Goal: Information Seeking & Learning: Check status

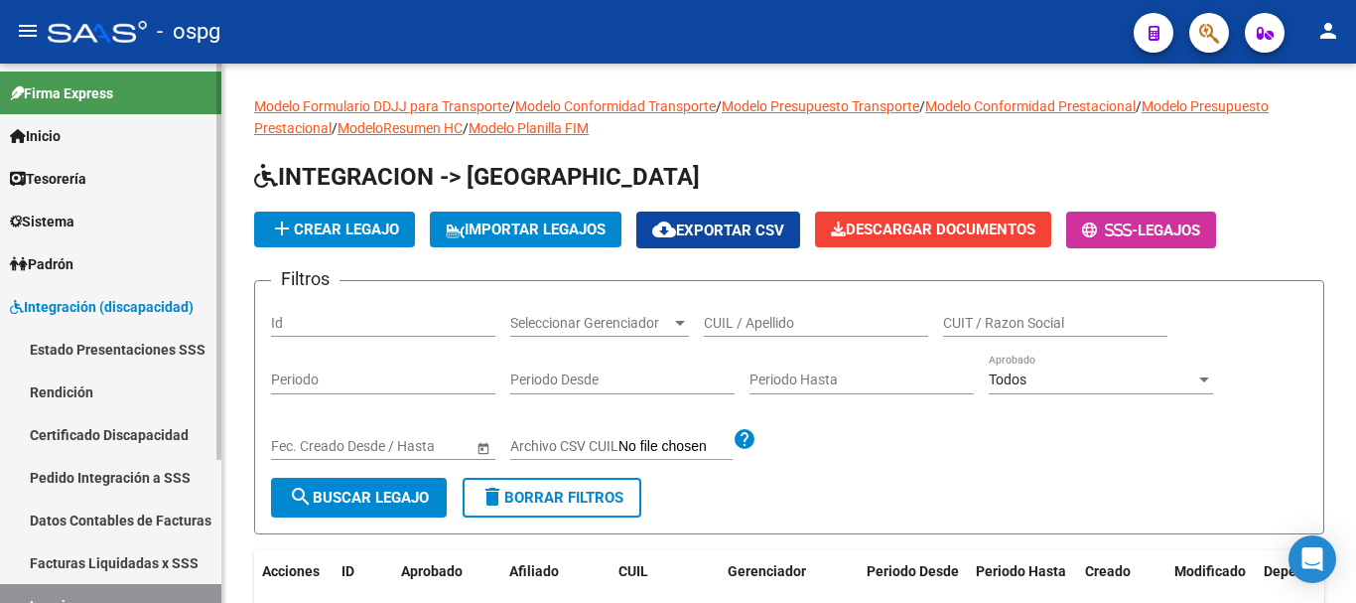
click at [79, 470] on link "Pedido Integración a SSS" at bounding box center [110, 477] width 221 height 43
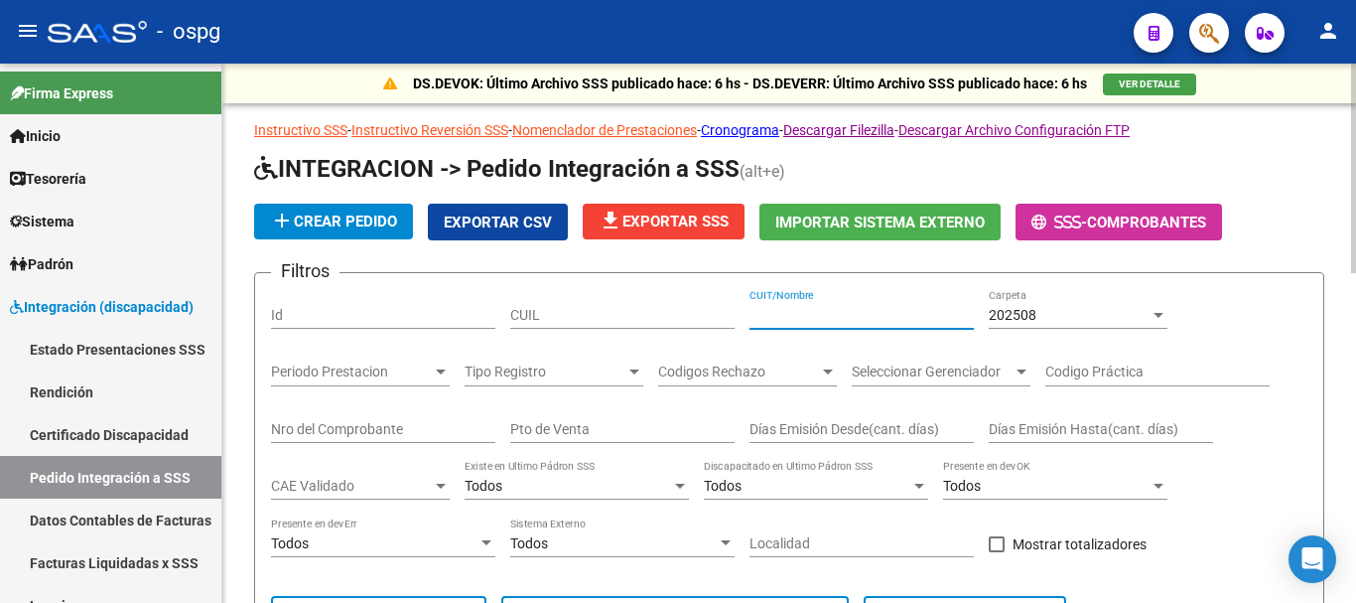
paste input "27-35867417-3"
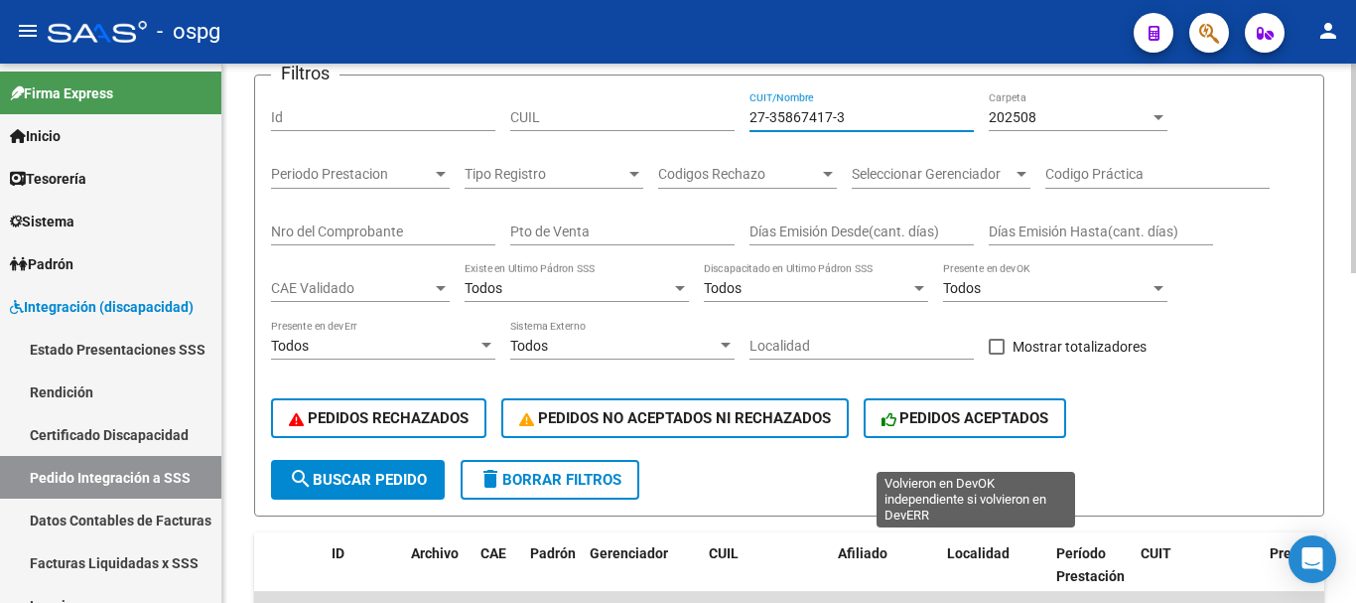
scroll to position [199, 0]
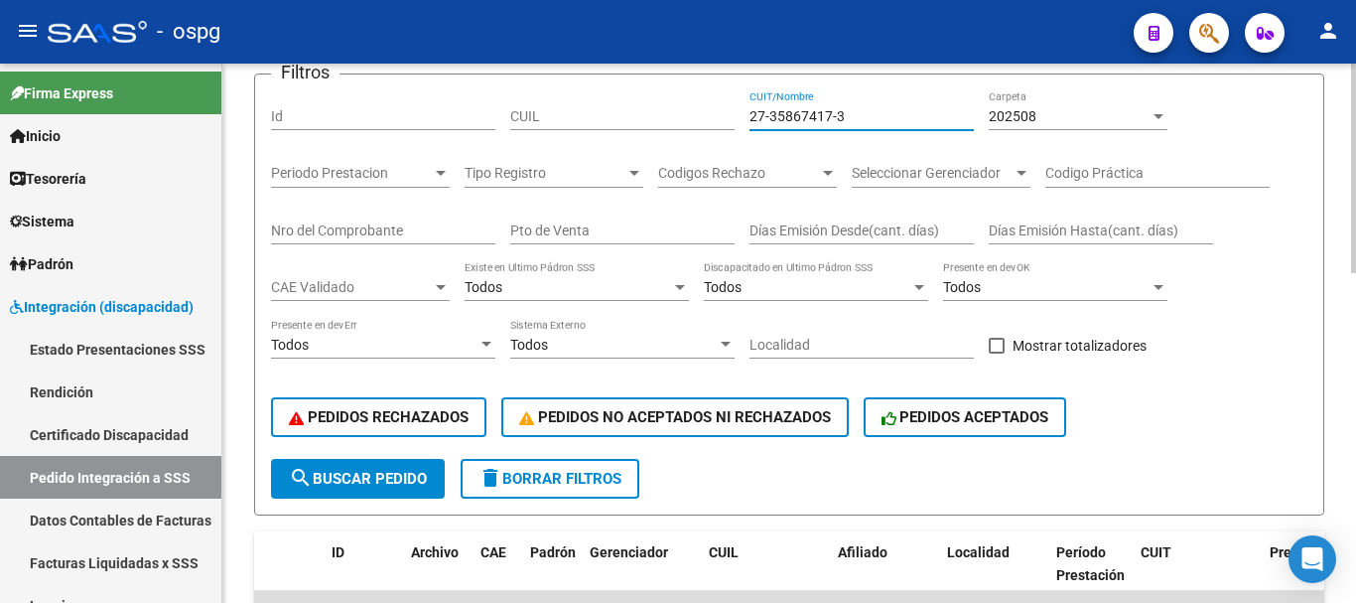
type input "27-35867417-3"
click at [345, 471] on span "search Buscar Pedido" at bounding box center [358, 479] width 138 height 18
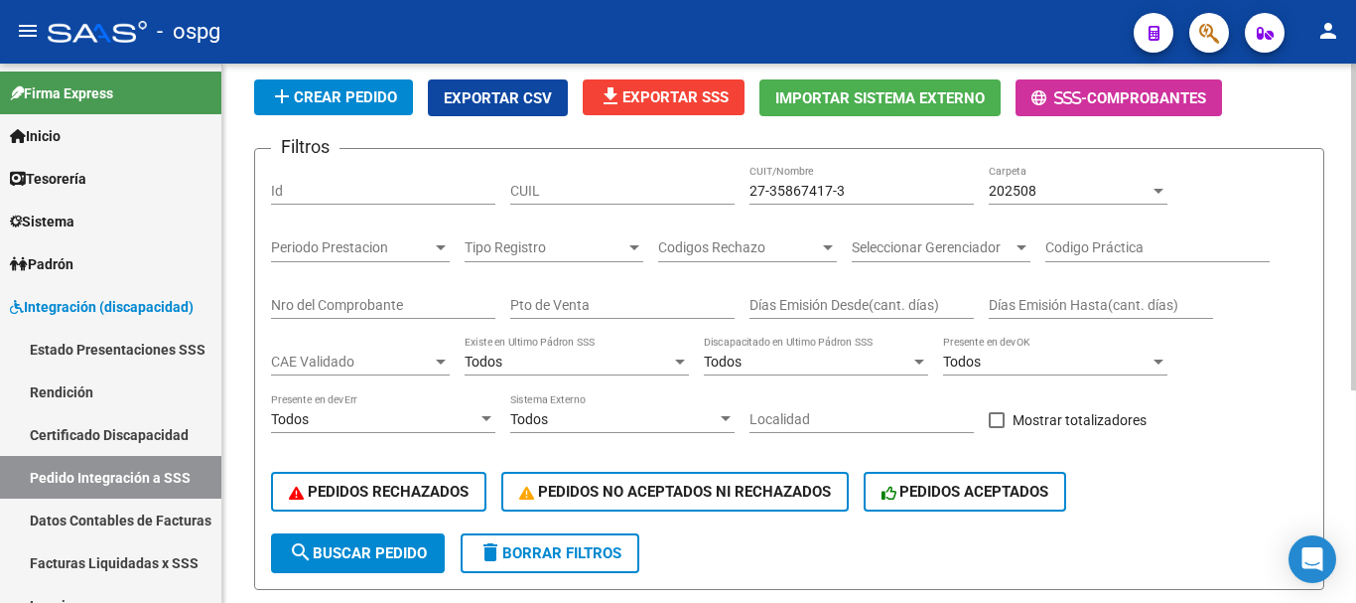
scroll to position [52, 0]
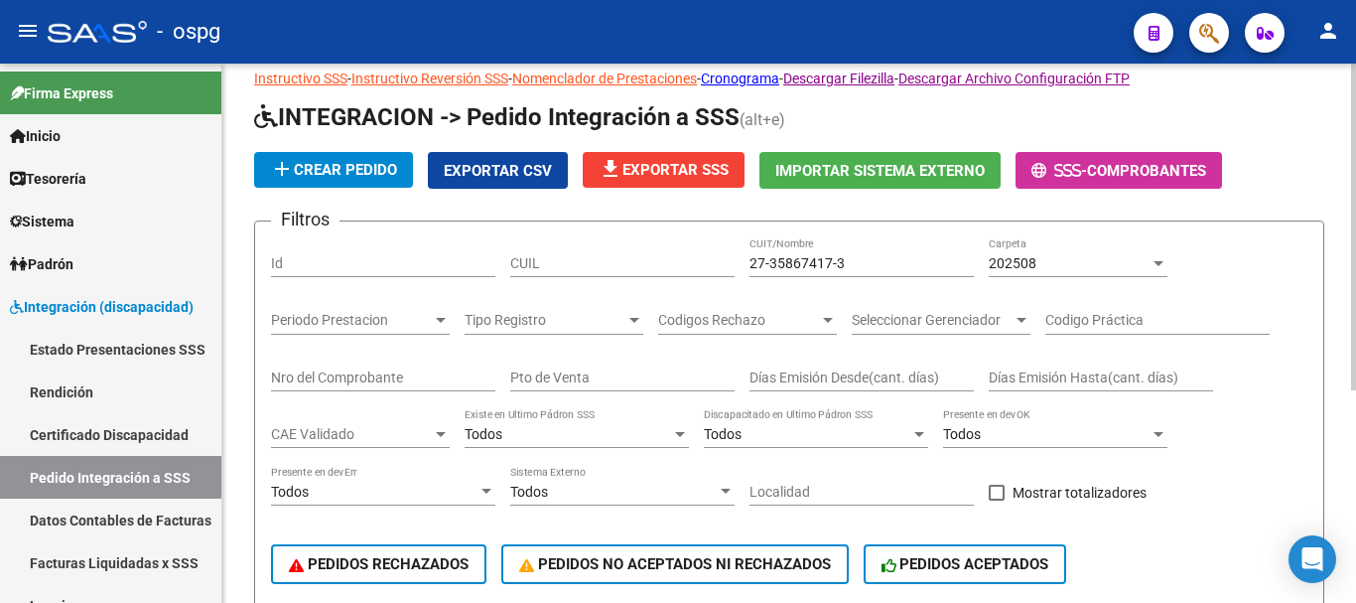
click at [1157, 263] on div at bounding box center [1158, 263] width 10 height 5
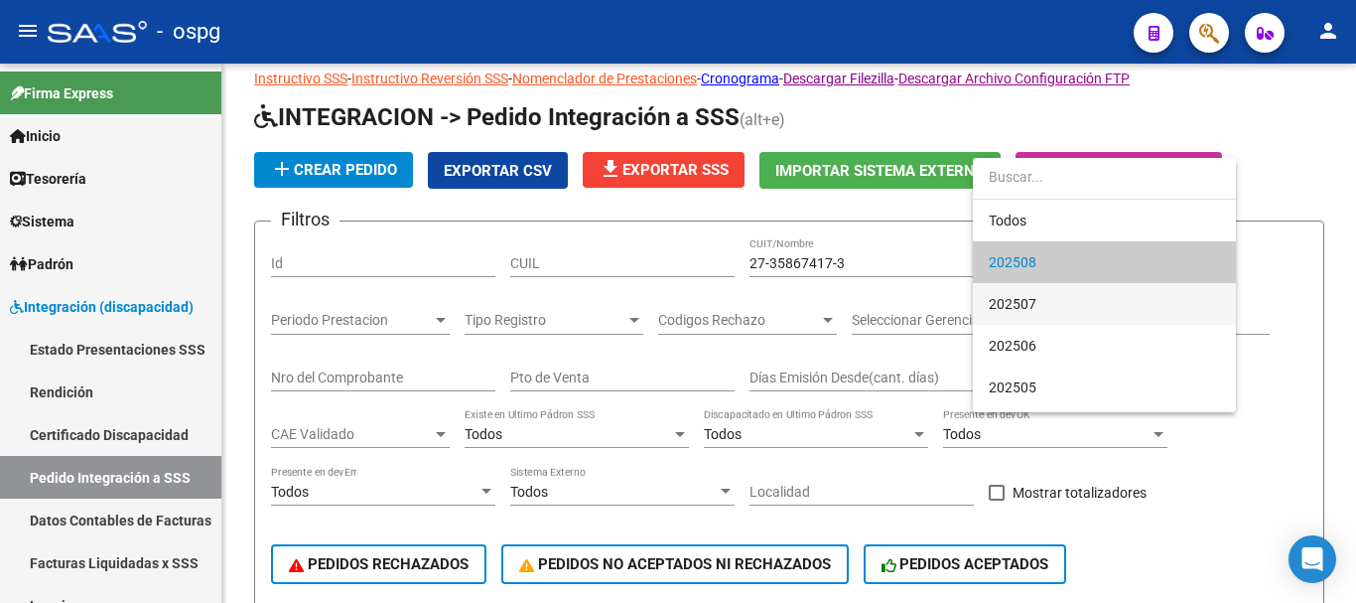
click at [1083, 310] on span "202507" at bounding box center [1104, 304] width 231 height 42
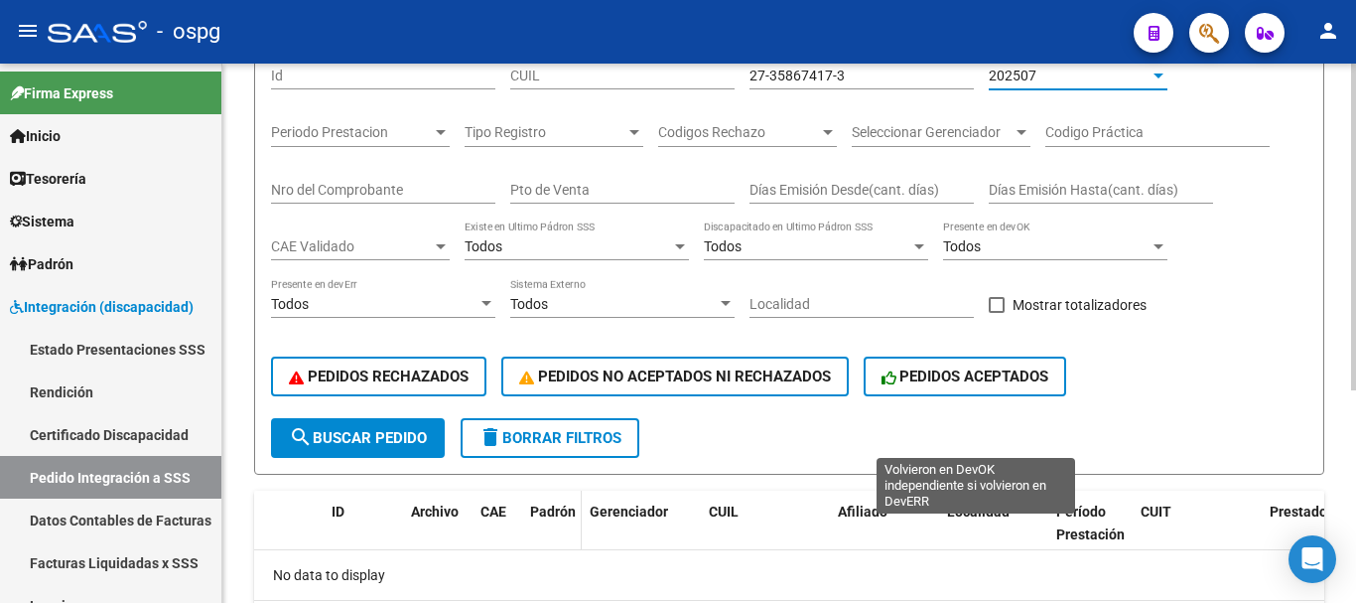
scroll to position [250, 0]
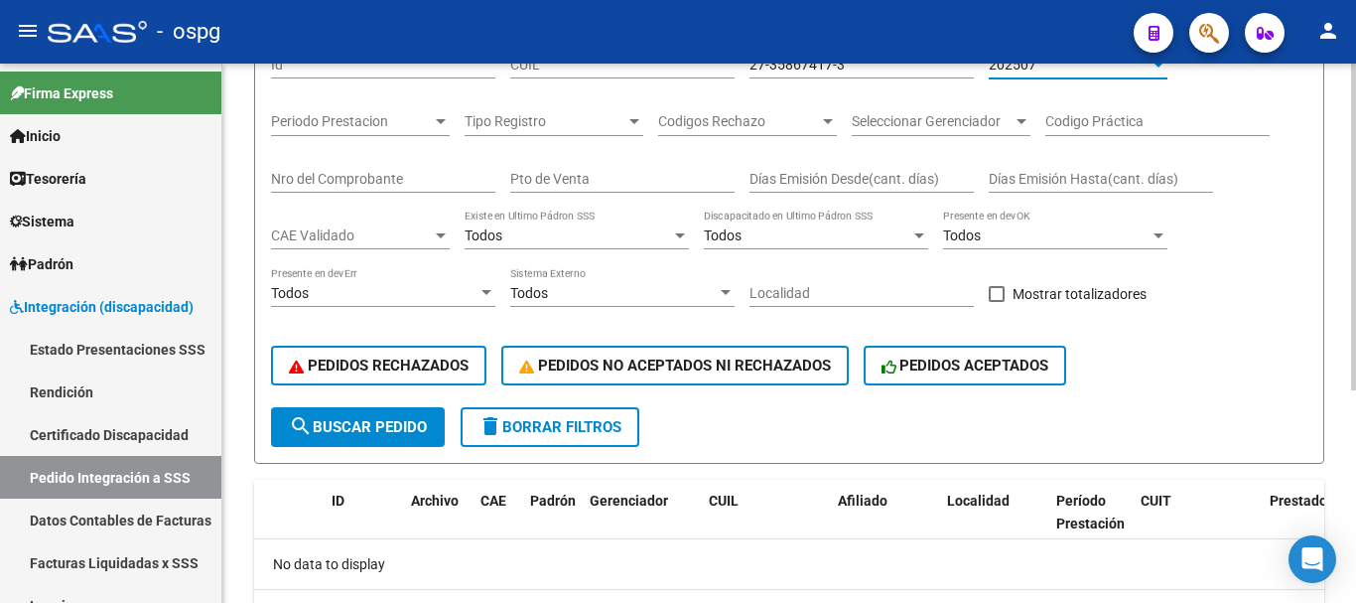
click at [389, 429] on span "search Buscar Pedido" at bounding box center [358, 427] width 138 height 18
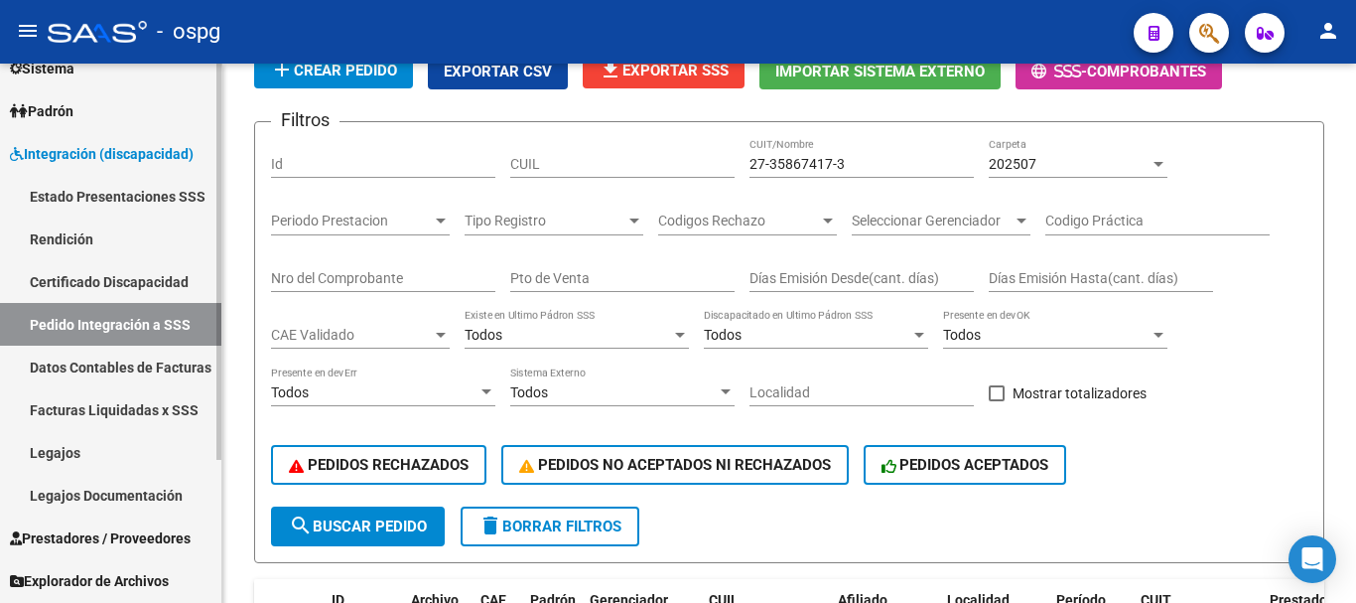
scroll to position [195, 0]
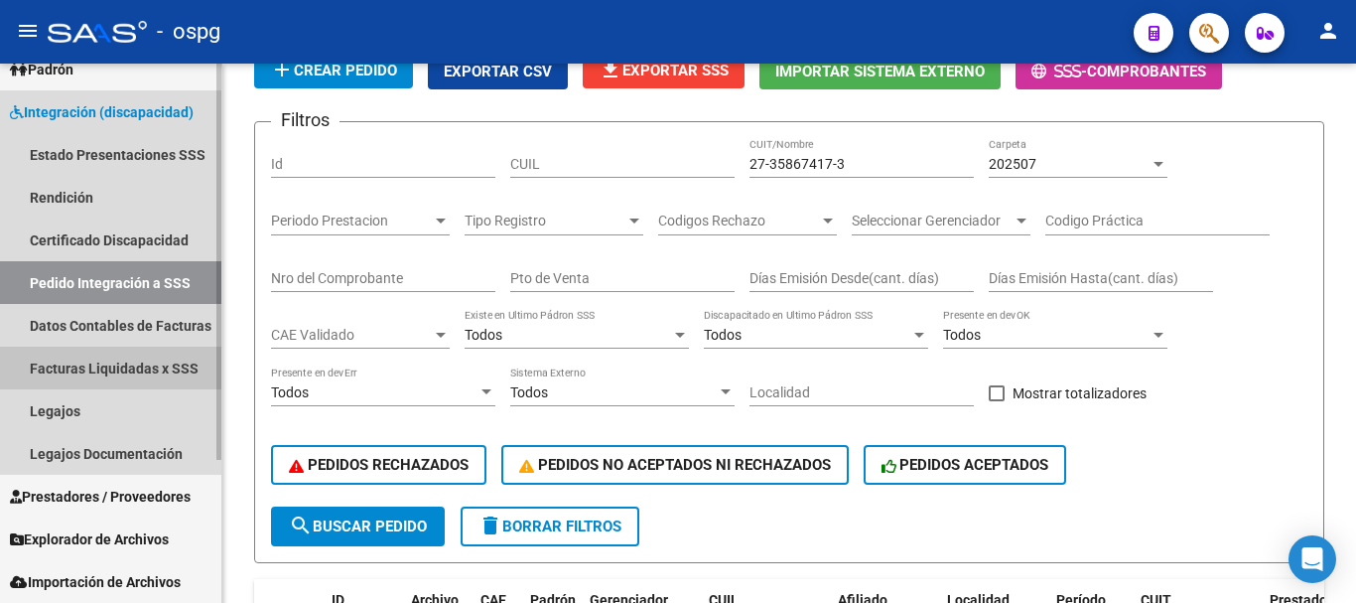
click at [120, 377] on link "Facturas Liquidadas x SSS" at bounding box center [110, 367] width 221 height 43
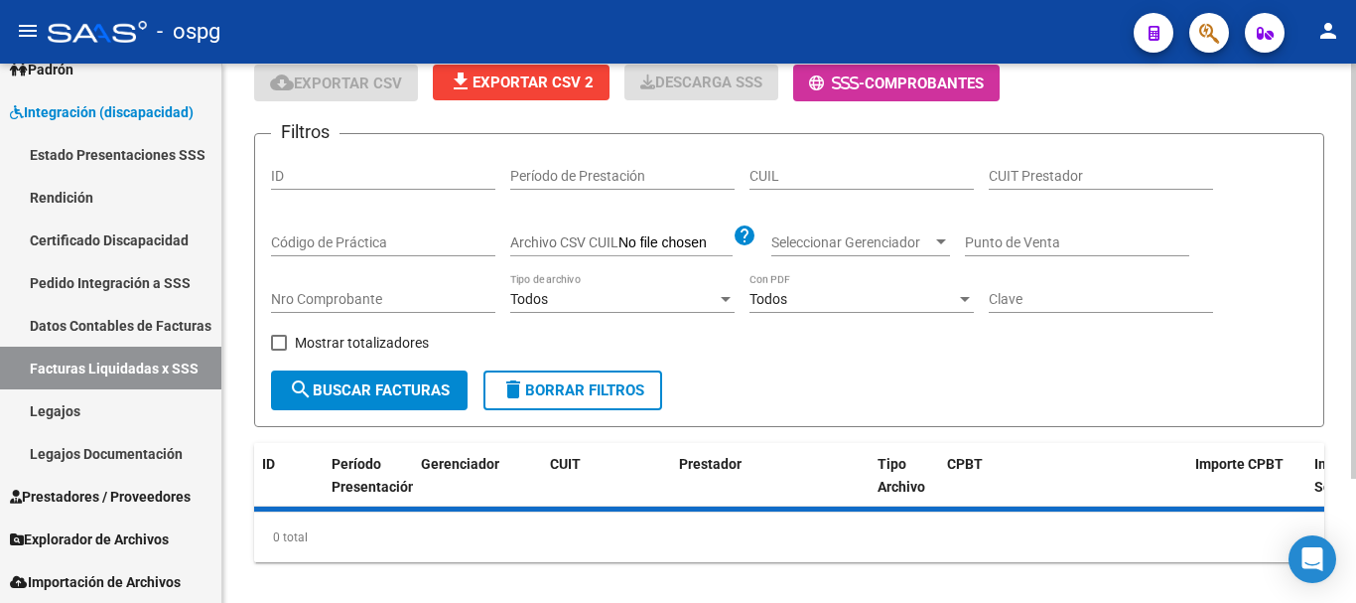
scroll to position [151, 0]
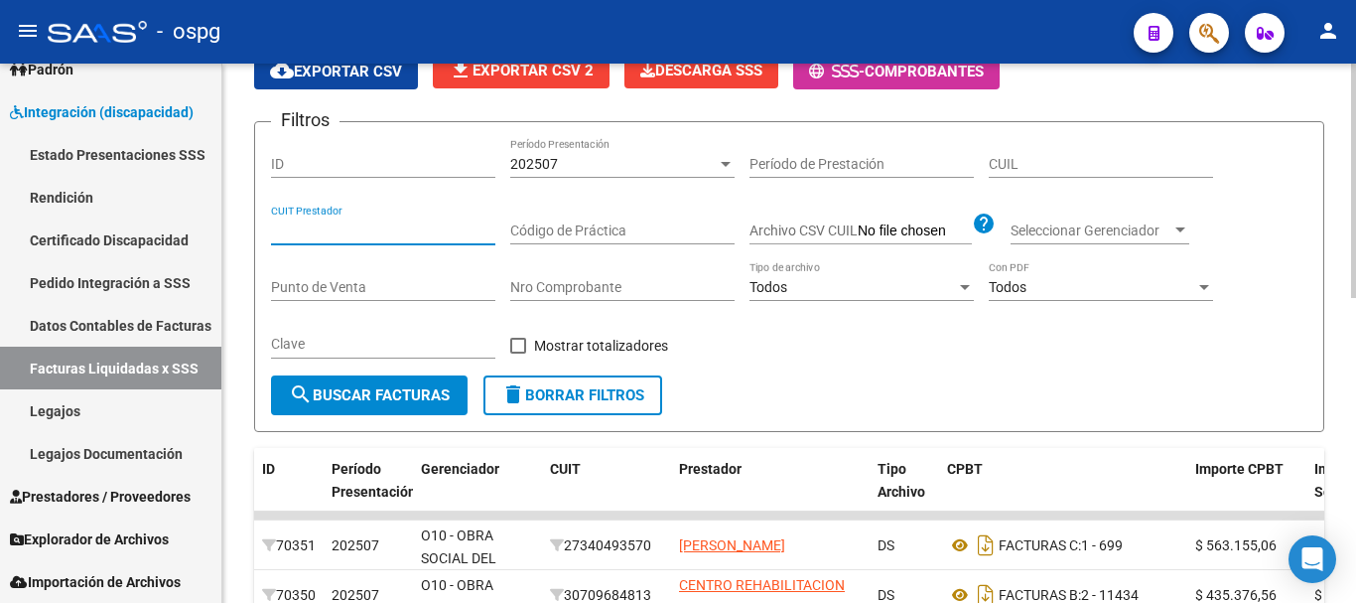
paste input "27-35867417-3"
type input "27-35867417-3"
click at [359, 397] on span "search Buscar Facturas" at bounding box center [369, 395] width 161 height 18
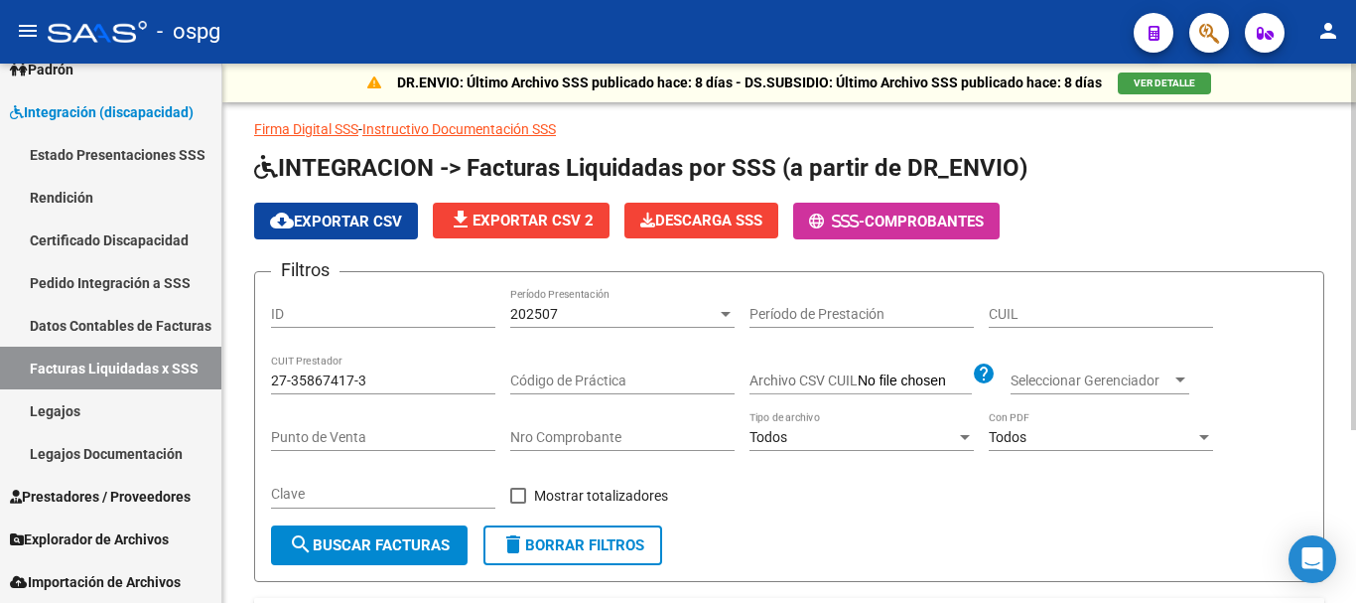
scroll to position [0, 0]
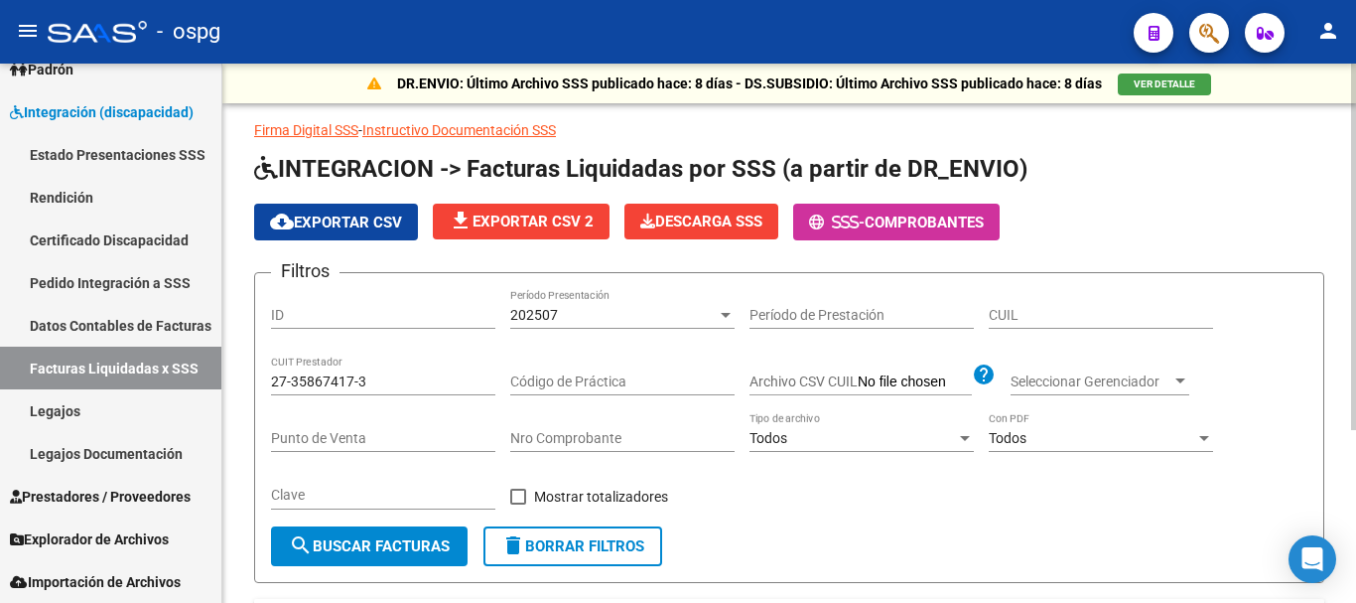
click at [720, 315] on div at bounding box center [726, 315] width 18 height 16
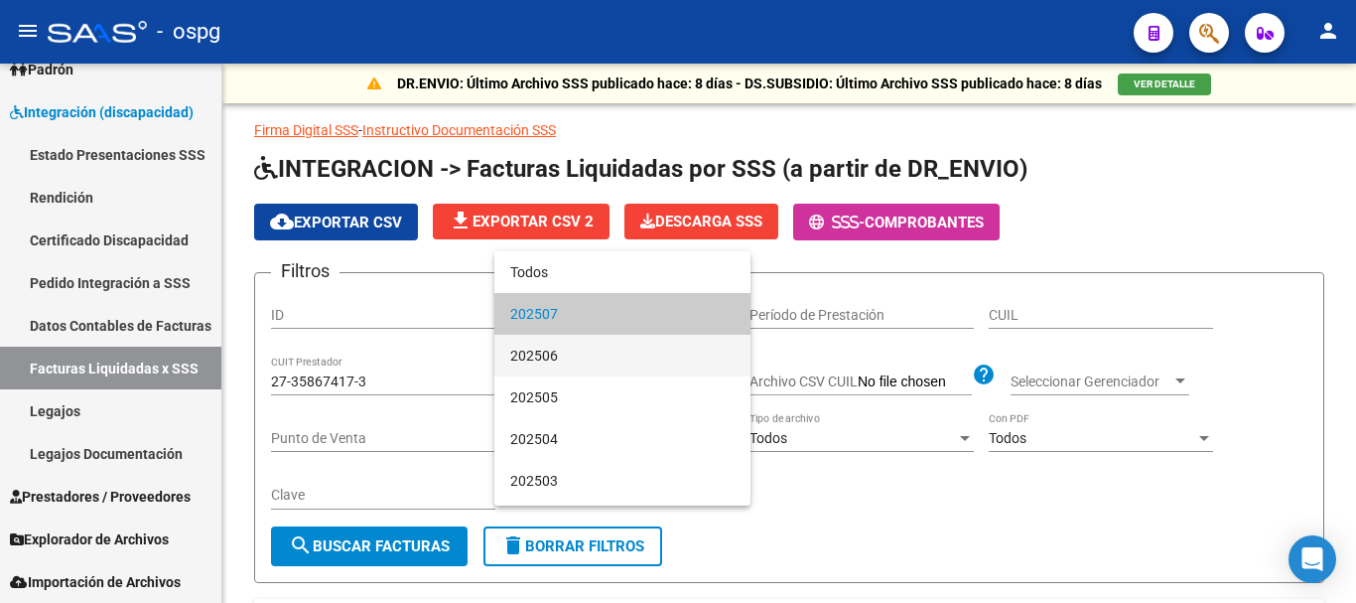
click at [674, 356] on span "202506" at bounding box center [622, 356] width 224 height 42
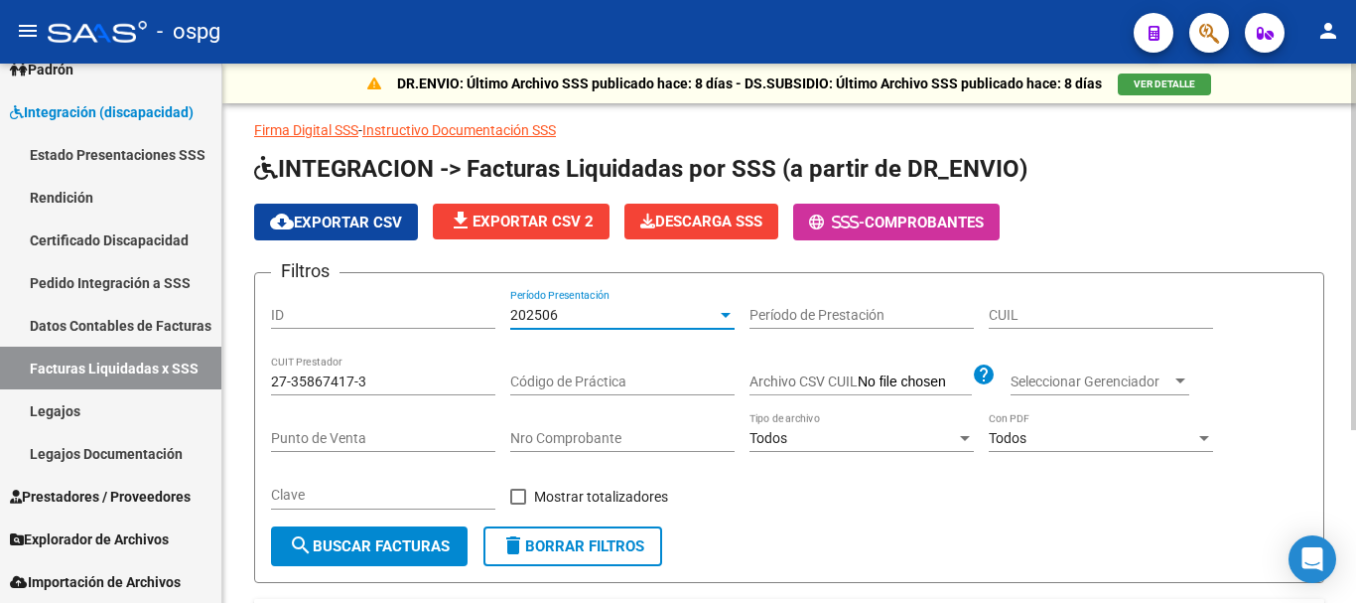
click at [346, 551] on span "search Buscar Facturas" at bounding box center [369, 546] width 161 height 18
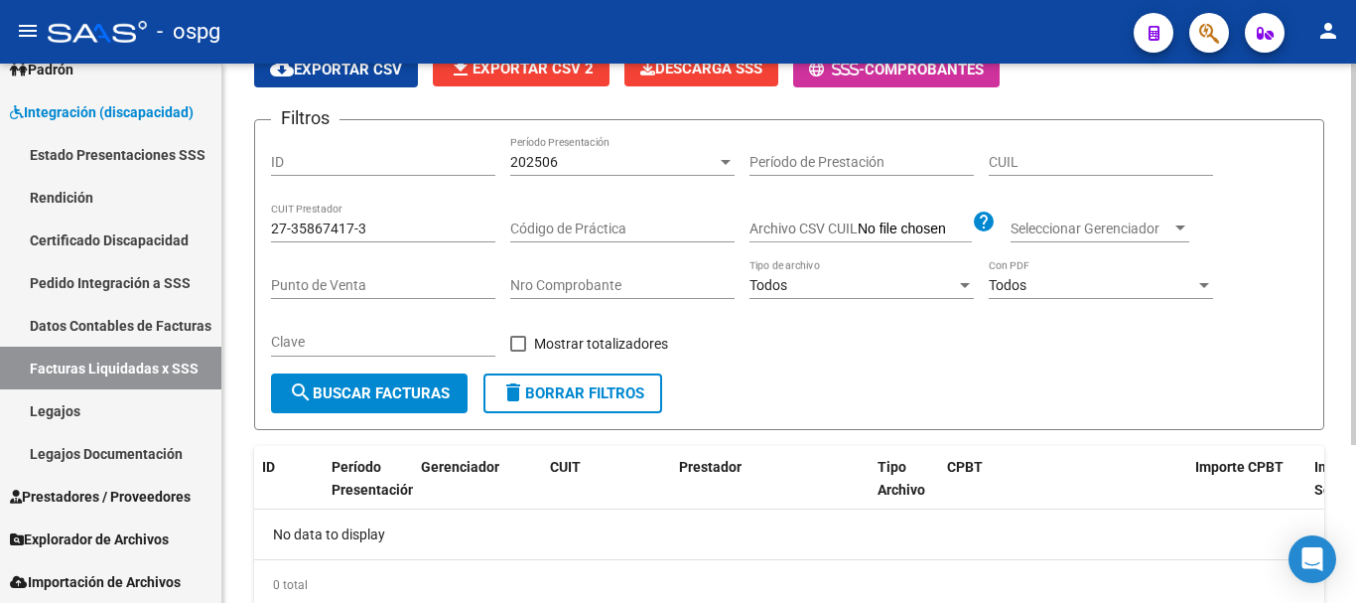
scroll to position [223, 0]
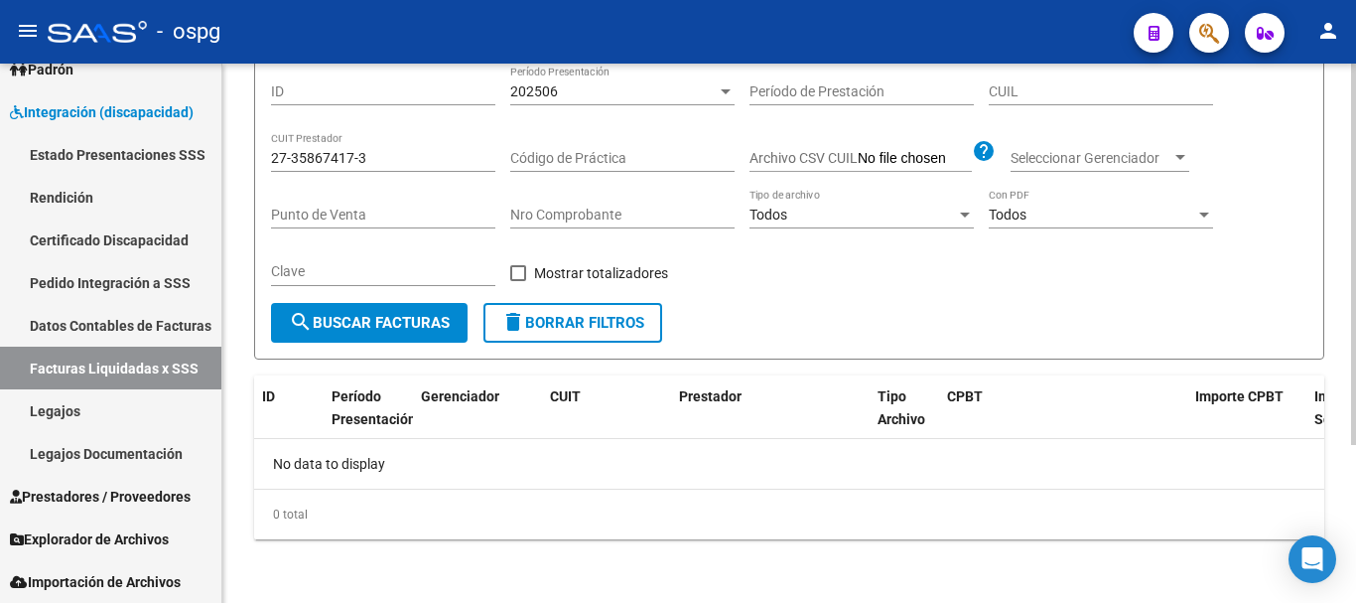
click at [394, 329] on span "search Buscar Facturas" at bounding box center [369, 323] width 161 height 18
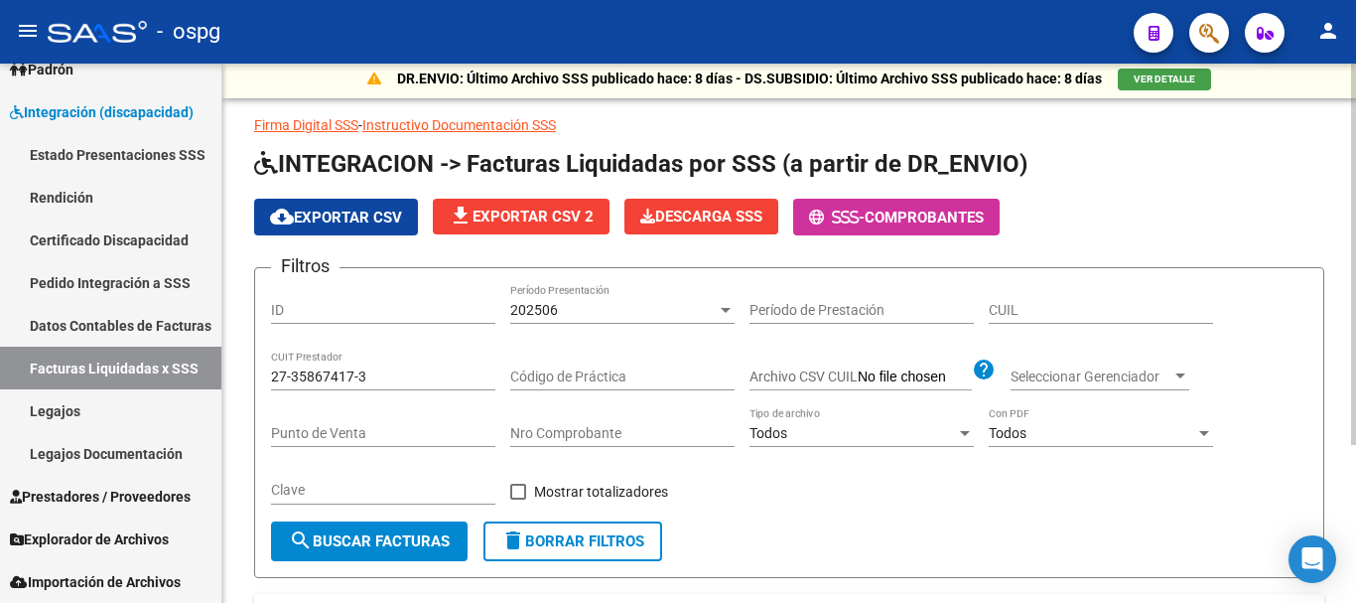
scroll to position [0, 0]
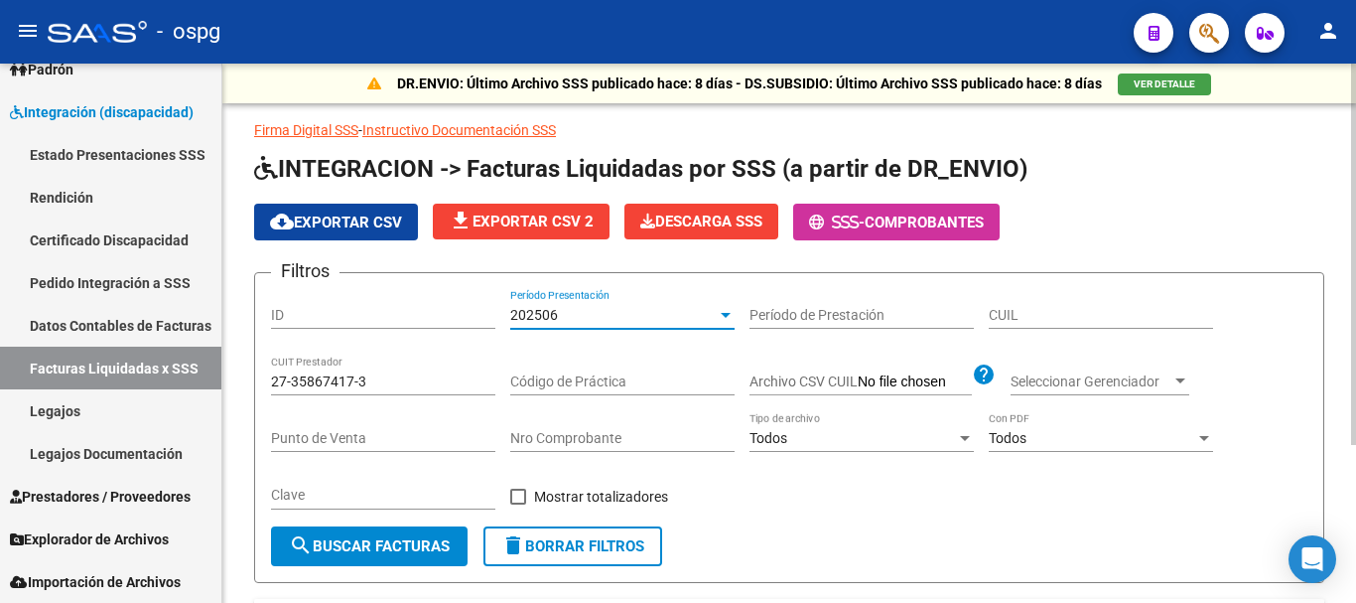
click at [719, 314] on div at bounding box center [726, 315] width 18 height 16
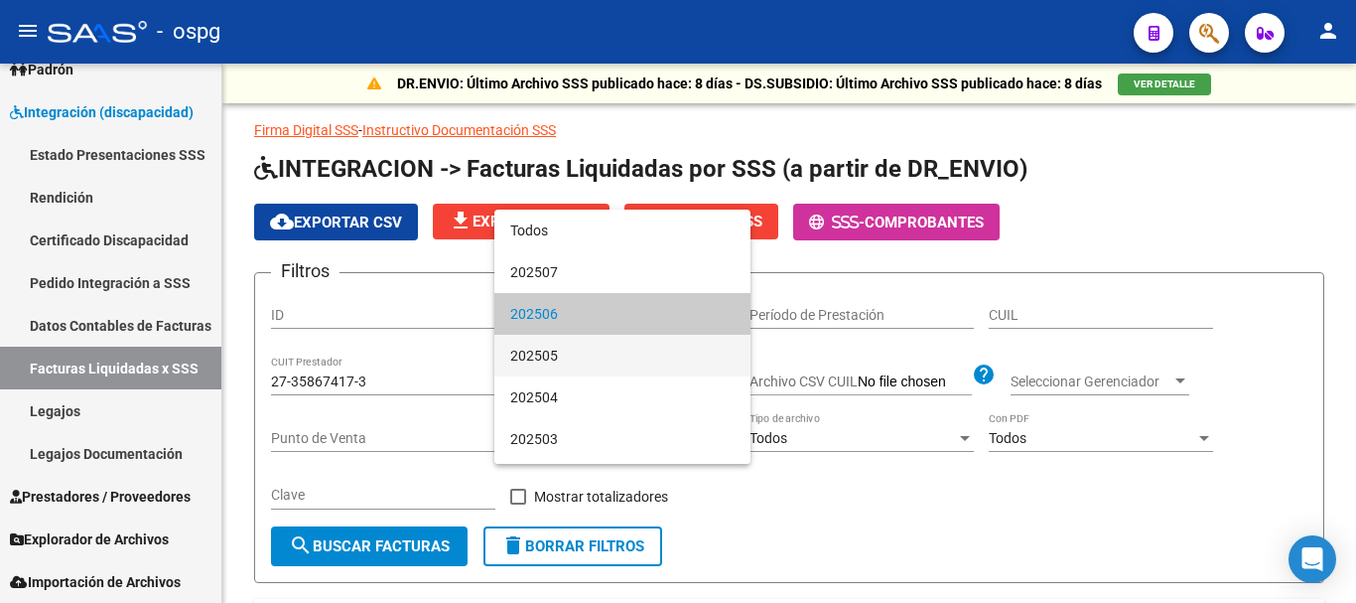
click at [681, 348] on span "202505" at bounding box center [622, 356] width 224 height 42
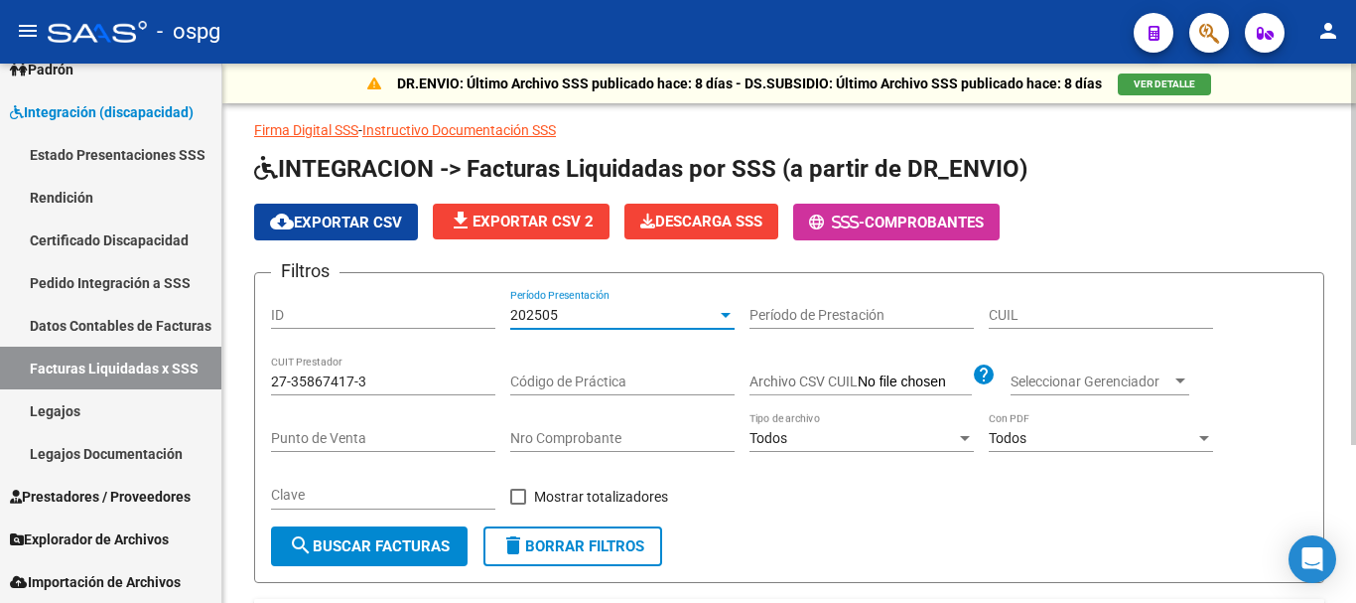
drag, startPoint x: 373, startPoint y: 548, endPoint x: 392, endPoint y: 541, distance: 20.1
click at [374, 548] on span "search Buscar Facturas" at bounding box center [369, 546] width 161 height 18
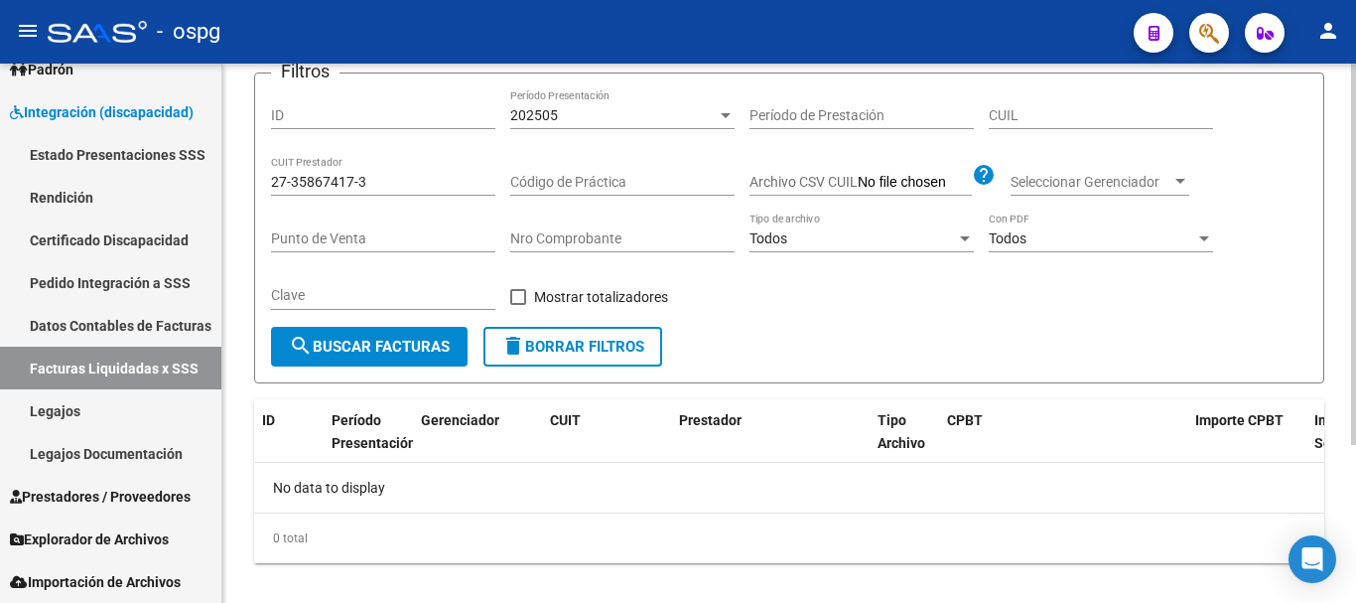
scroll to position [223, 0]
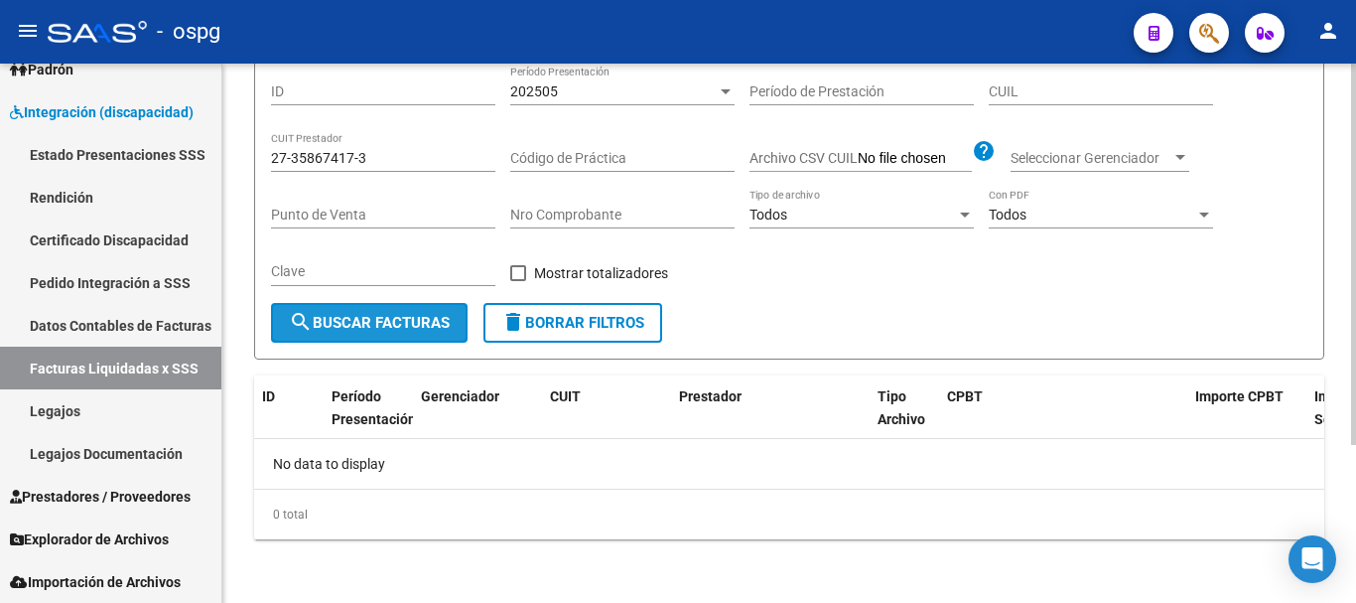
click at [408, 327] on span "search Buscar Facturas" at bounding box center [369, 323] width 161 height 18
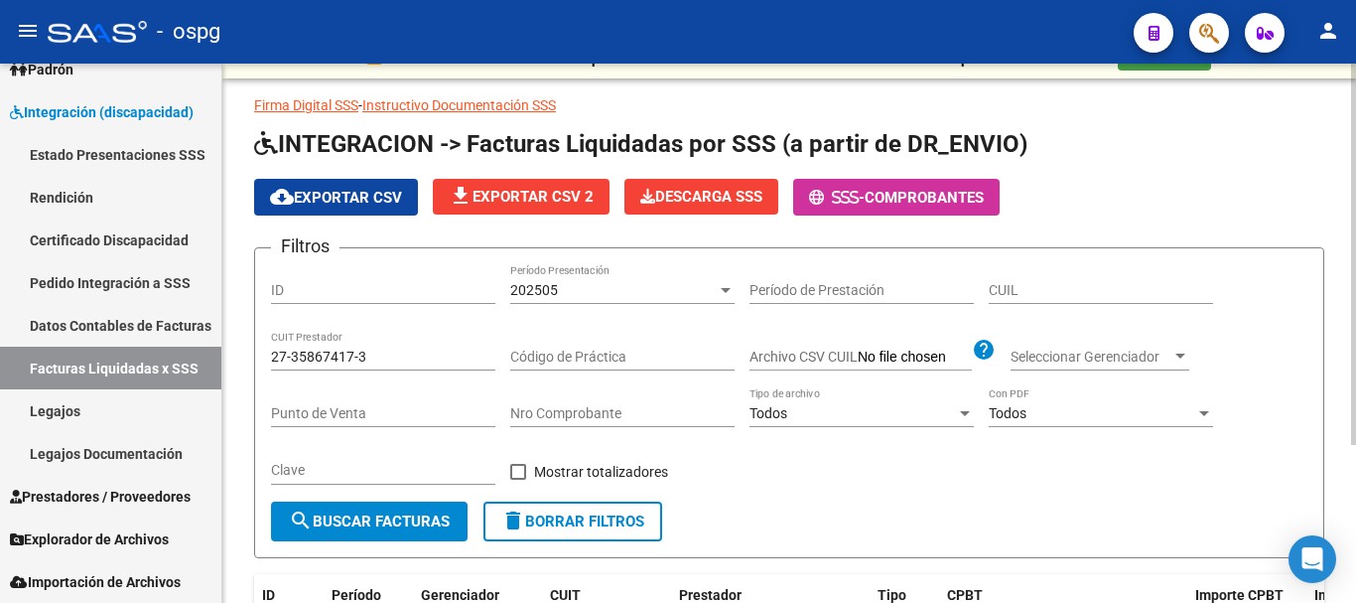
click at [727, 294] on div at bounding box center [726, 290] width 18 height 16
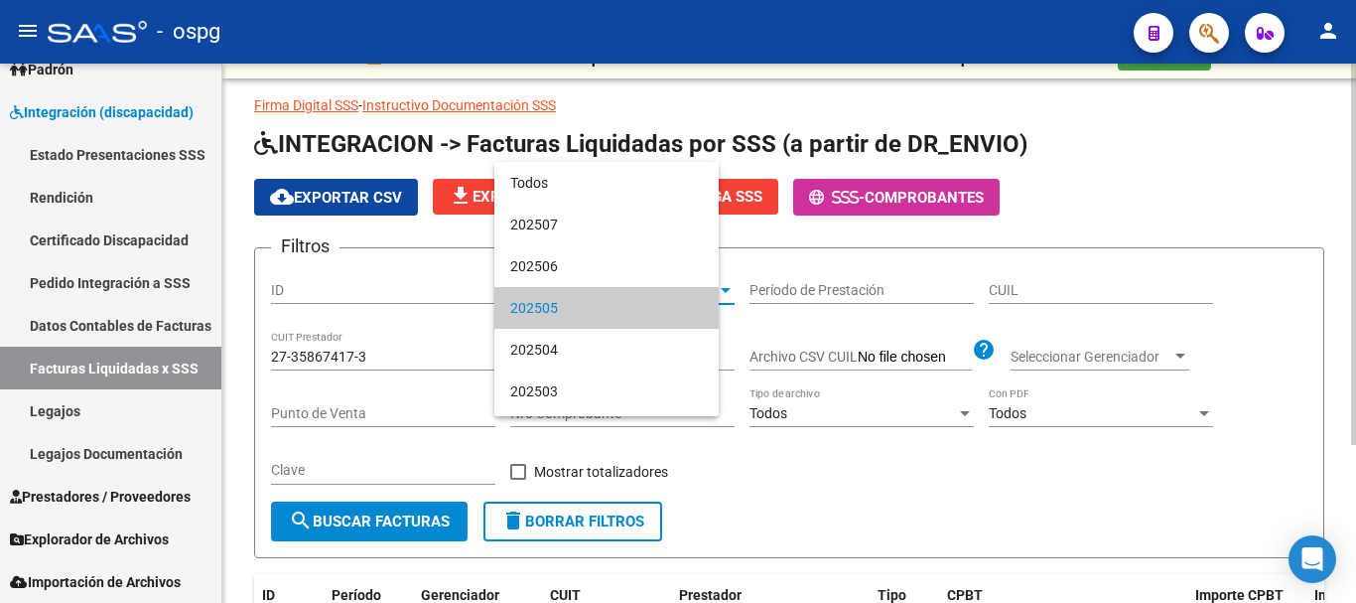
scroll to position [19, 0]
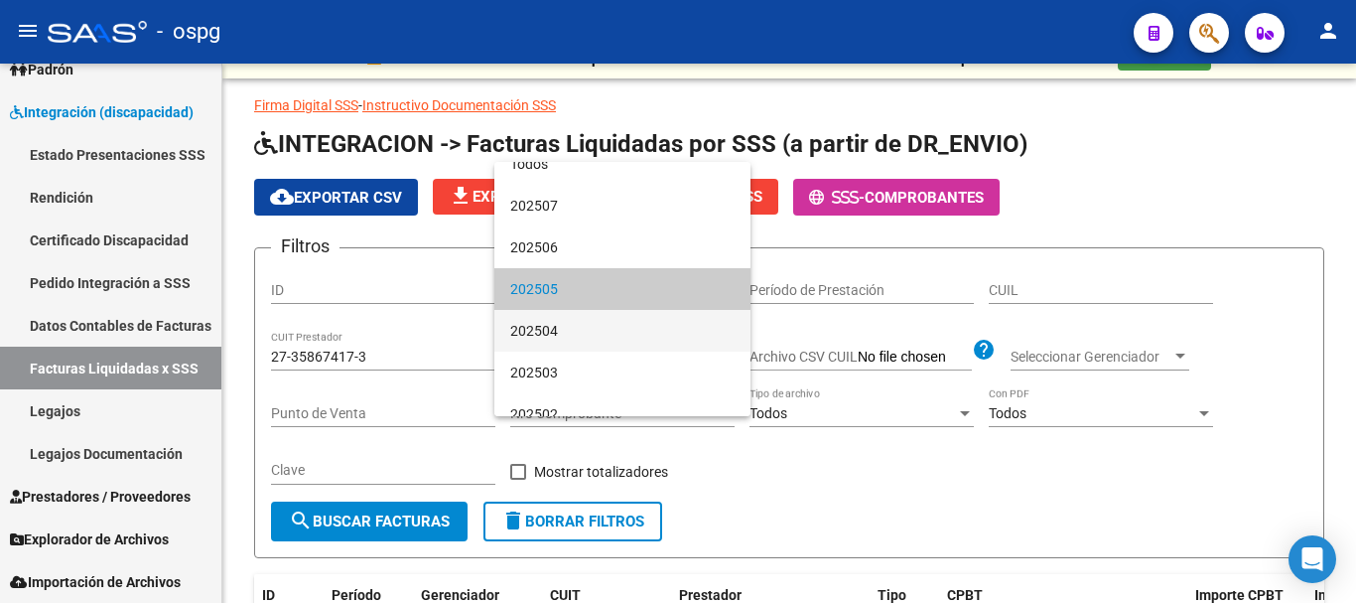
click at [679, 330] on span "202504" at bounding box center [622, 331] width 224 height 42
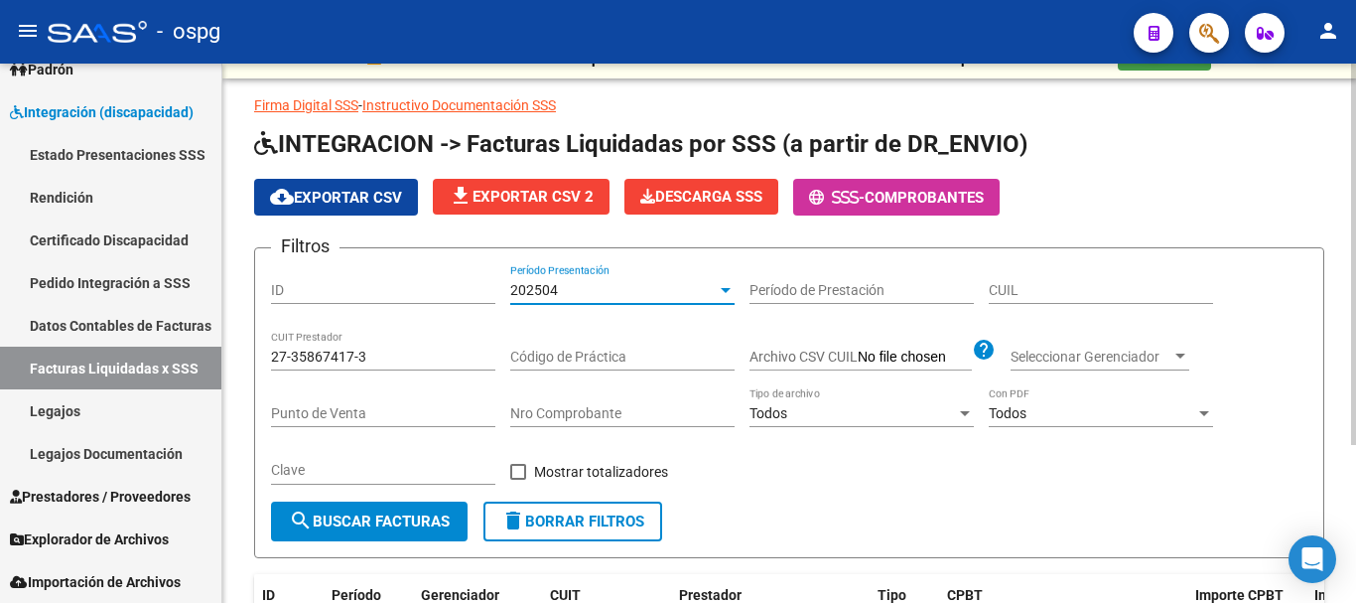
click at [372, 528] on span "search Buscar Facturas" at bounding box center [369, 521] width 161 height 18
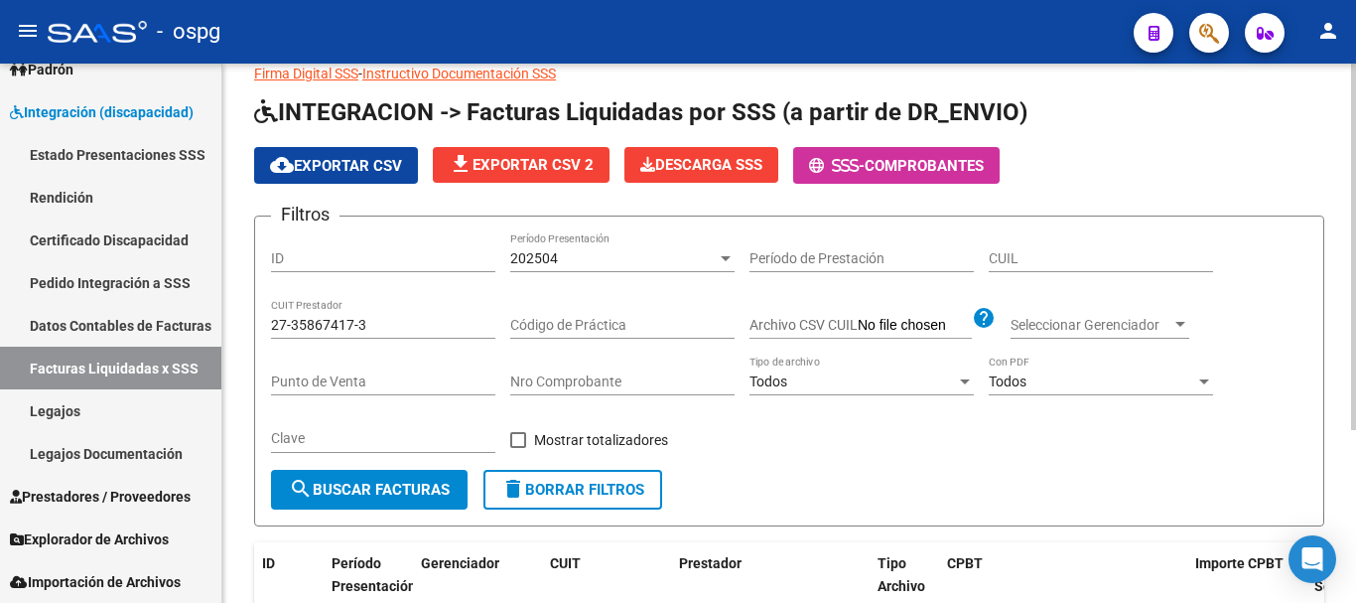
scroll to position [56, 0]
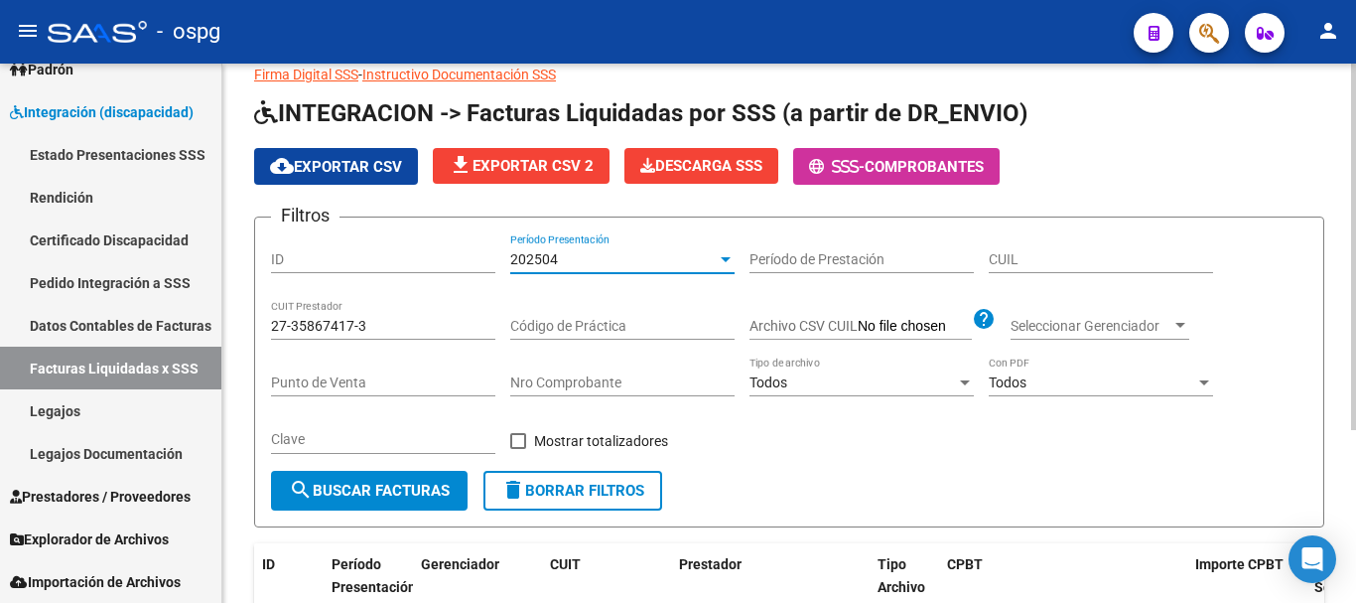
click at [720, 261] on div at bounding box center [726, 259] width 18 height 16
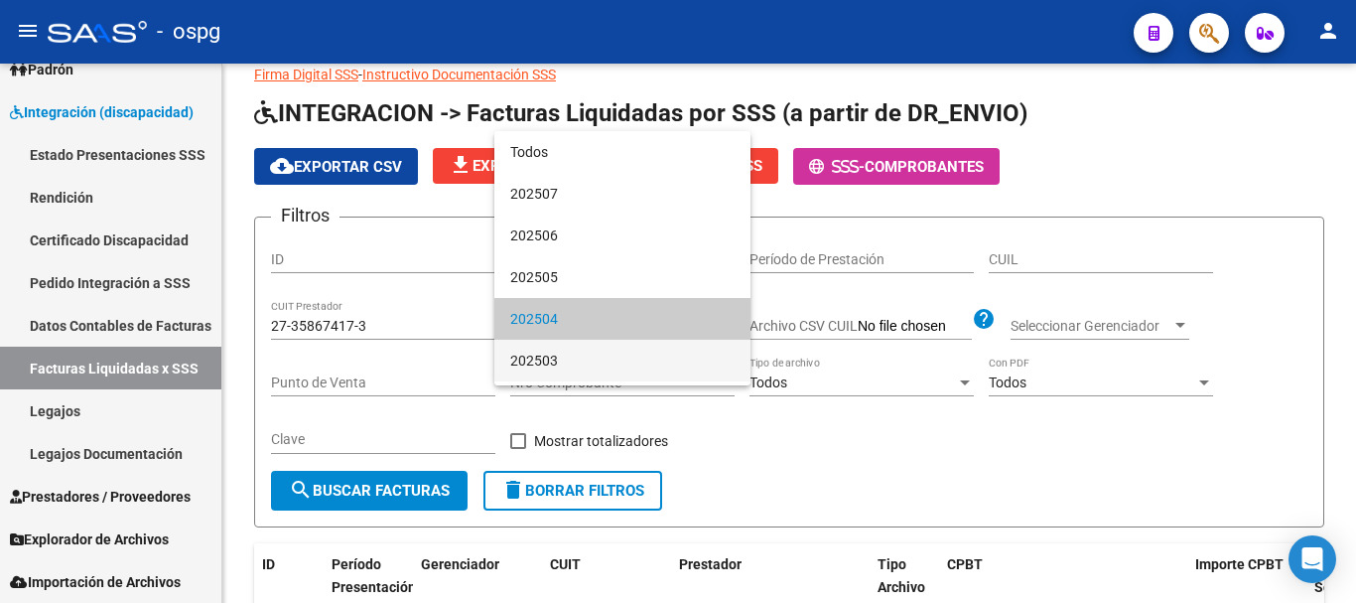
scroll to position [61, 0]
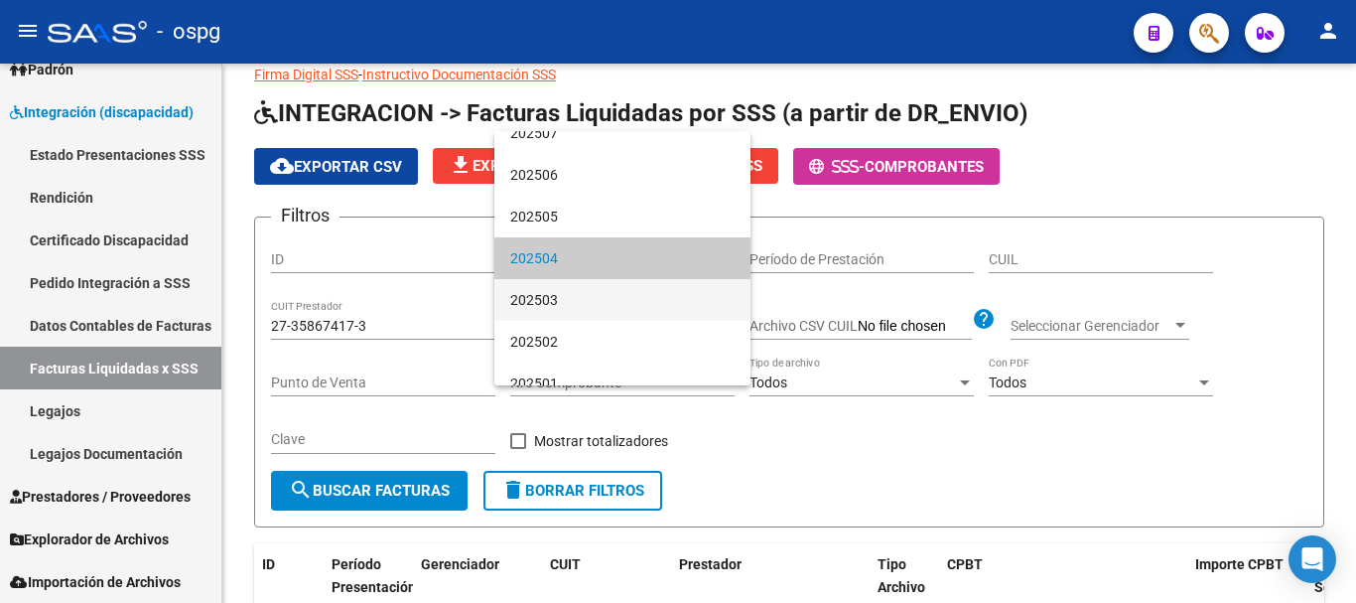
click at [674, 300] on span "202503" at bounding box center [622, 300] width 224 height 42
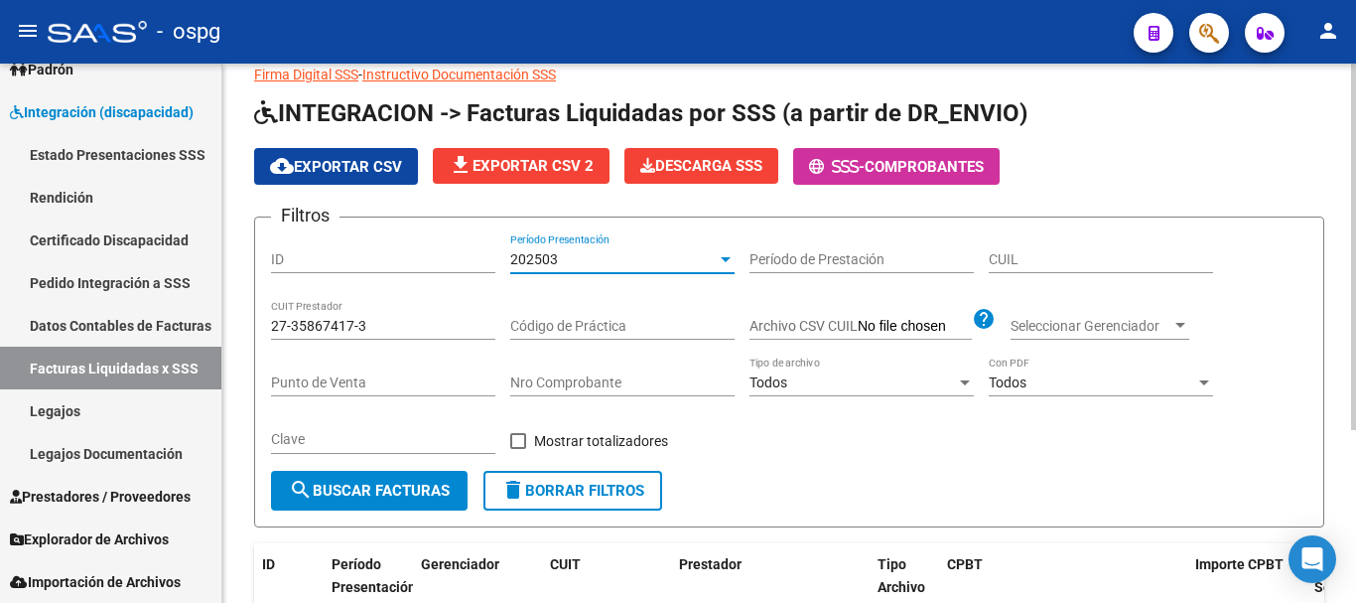
click at [344, 493] on span "search Buscar Facturas" at bounding box center [369, 490] width 161 height 18
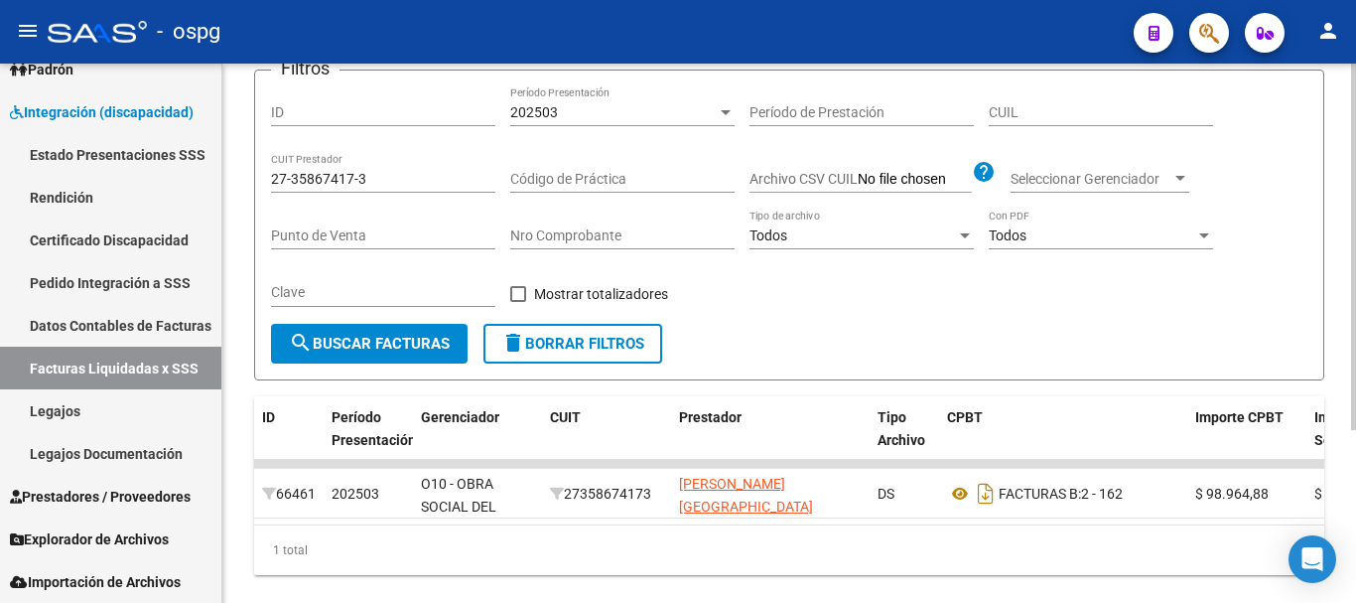
scroll to position [155, 0]
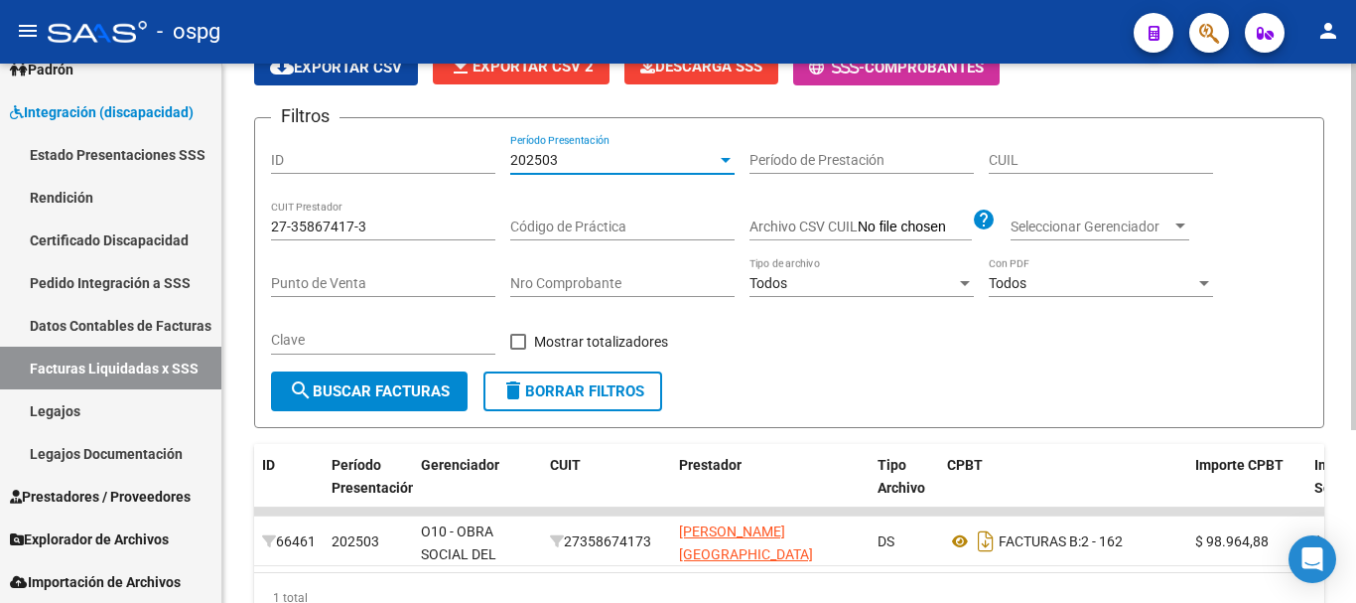
click at [716, 159] on div "202503" at bounding box center [613, 160] width 206 height 17
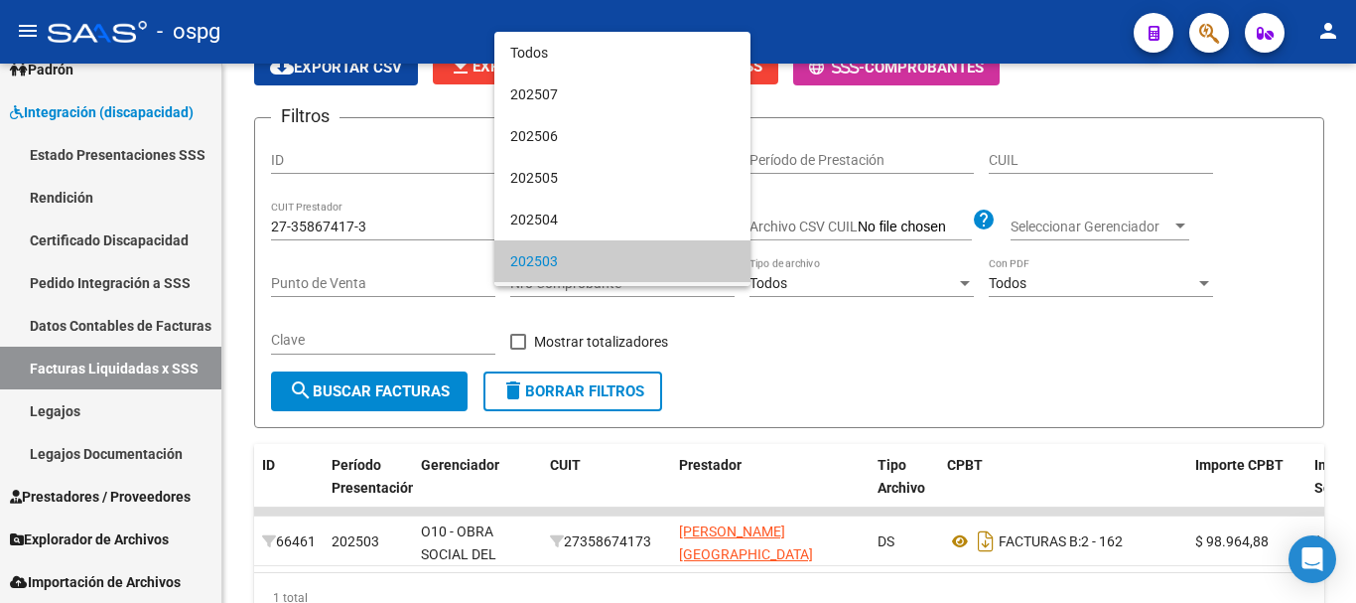
scroll to position [102, 0]
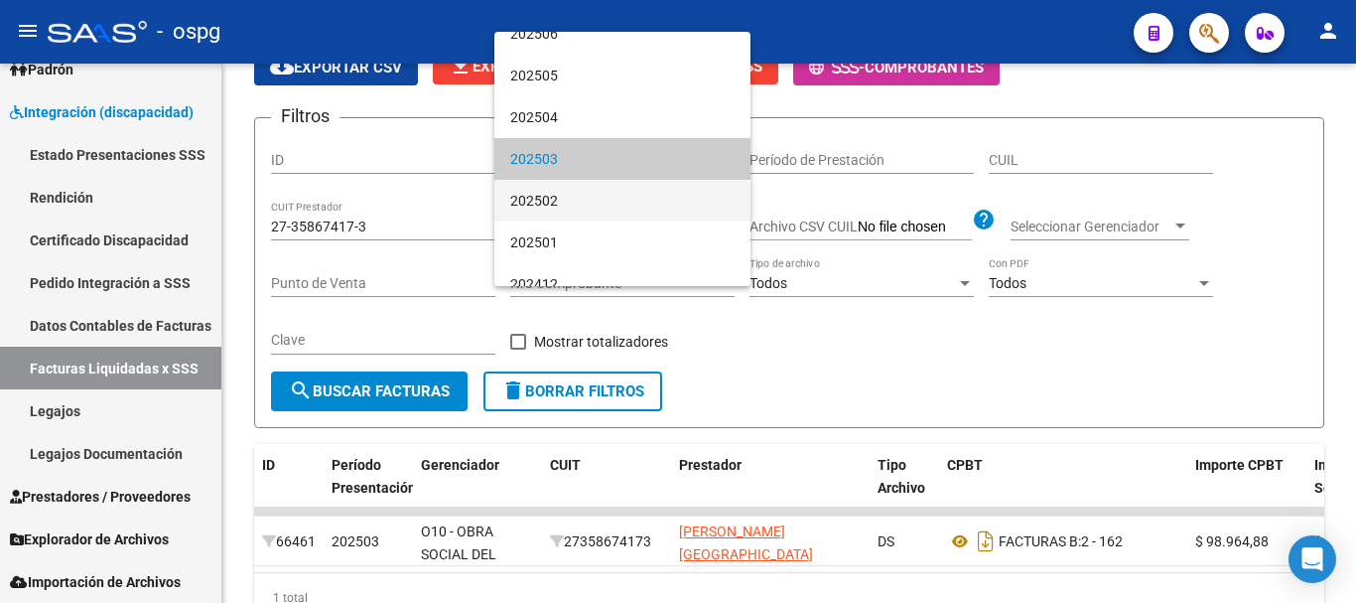
click at [650, 204] on span "202502" at bounding box center [622, 201] width 224 height 42
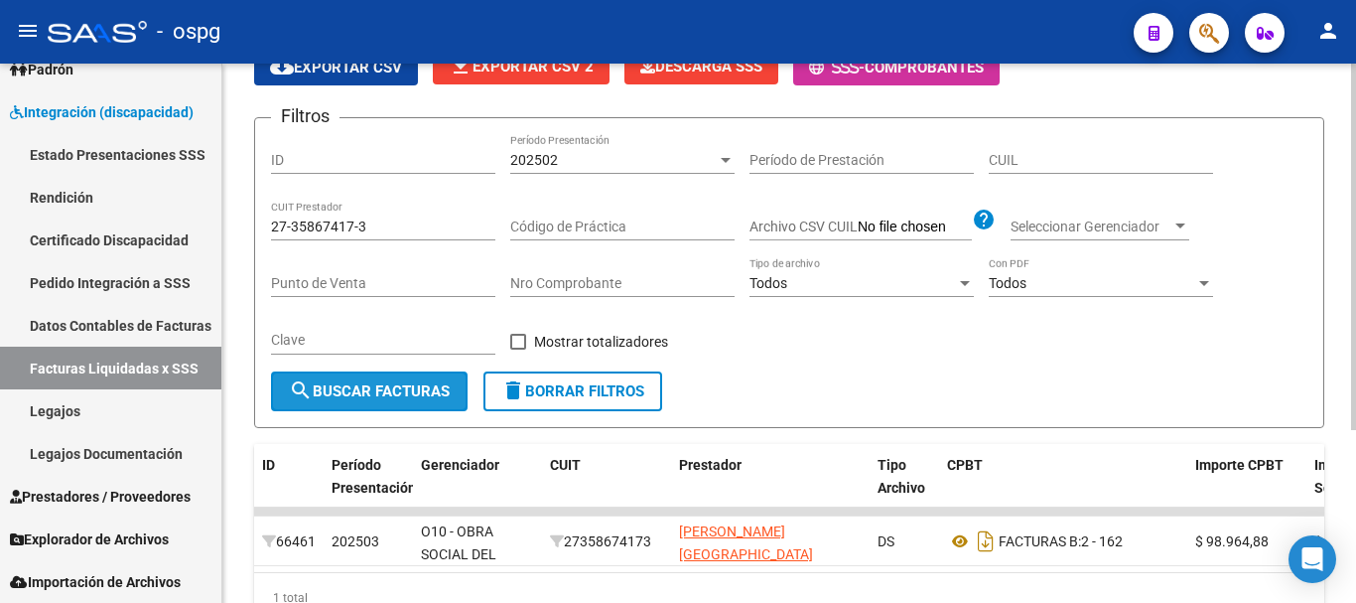
click at [356, 395] on span "search Buscar Facturas" at bounding box center [369, 391] width 161 height 18
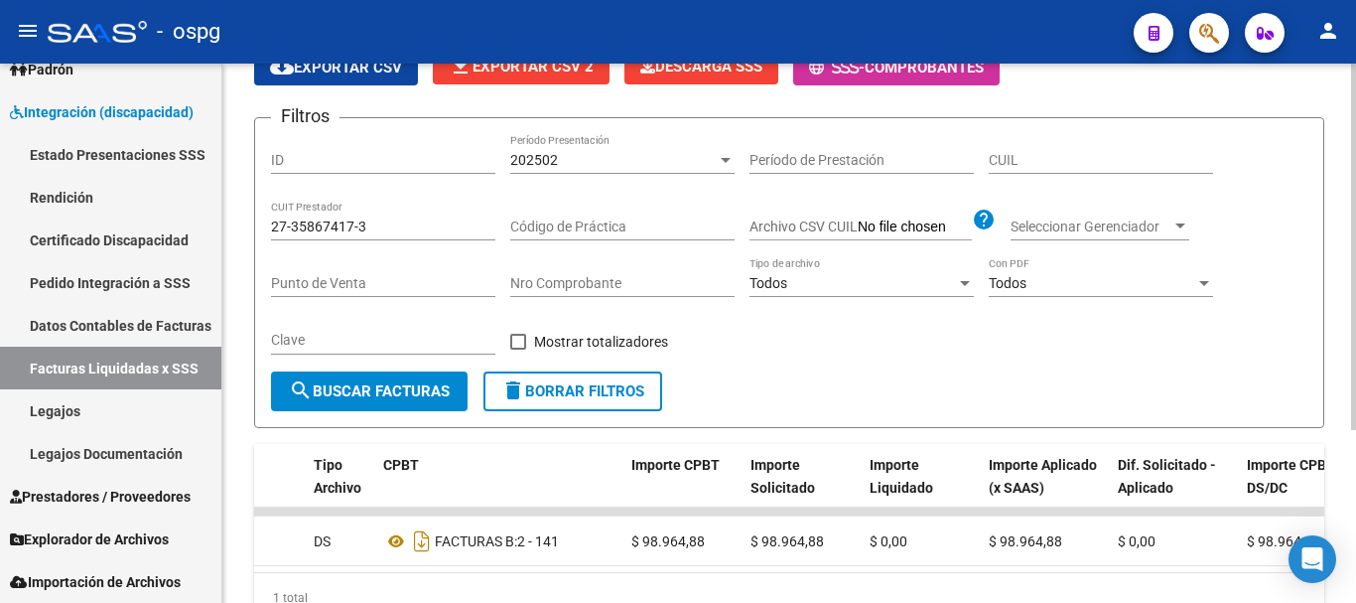
scroll to position [0, 0]
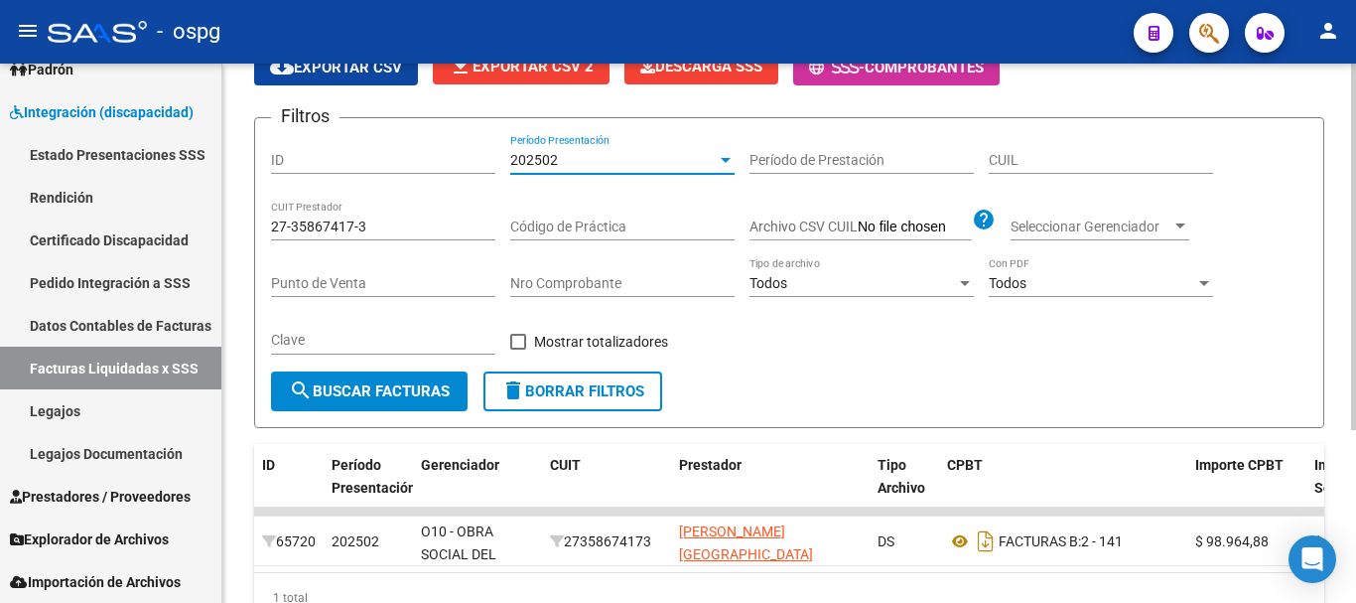
click at [722, 163] on div at bounding box center [726, 160] width 18 height 16
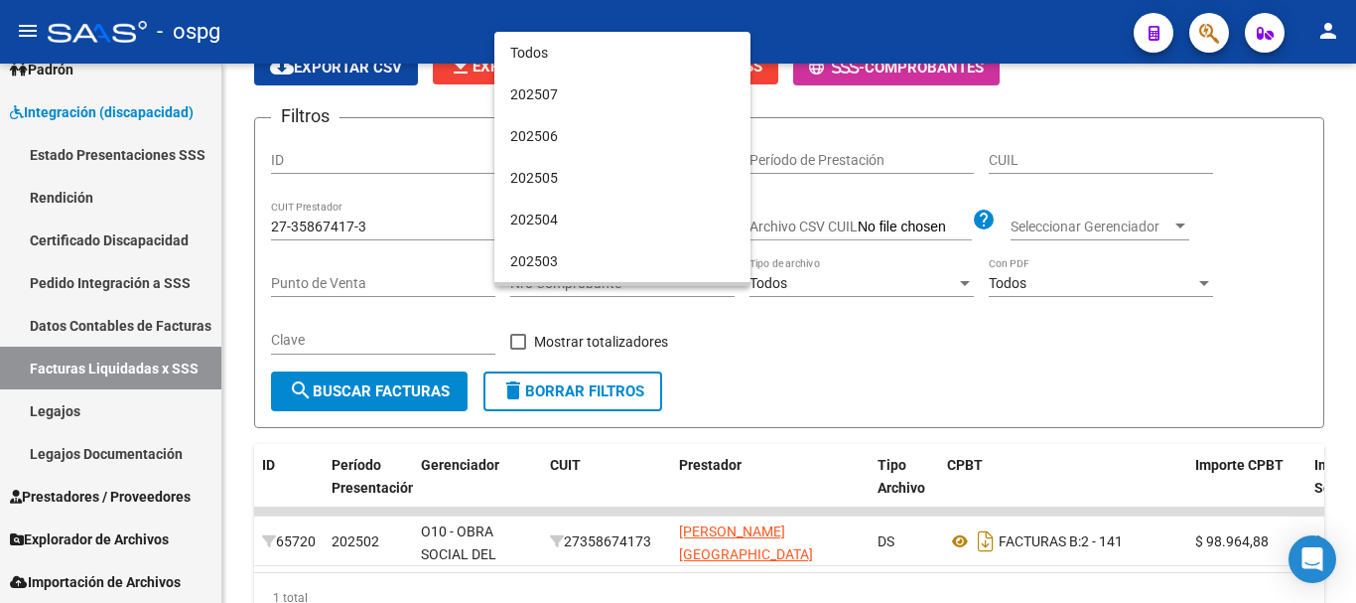
scroll to position [144, 0]
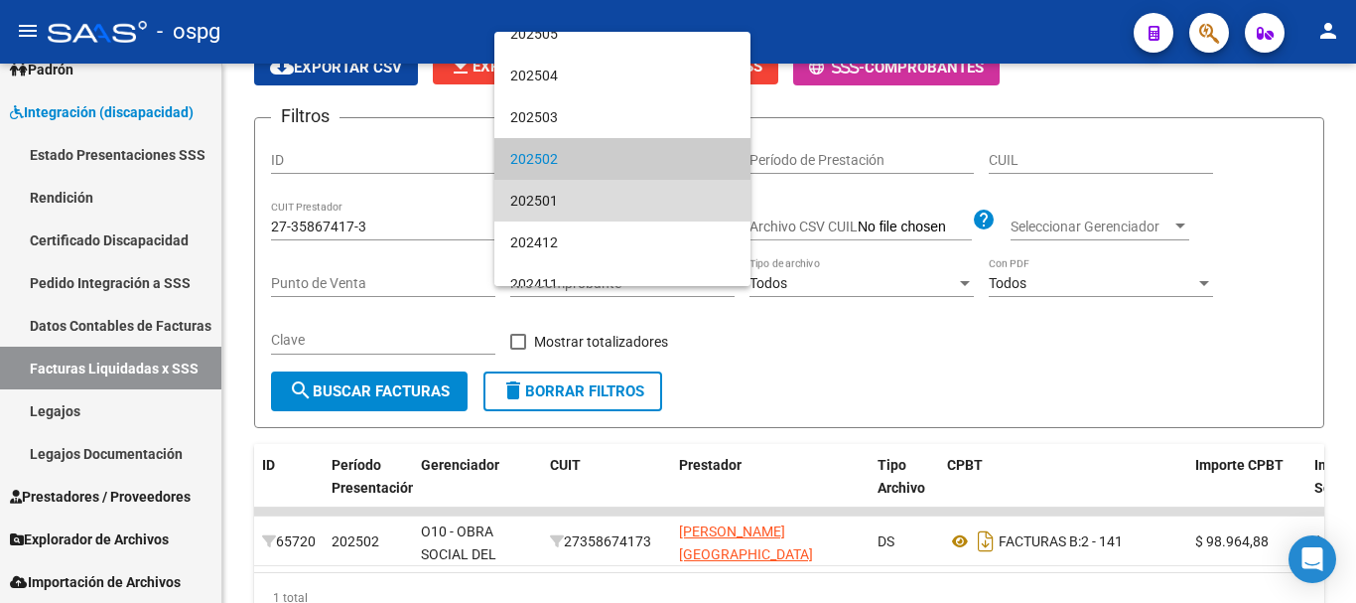
click at [640, 200] on span "202501" at bounding box center [622, 201] width 224 height 42
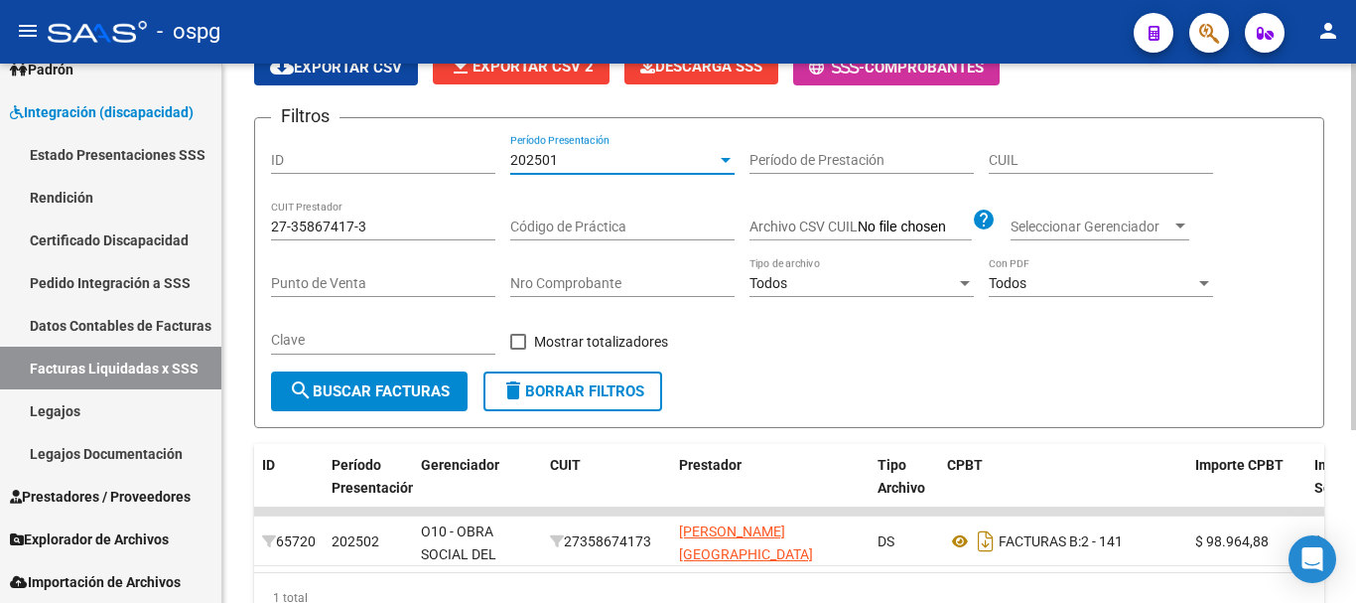
click at [381, 388] on span "search Buscar Facturas" at bounding box center [369, 391] width 161 height 18
click at [721, 163] on div at bounding box center [726, 160] width 18 height 16
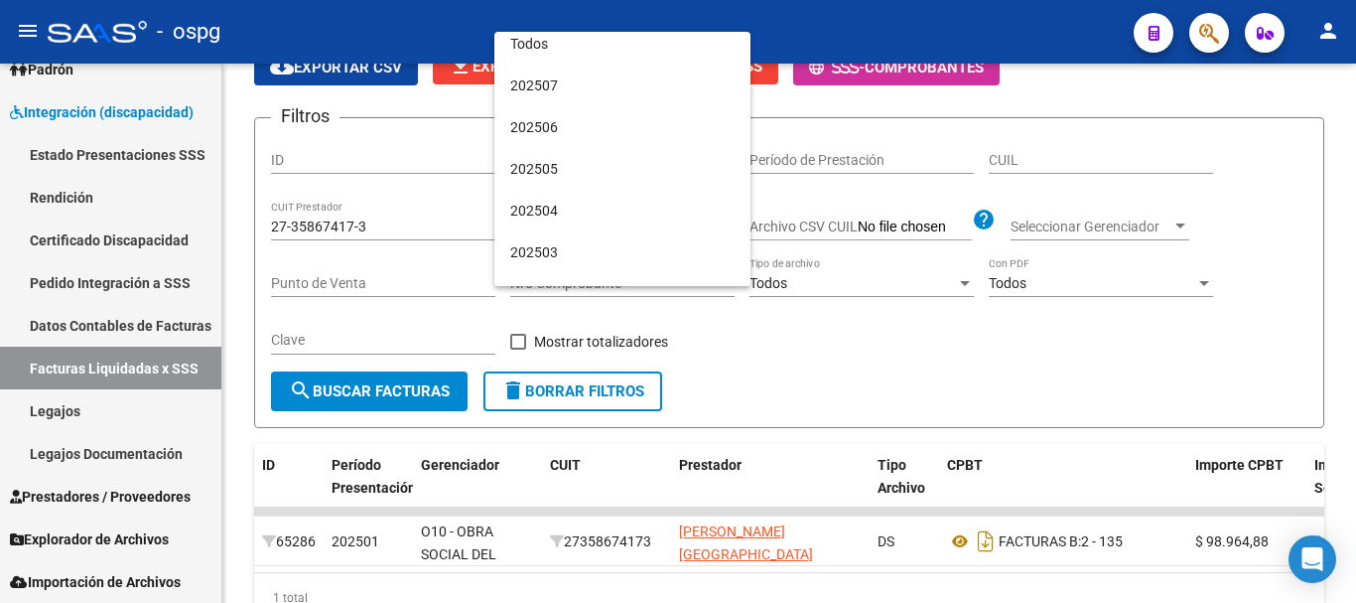
scroll to position [0, 0]
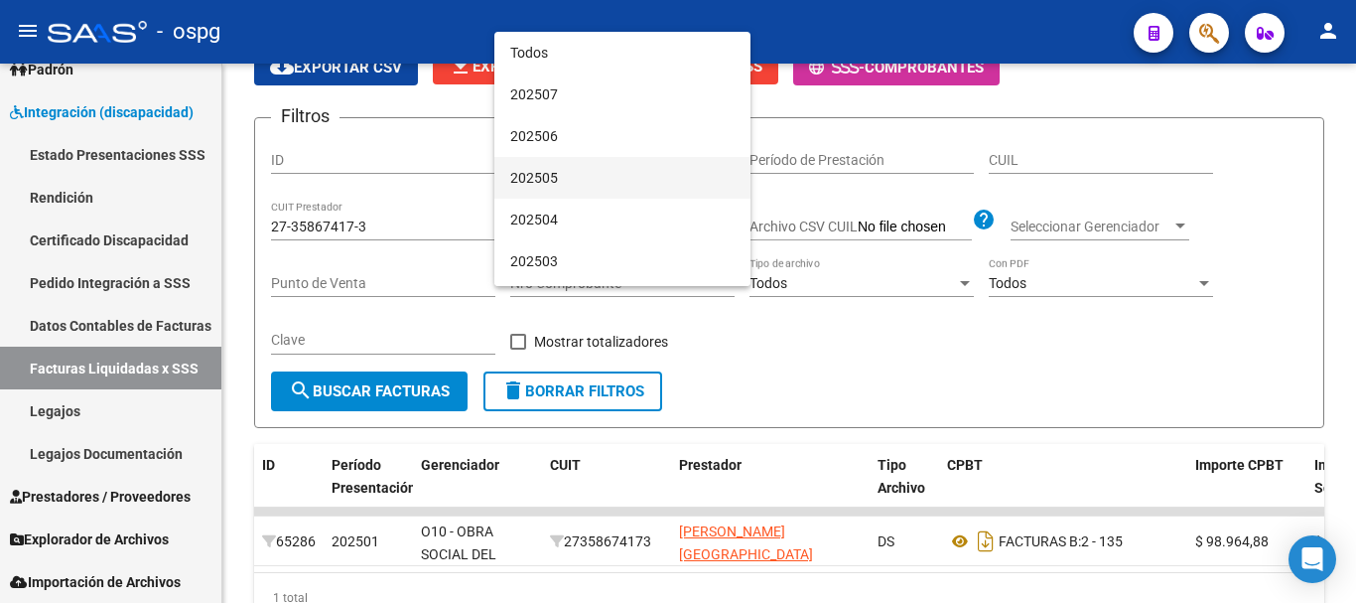
click at [606, 173] on span "202505" at bounding box center [622, 178] width 224 height 42
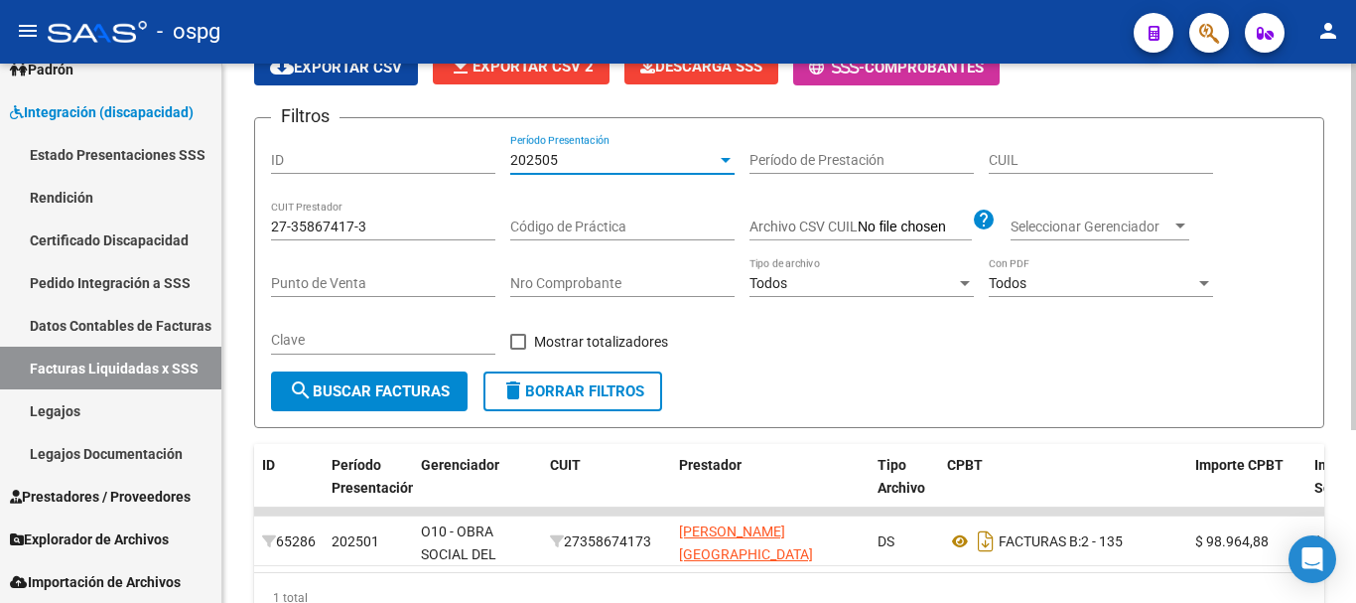
click at [364, 392] on span "search Buscar Facturas" at bounding box center [369, 391] width 161 height 18
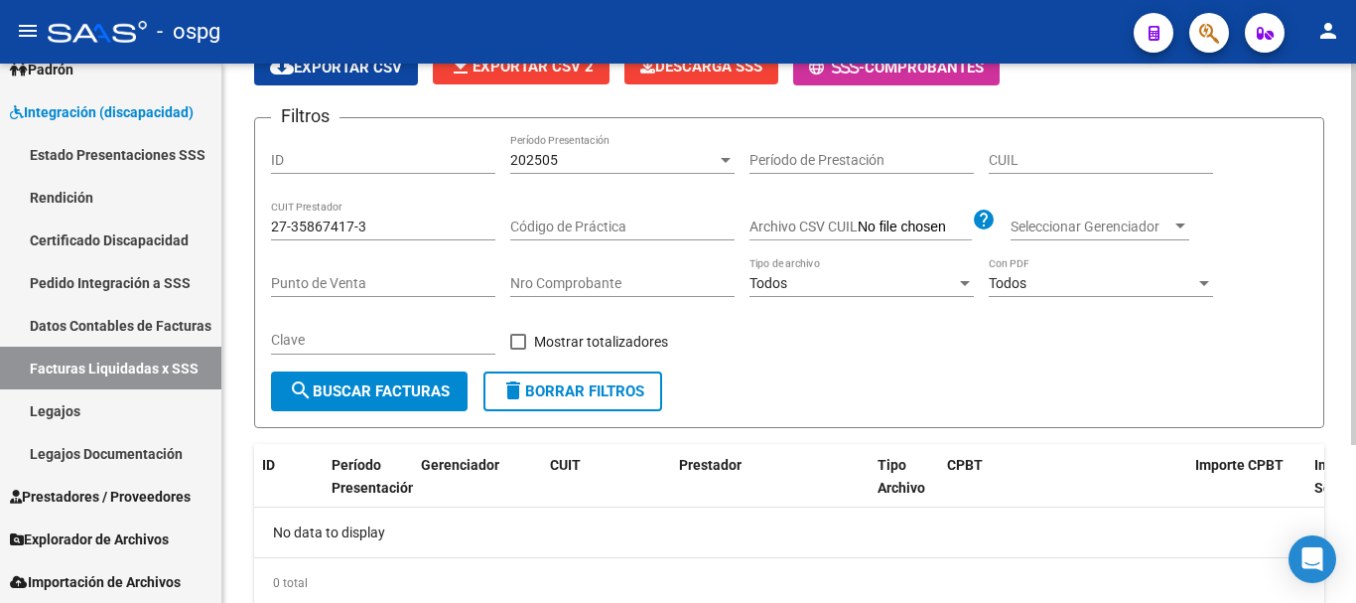
click at [727, 163] on div at bounding box center [726, 160] width 18 height 16
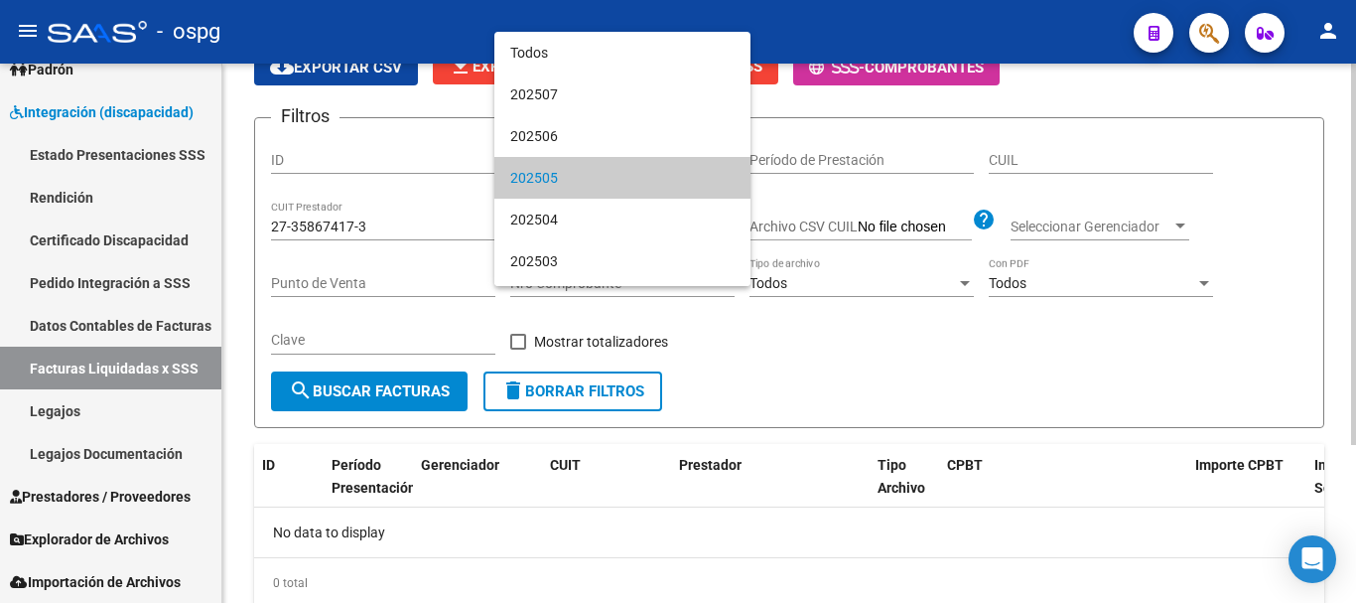
scroll to position [19, 0]
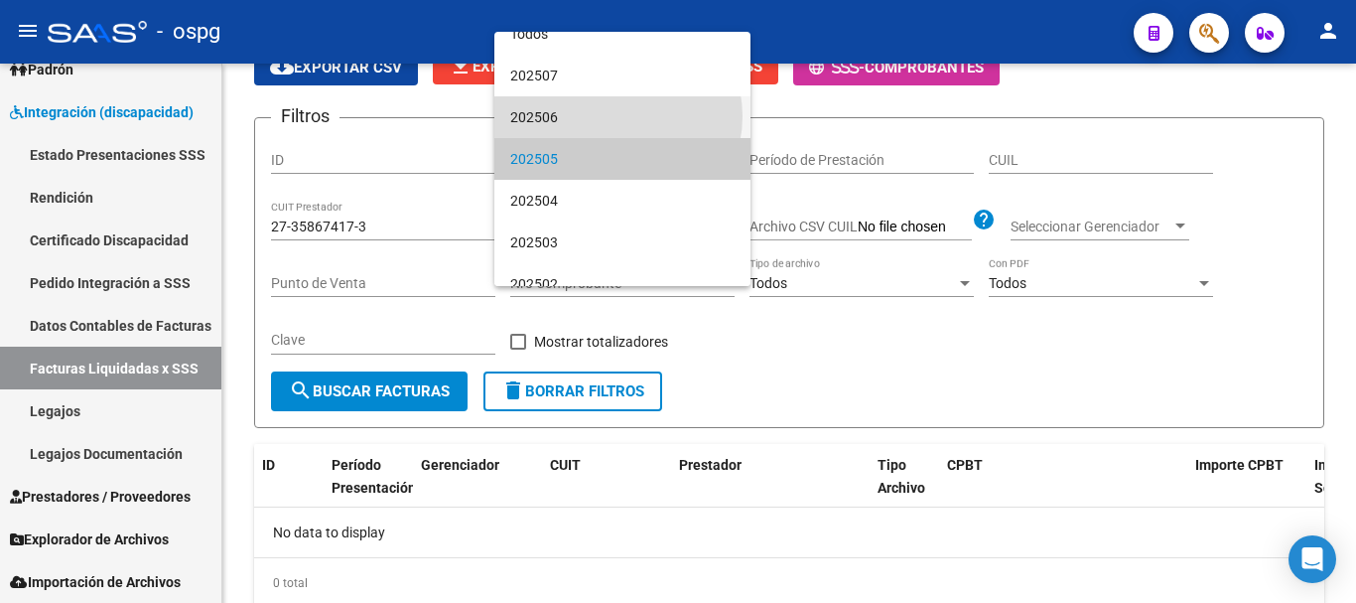
click at [617, 116] on span "202506" at bounding box center [622, 117] width 224 height 42
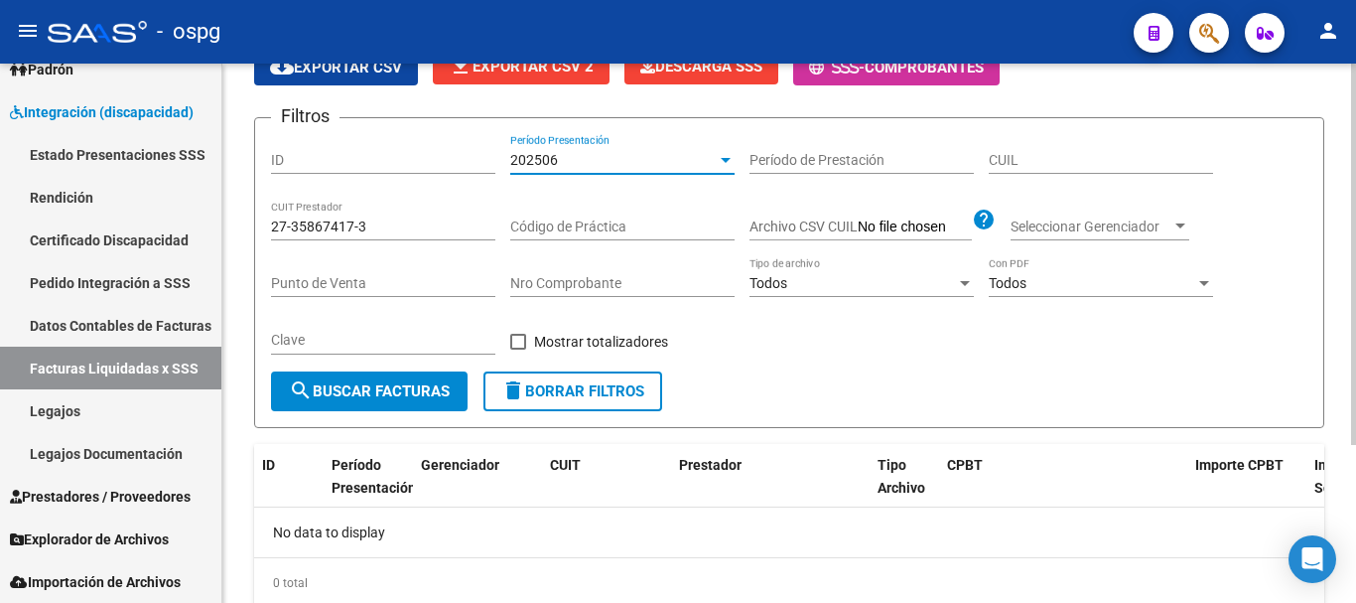
click at [395, 402] on button "search Buscar Facturas" at bounding box center [369, 391] width 197 height 40
click at [718, 162] on div at bounding box center [726, 160] width 18 height 16
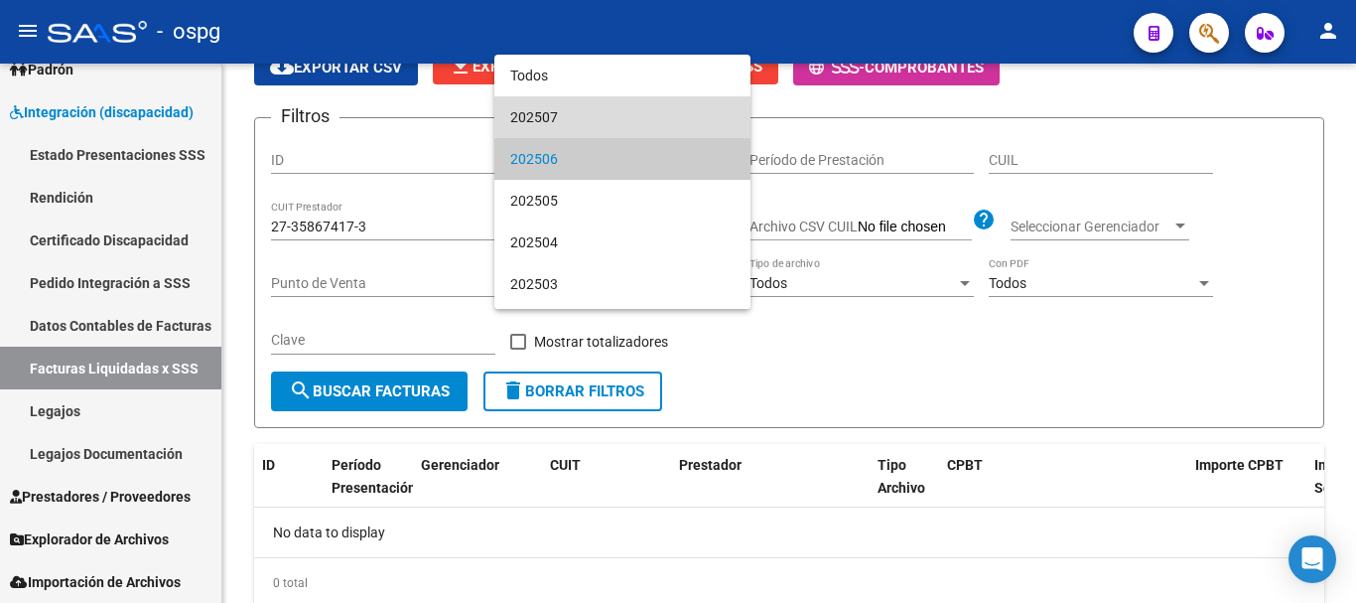
click at [675, 117] on span "202507" at bounding box center [622, 117] width 224 height 42
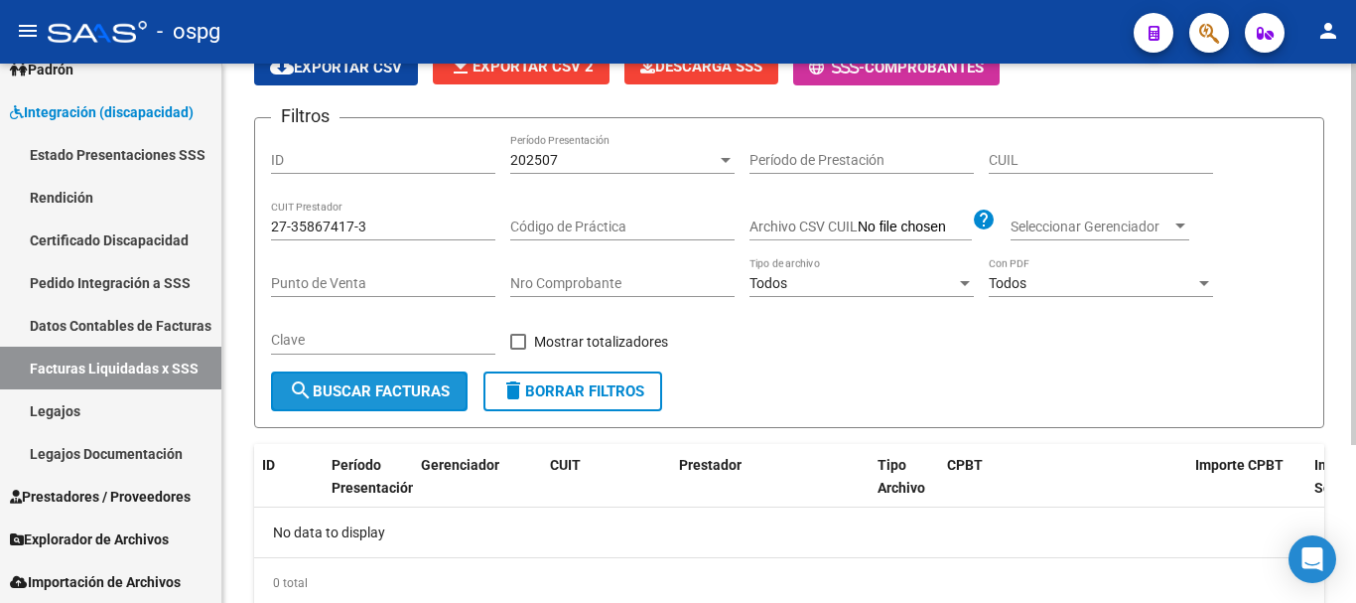
click at [413, 385] on span "search Buscar Facturas" at bounding box center [369, 391] width 161 height 18
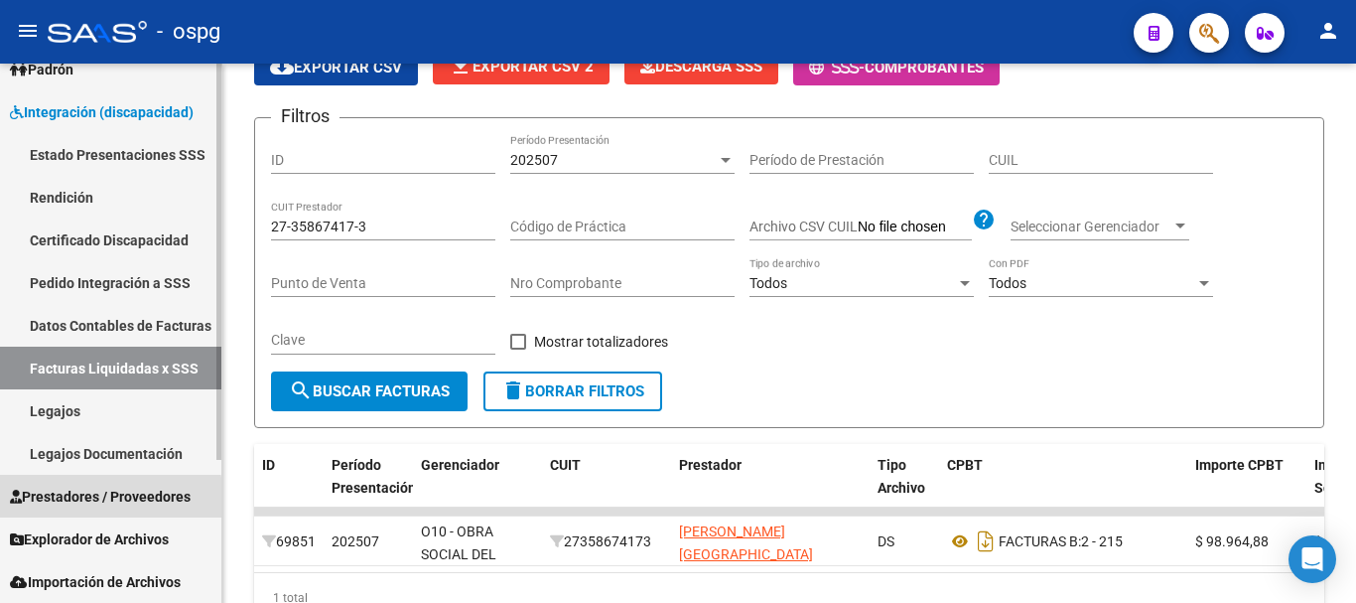
click at [73, 500] on span "Prestadores / Proveedores" at bounding box center [100, 496] width 181 height 22
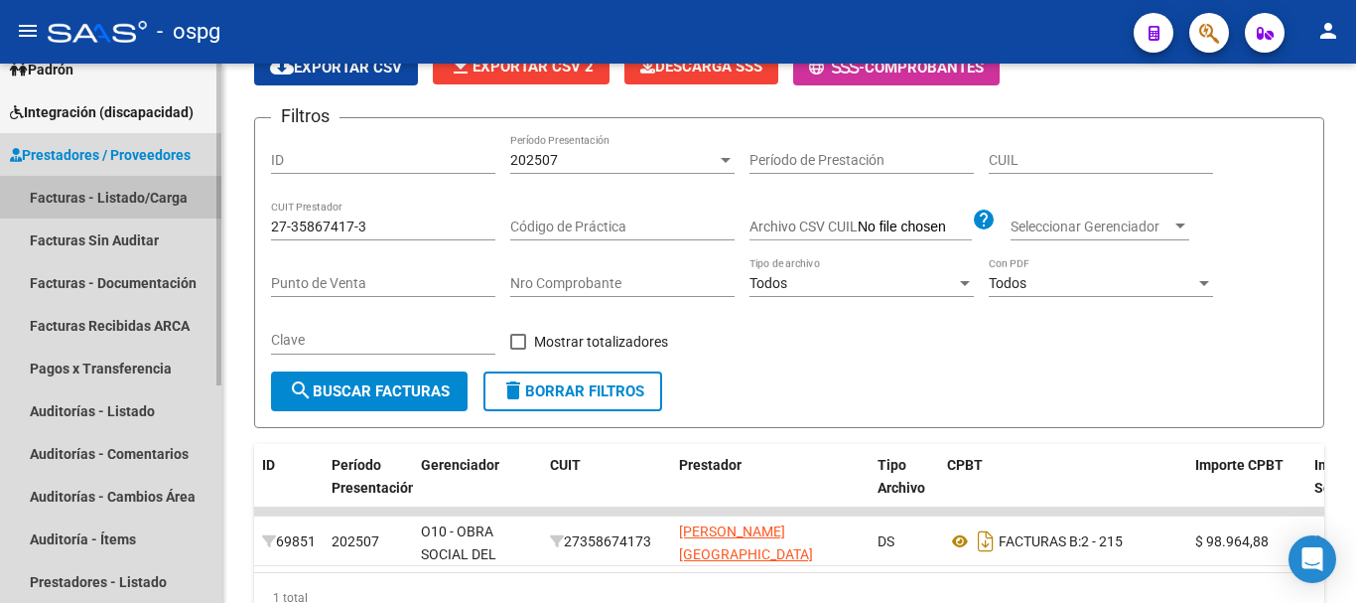
click at [145, 198] on link "Facturas - Listado/Carga" at bounding box center [110, 197] width 221 height 43
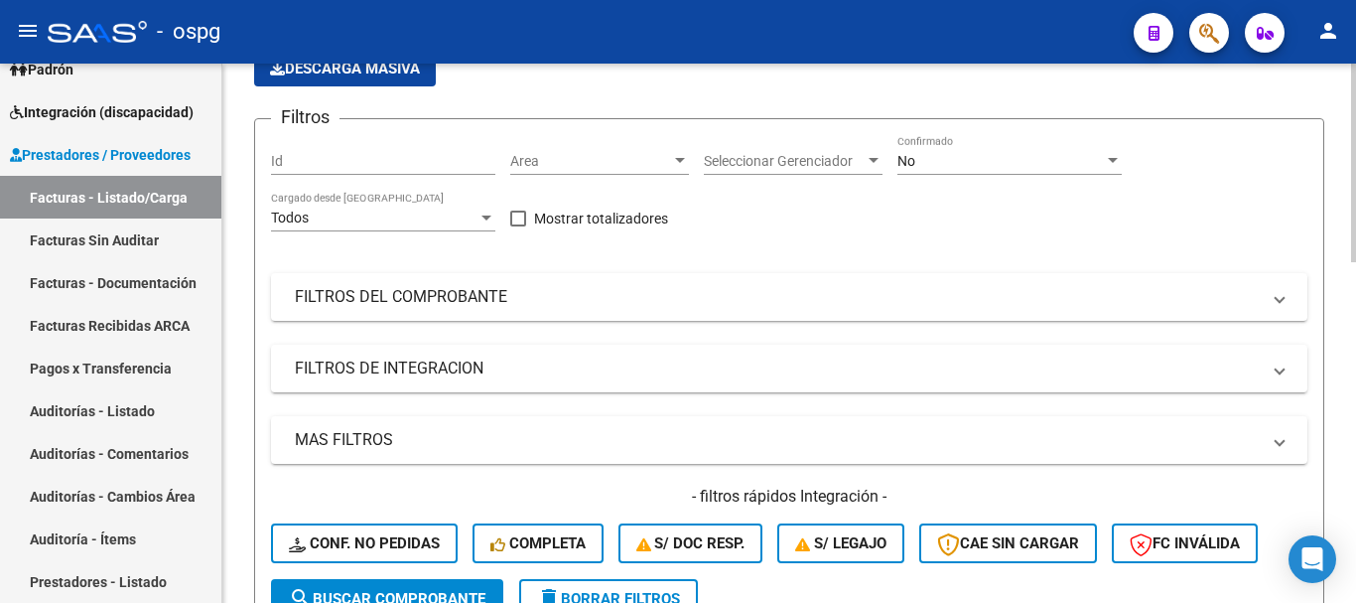
scroll to position [155, 0]
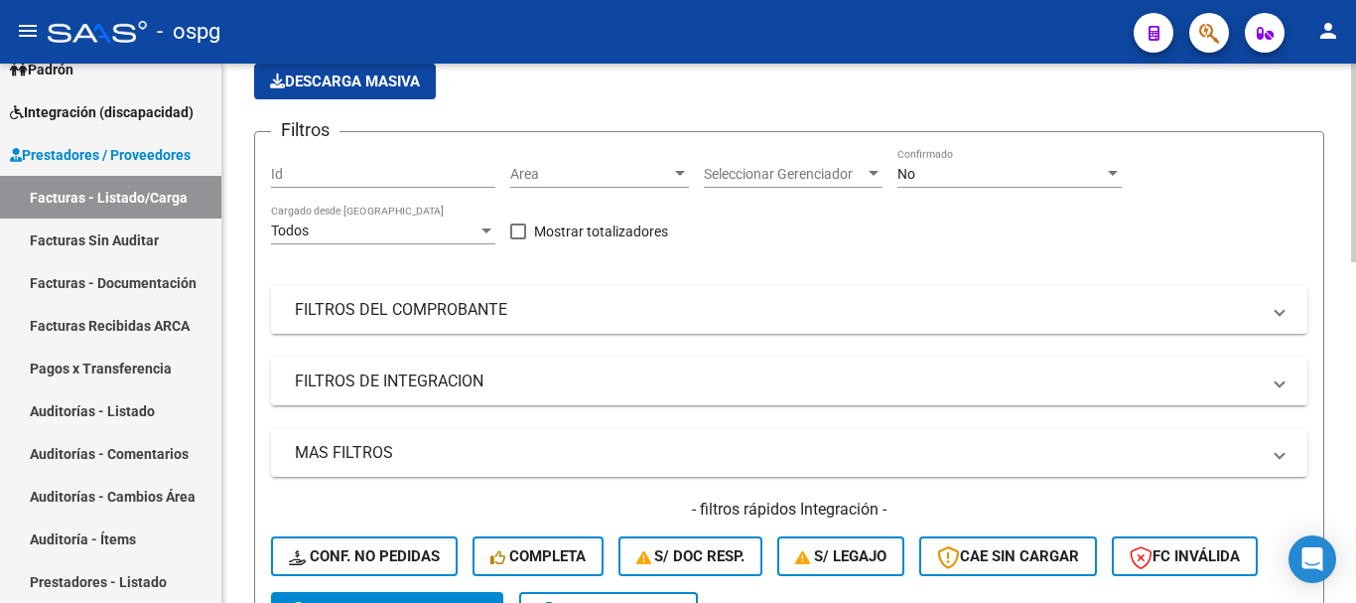
click at [723, 319] on mat-panel-title "FILTROS DEL COMPROBANTE" at bounding box center [777, 310] width 965 height 22
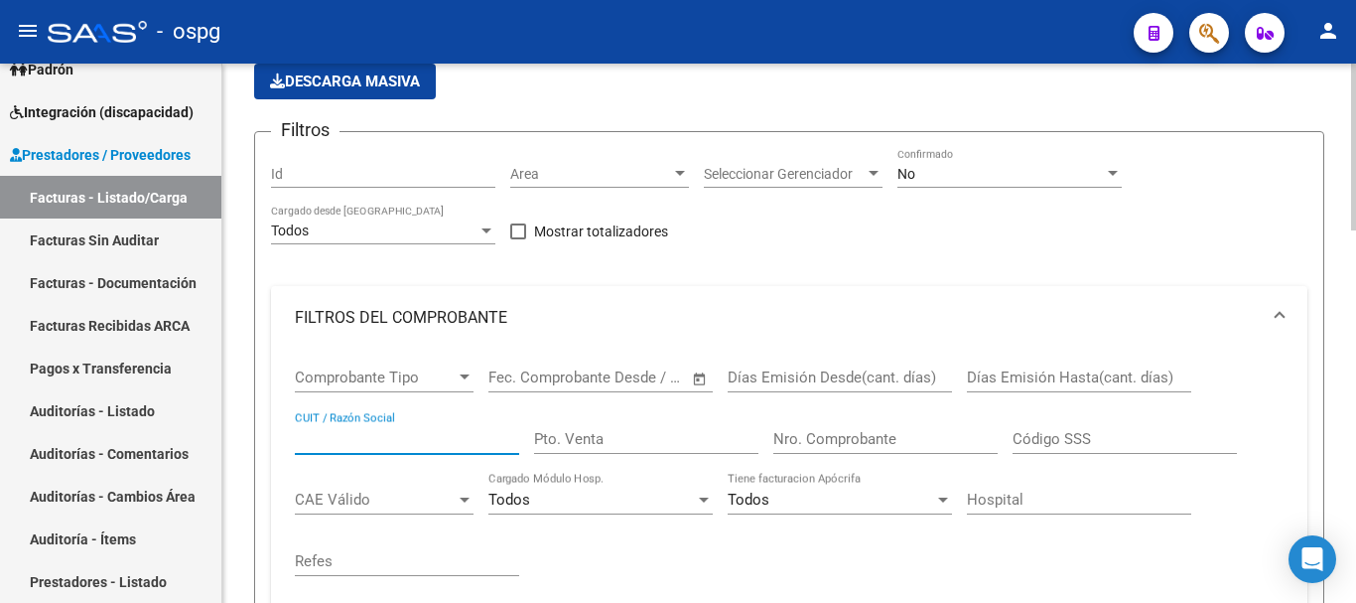
paste input "27-35867417-3"
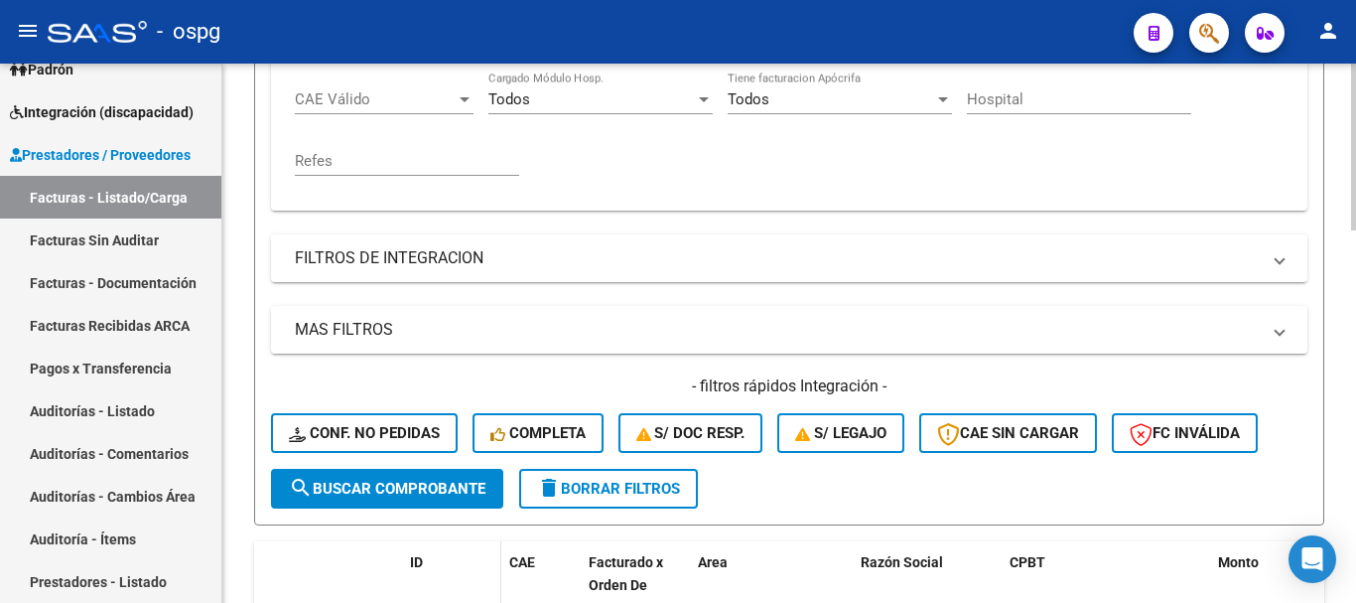
scroll to position [651, 0]
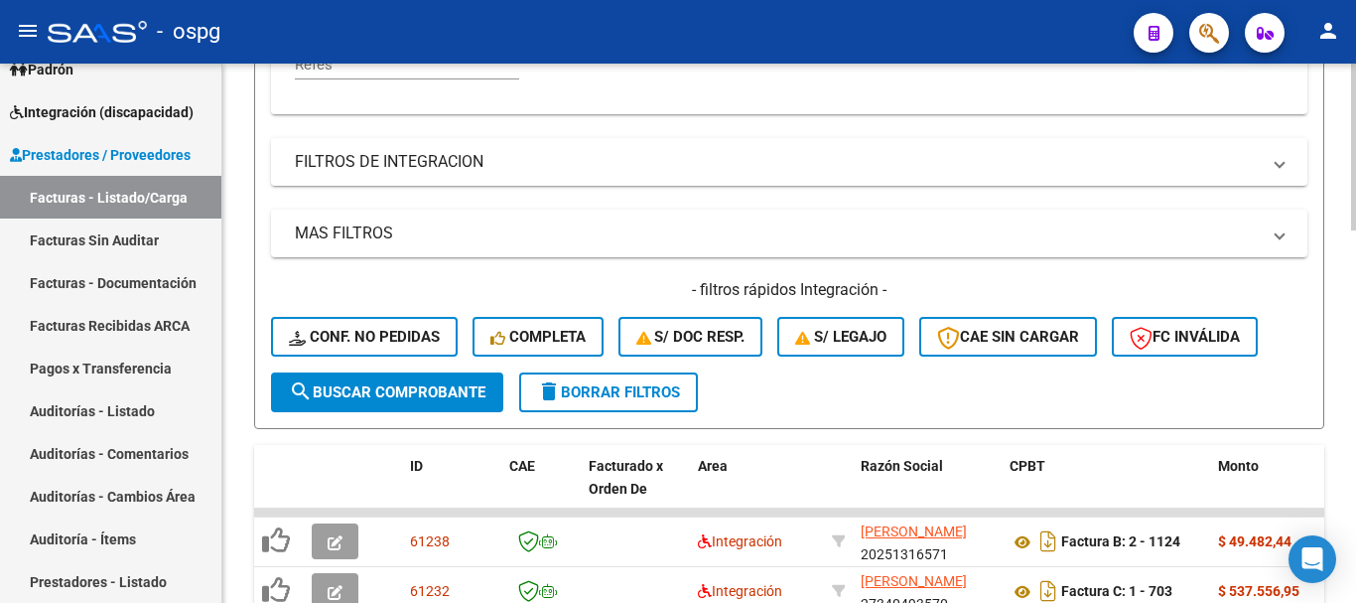
type input "27-35867417-3"
click at [406, 388] on span "search Buscar Comprobante" at bounding box center [387, 392] width 197 height 18
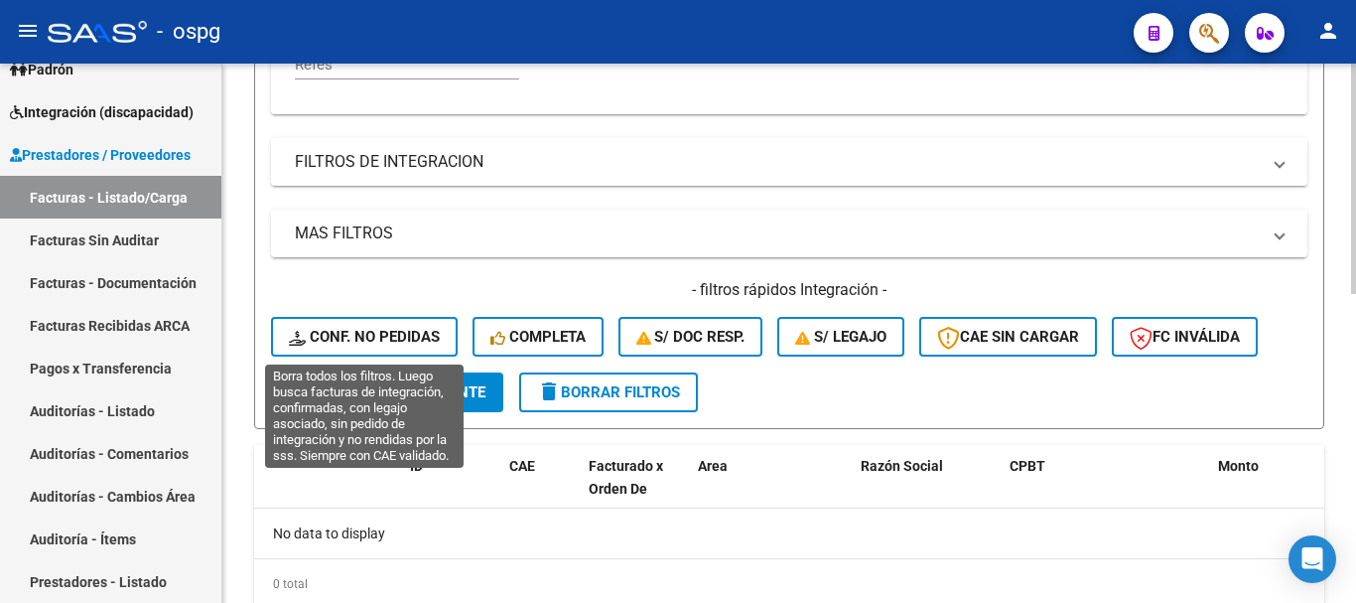
click at [410, 340] on span "Conf. no pedidas" at bounding box center [364, 337] width 151 height 18
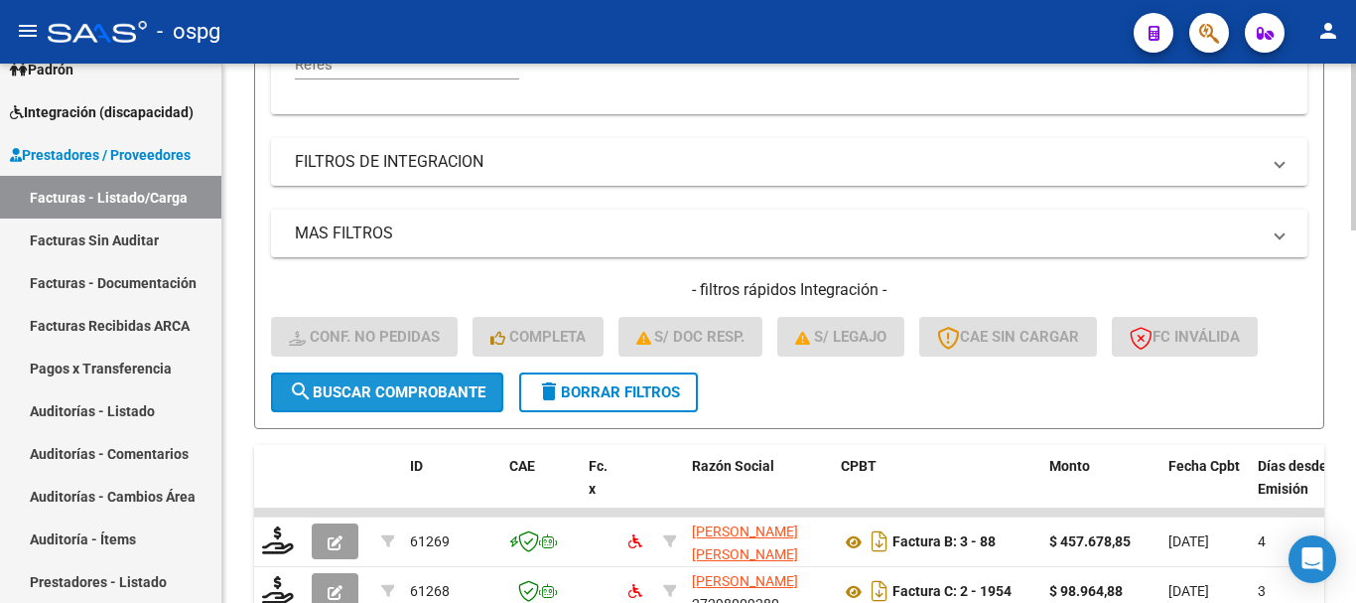
click at [387, 395] on span "search Buscar Comprobante" at bounding box center [387, 392] width 197 height 18
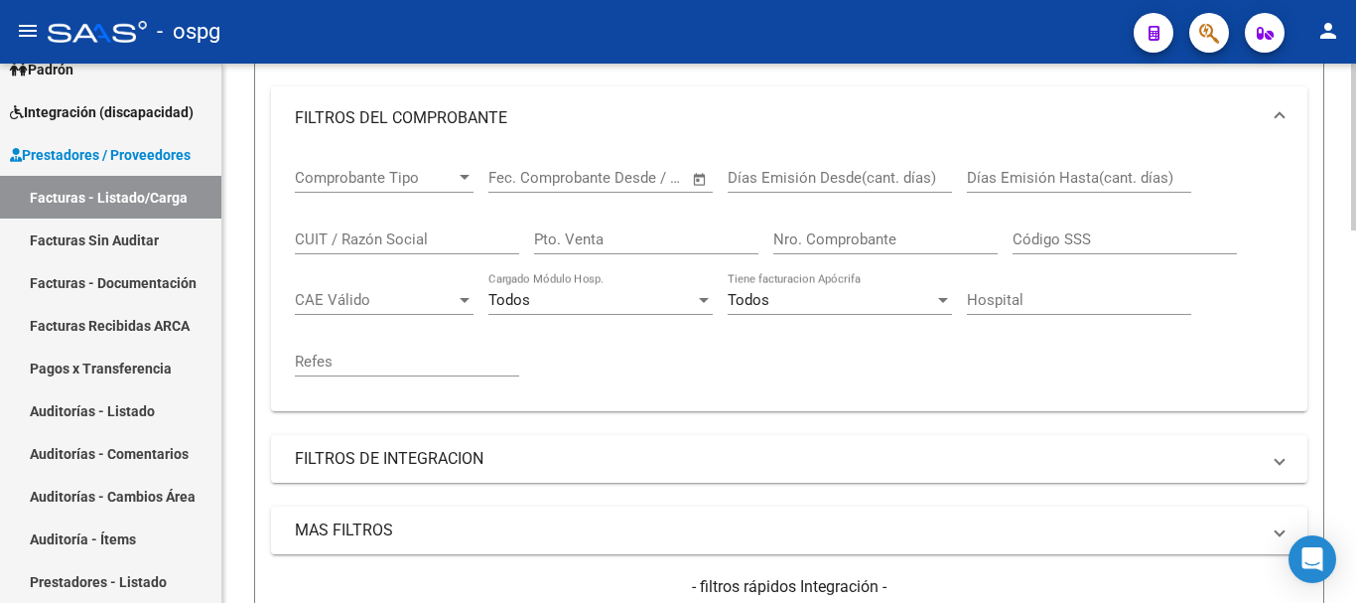
scroll to position [353, 0]
paste input "27-35867417-3"
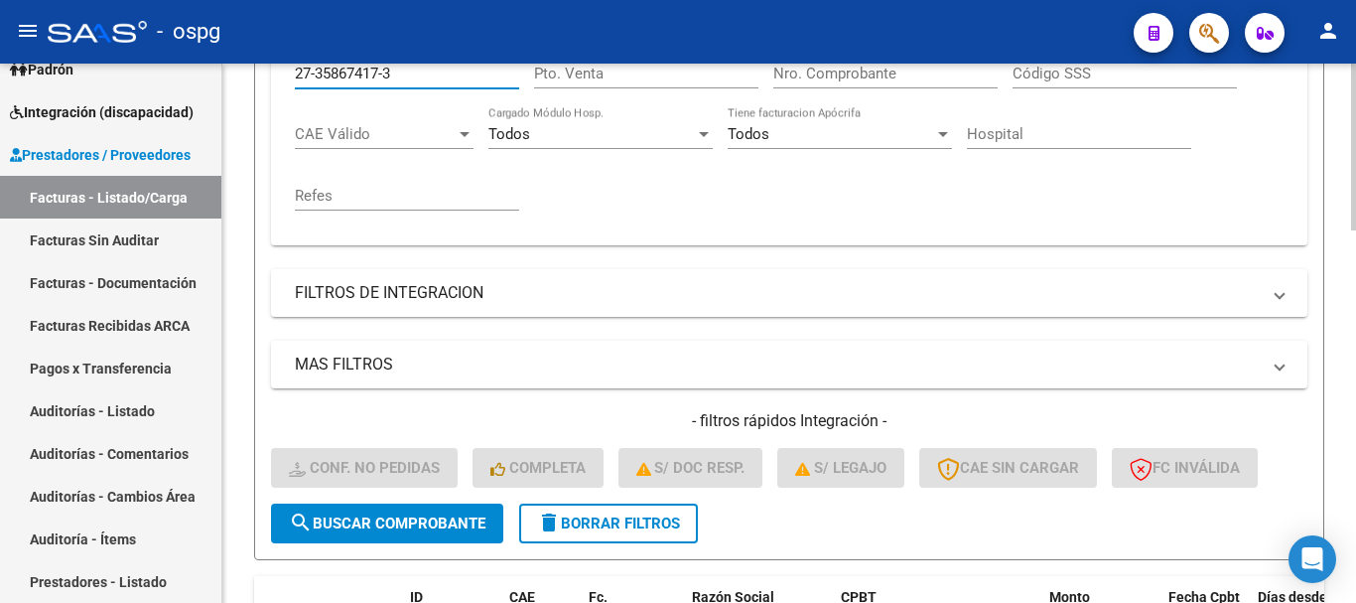
scroll to position [552, 0]
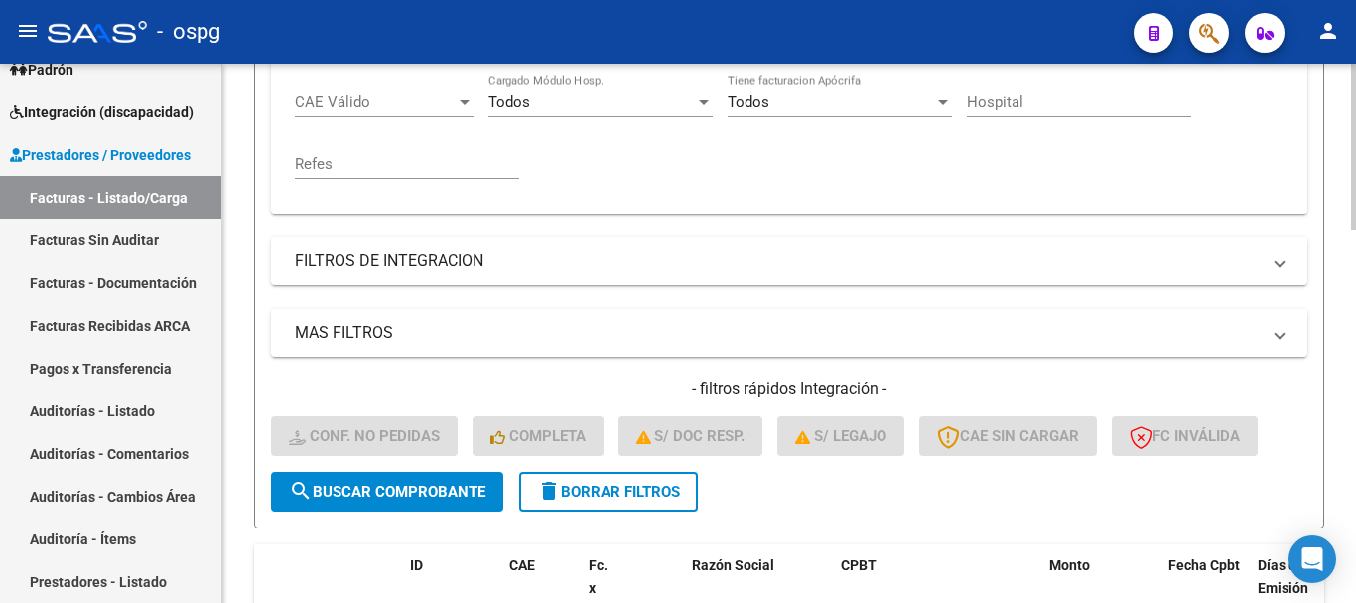
click at [406, 505] on button "search Buscar Comprobante" at bounding box center [387, 491] width 232 height 40
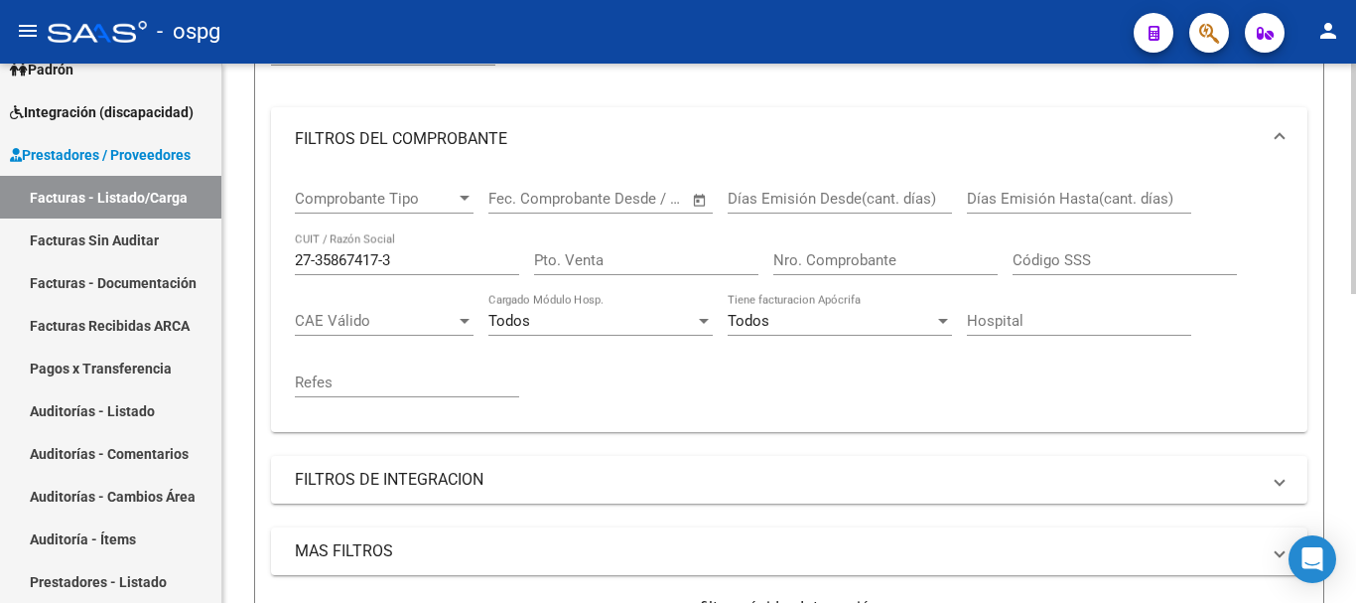
scroll to position [324, 0]
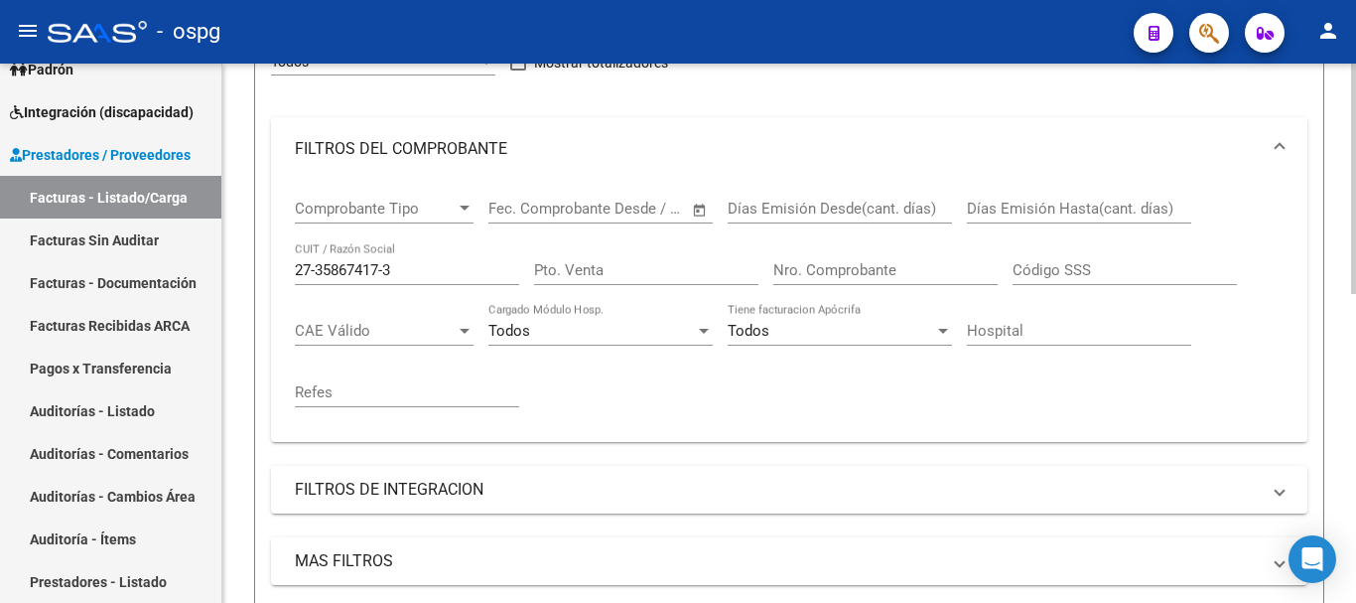
click at [416, 268] on input "27-35867417-3" at bounding box center [407, 270] width 224 height 18
type input "2"
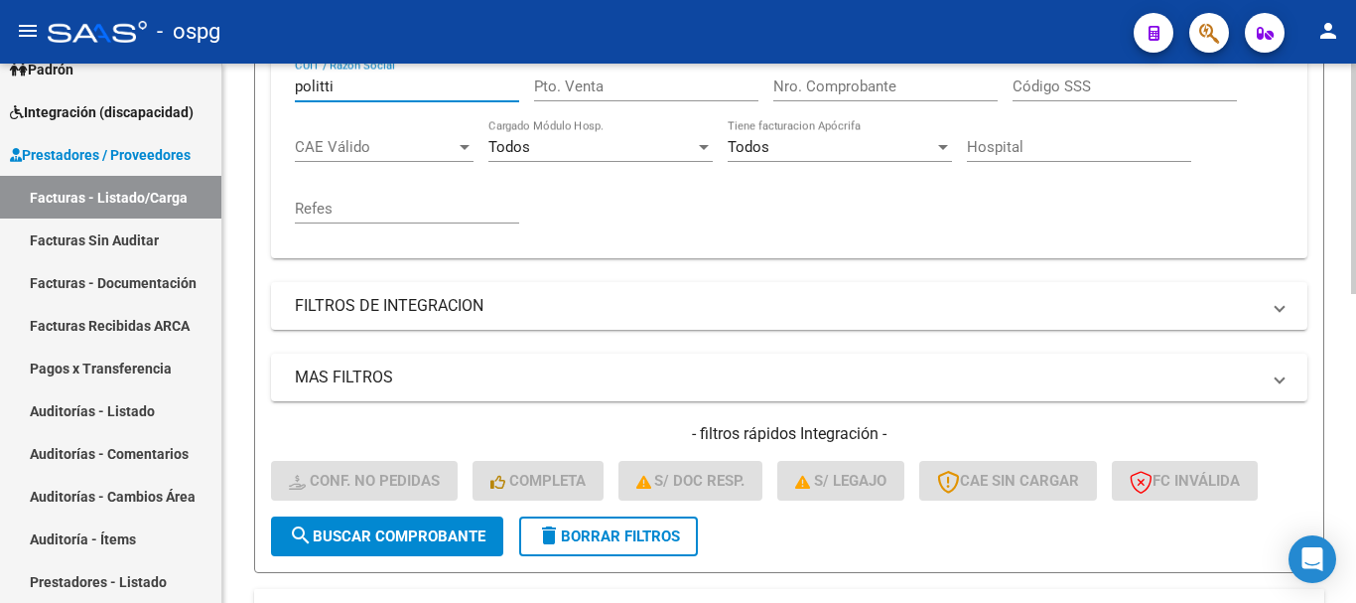
scroll to position [522, 0]
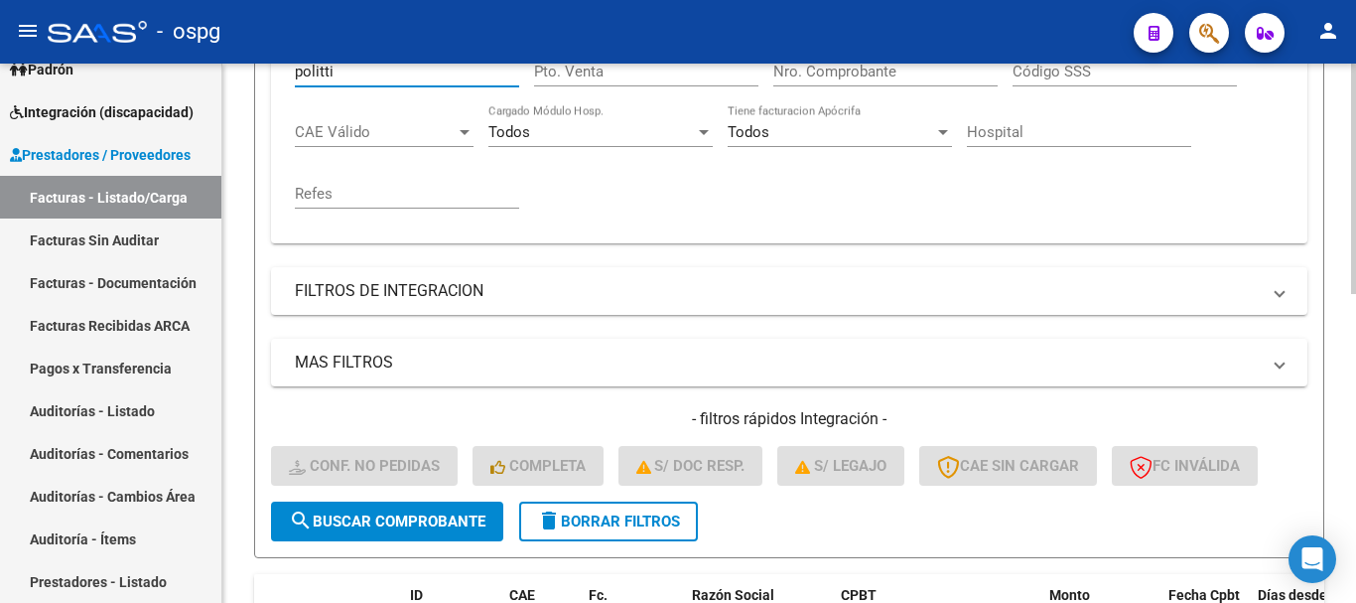
type input "politti"
click at [452, 533] on button "search Buscar Comprobante" at bounding box center [387, 521] width 232 height 40
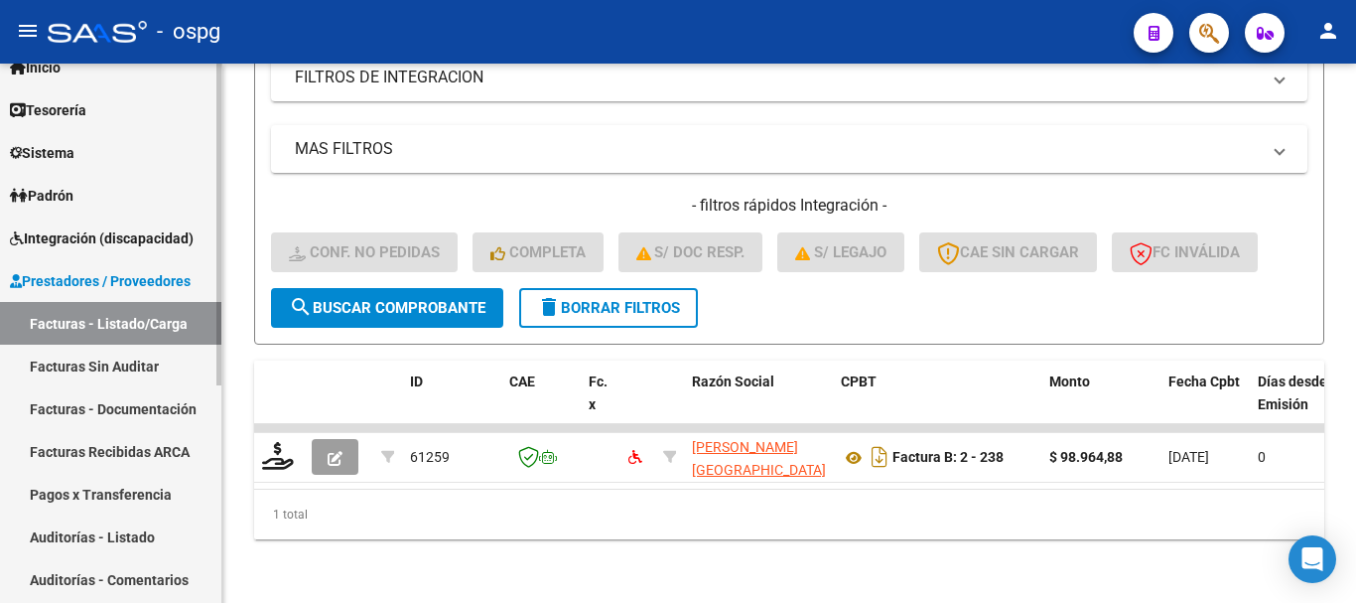
scroll to position [67, 0]
click at [89, 241] on span "Integración (discapacidad)" at bounding box center [102, 239] width 184 height 22
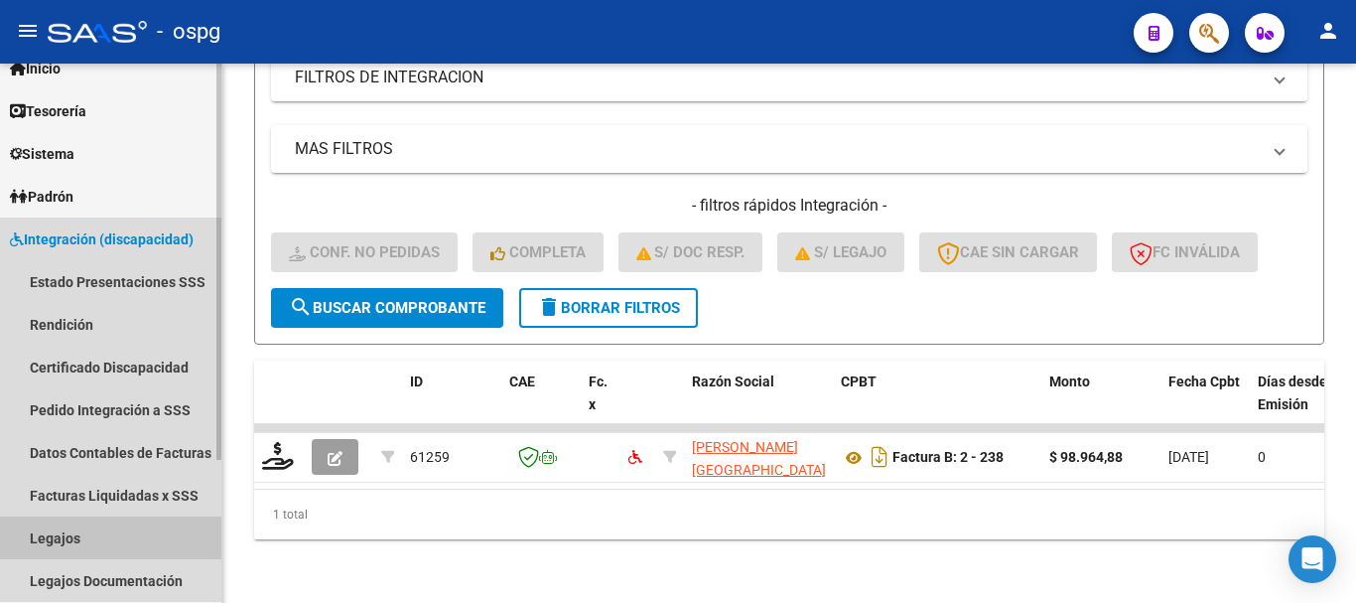
click at [134, 530] on link "Legajos" at bounding box center [110, 537] width 221 height 43
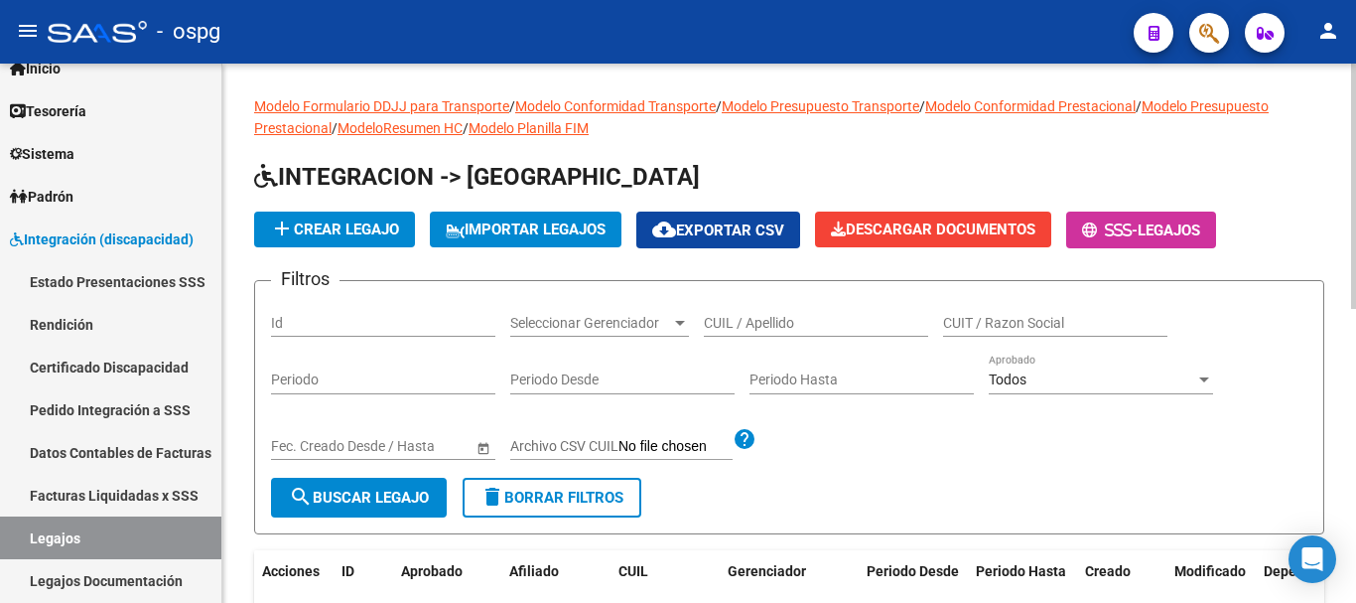
click at [829, 328] on input "CUIL / Apellido" at bounding box center [816, 323] width 224 height 17
type input "[PERSON_NAME]"
click at [340, 511] on button "search Buscar Legajo" at bounding box center [359, 497] width 176 height 40
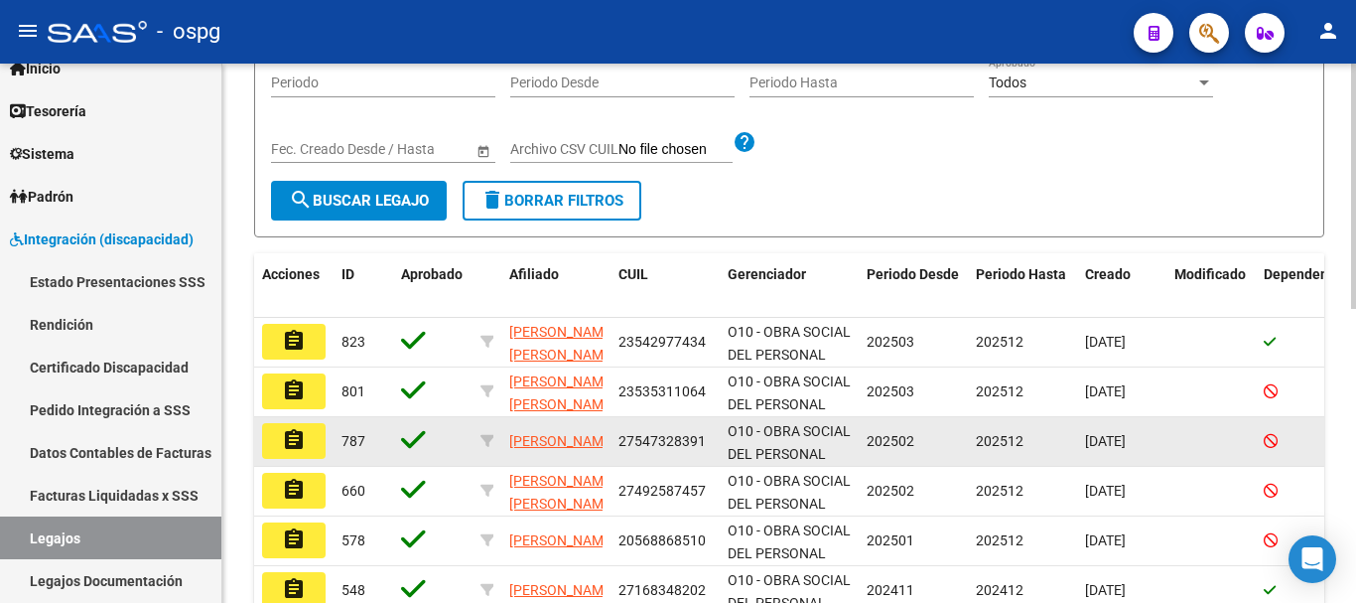
scroll to position [298, 0]
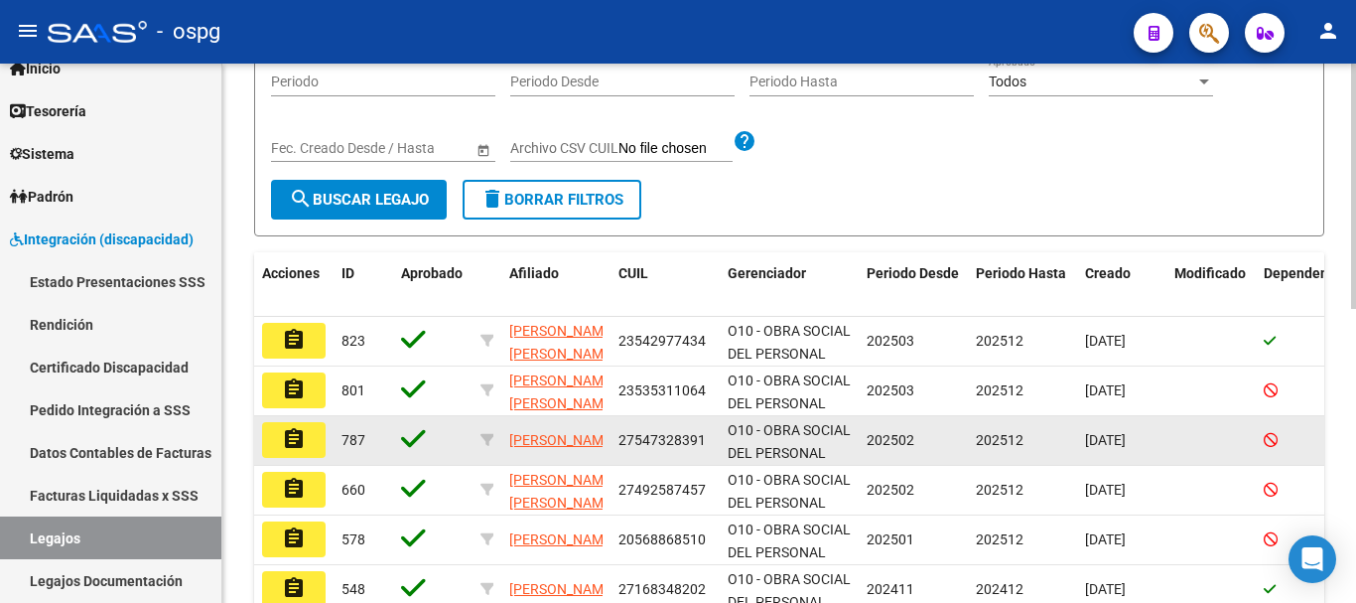
click at [315, 448] on button "assignment" at bounding box center [294, 440] width 64 height 36
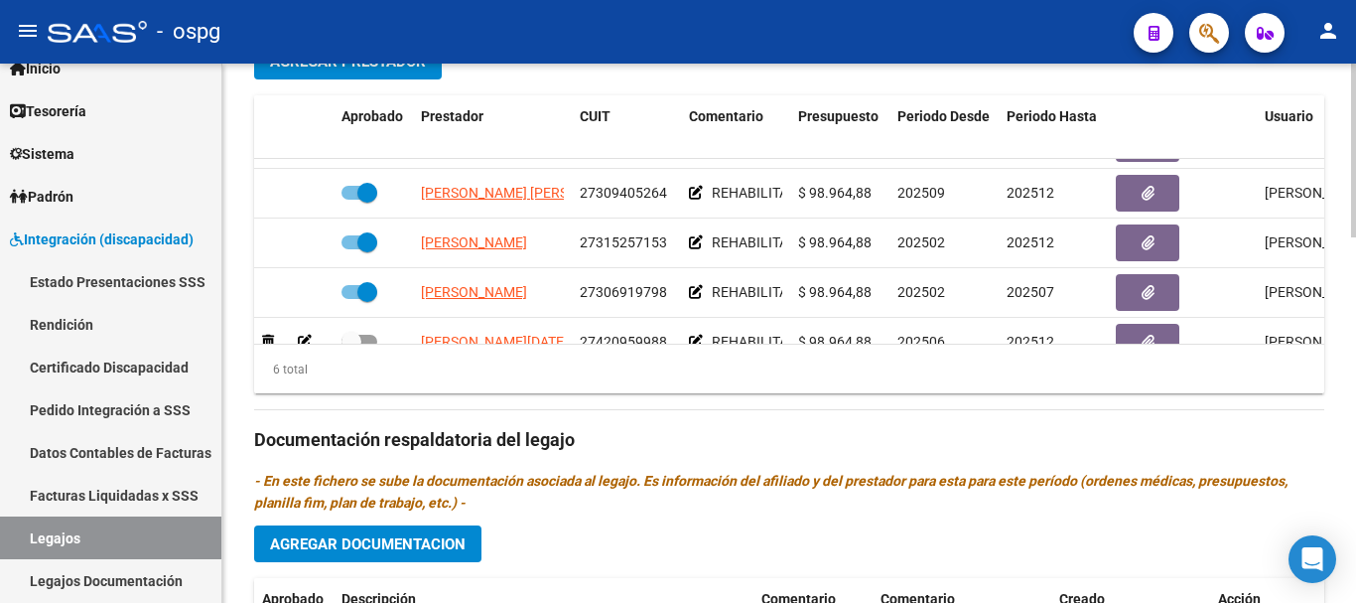
scroll to position [79, 0]
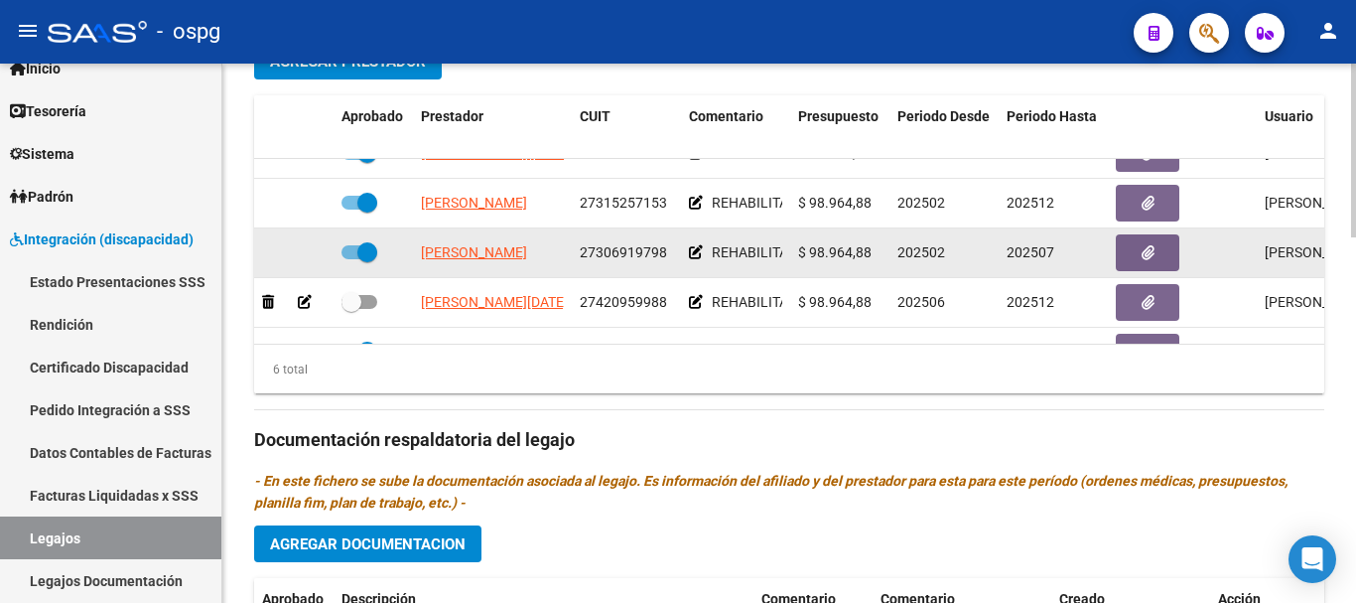
click at [692, 251] on icon at bounding box center [696, 252] width 14 height 14
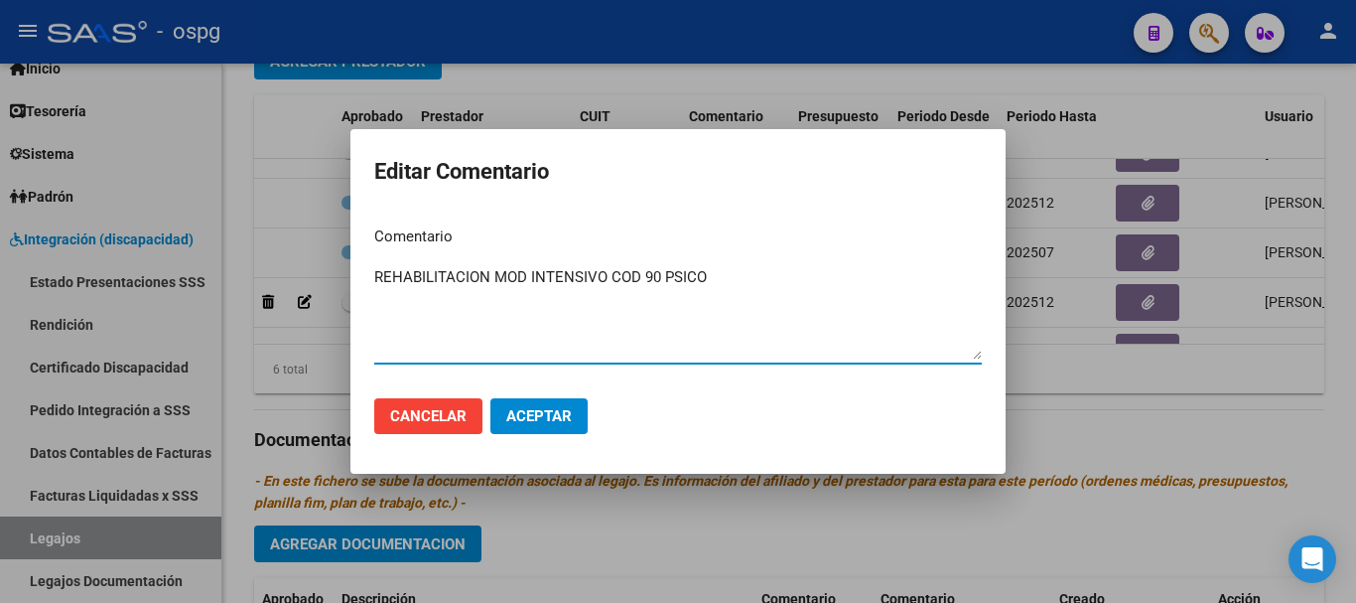
click at [1123, 422] on div at bounding box center [678, 301] width 1356 height 603
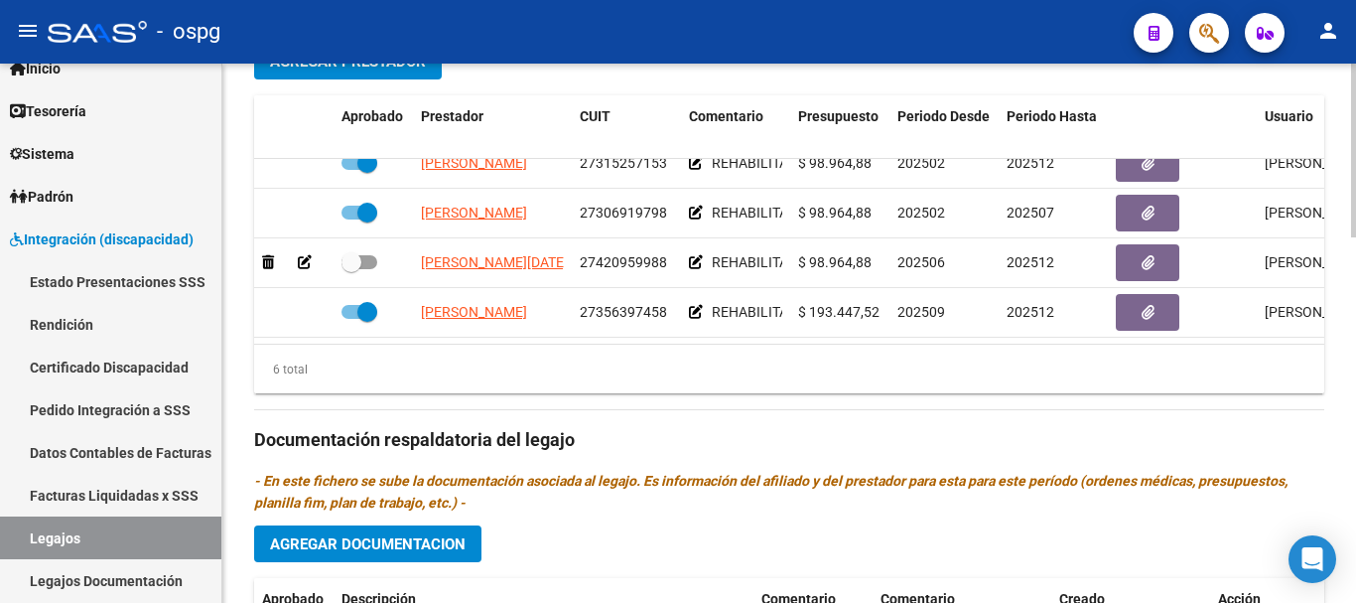
scroll to position [135, 0]
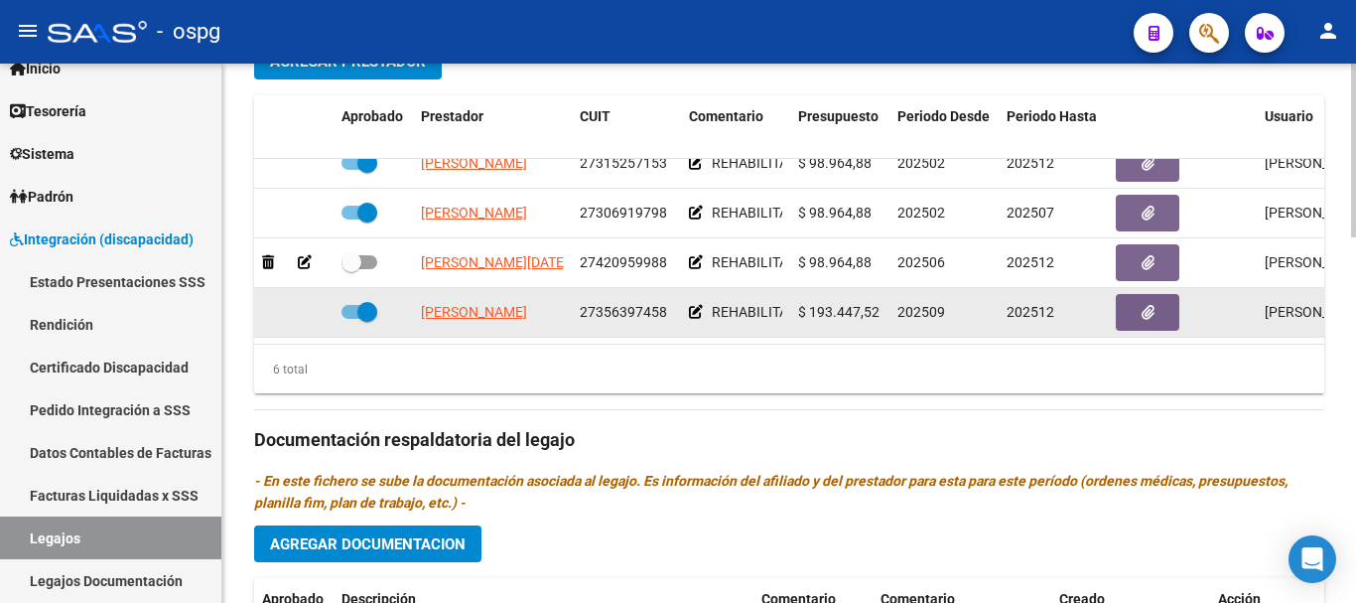
click at [696, 305] on icon at bounding box center [696, 312] width 14 height 14
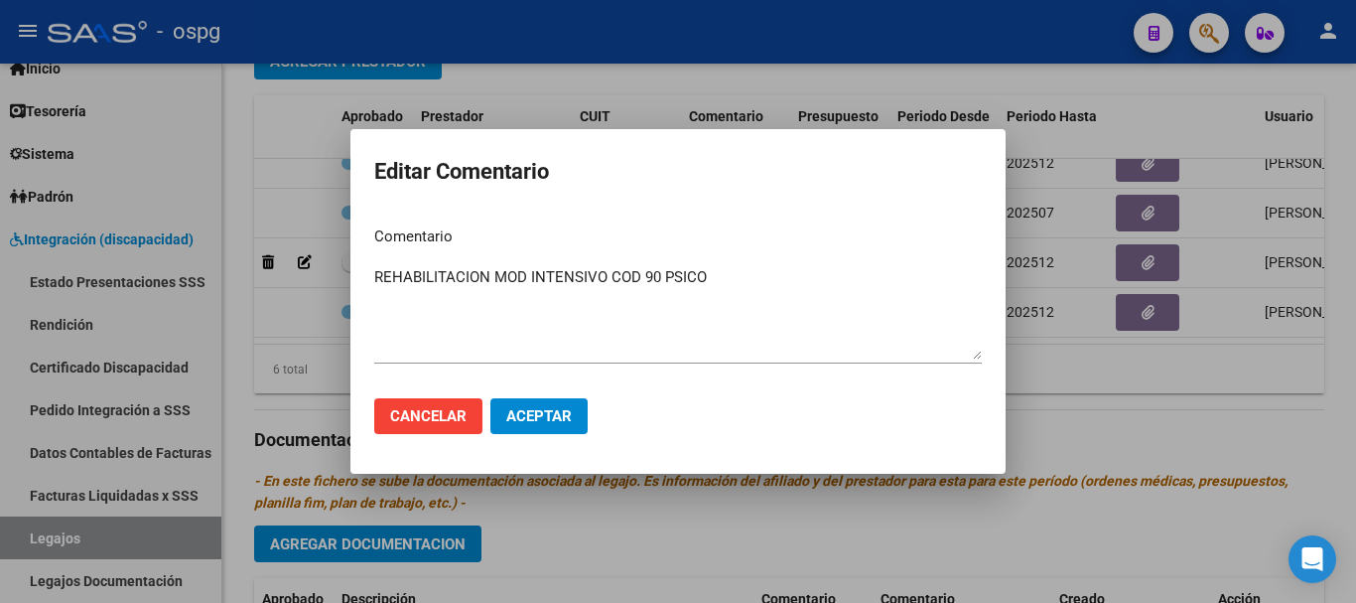
click at [1112, 425] on div at bounding box center [678, 301] width 1356 height 603
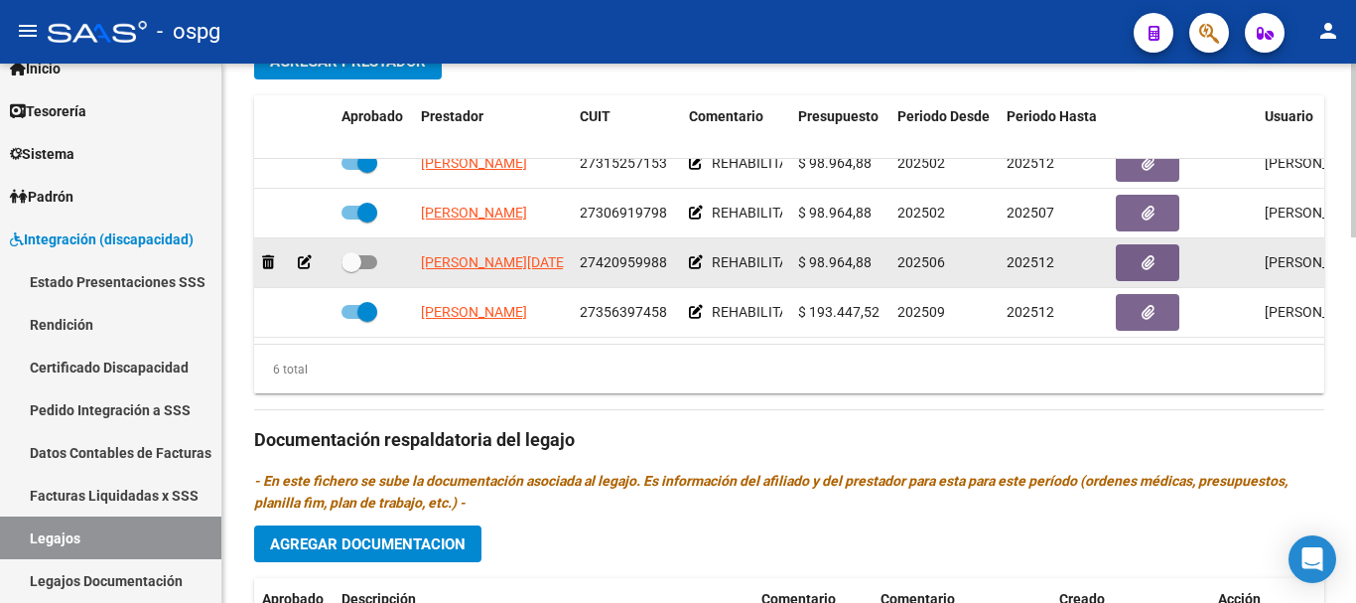
click at [698, 255] on icon at bounding box center [696, 262] width 14 height 14
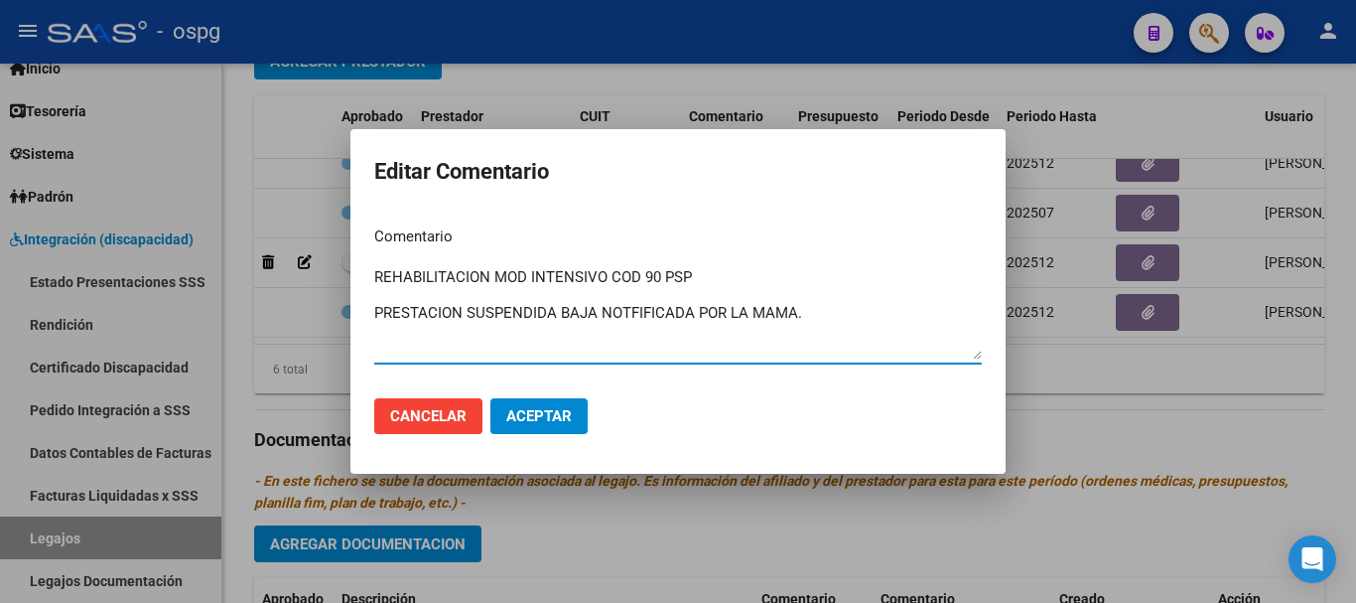
click at [1106, 471] on div at bounding box center [678, 301] width 1356 height 603
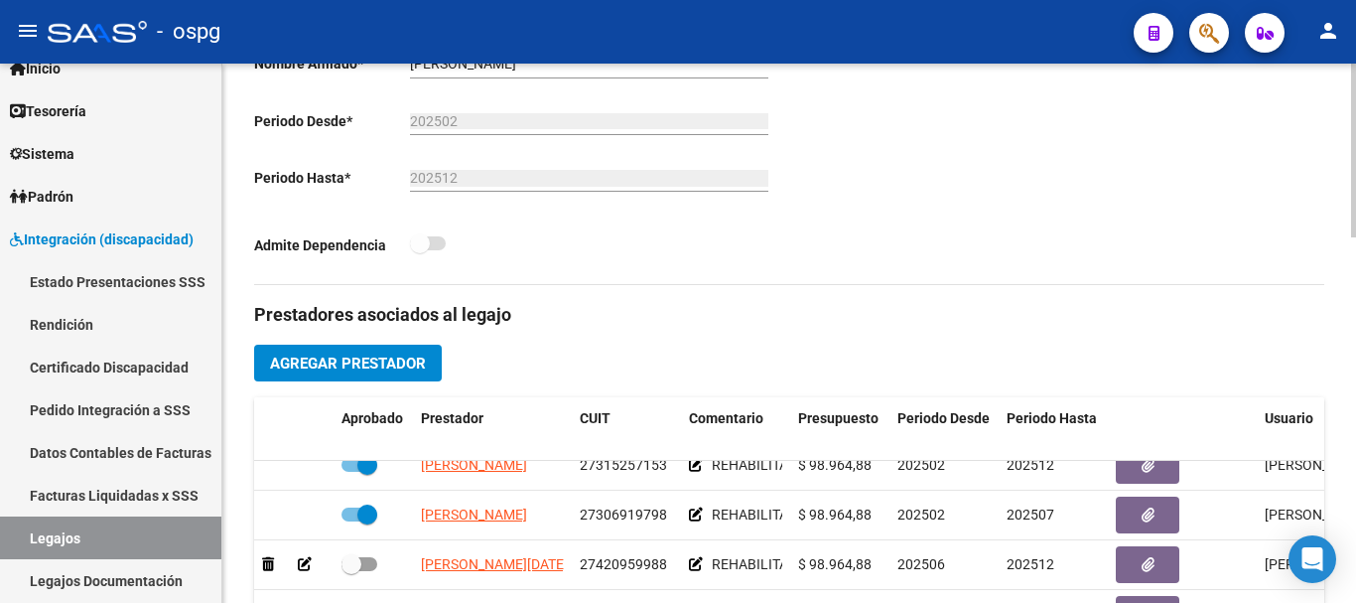
scroll to position [496, 0]
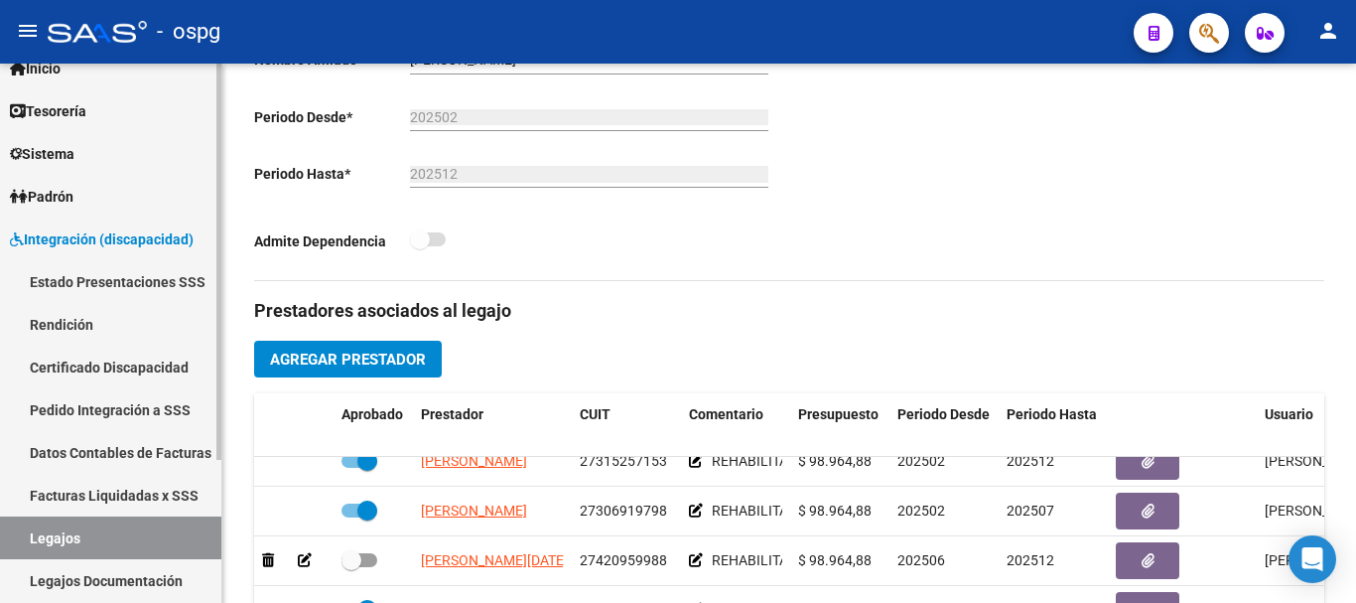
click at [96, 247] on span "Integración (discapacidad)" at bounding box center [102, 239] width 184 height 22
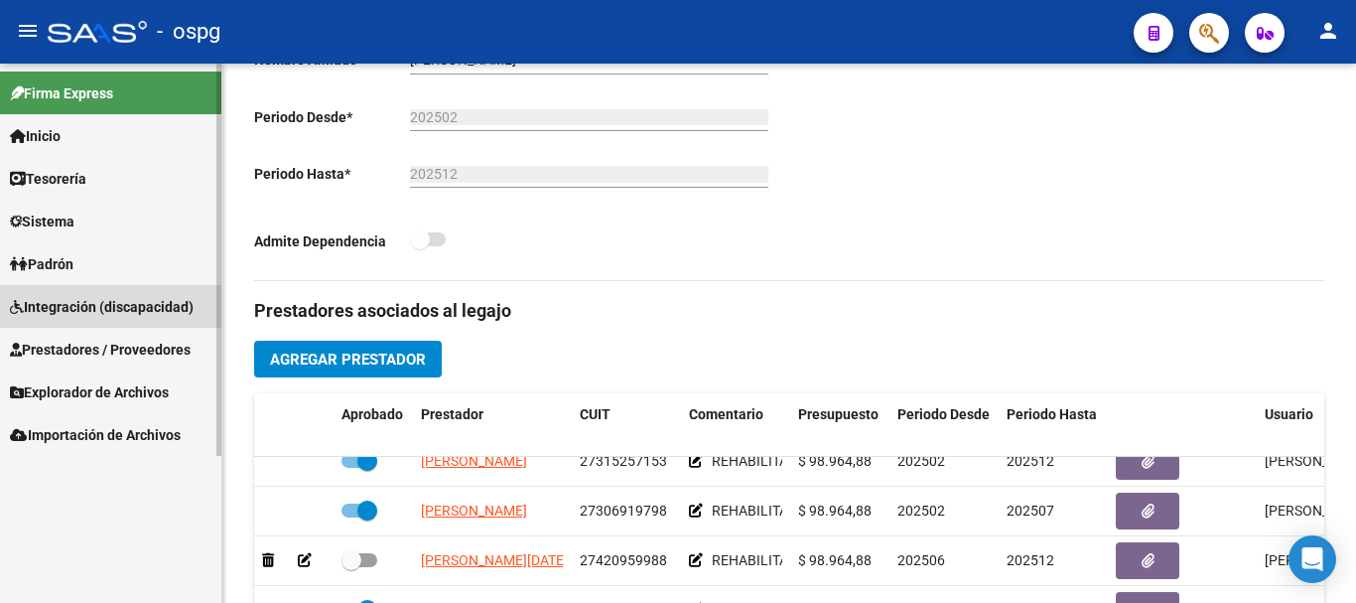
scroll to position [0, 0]
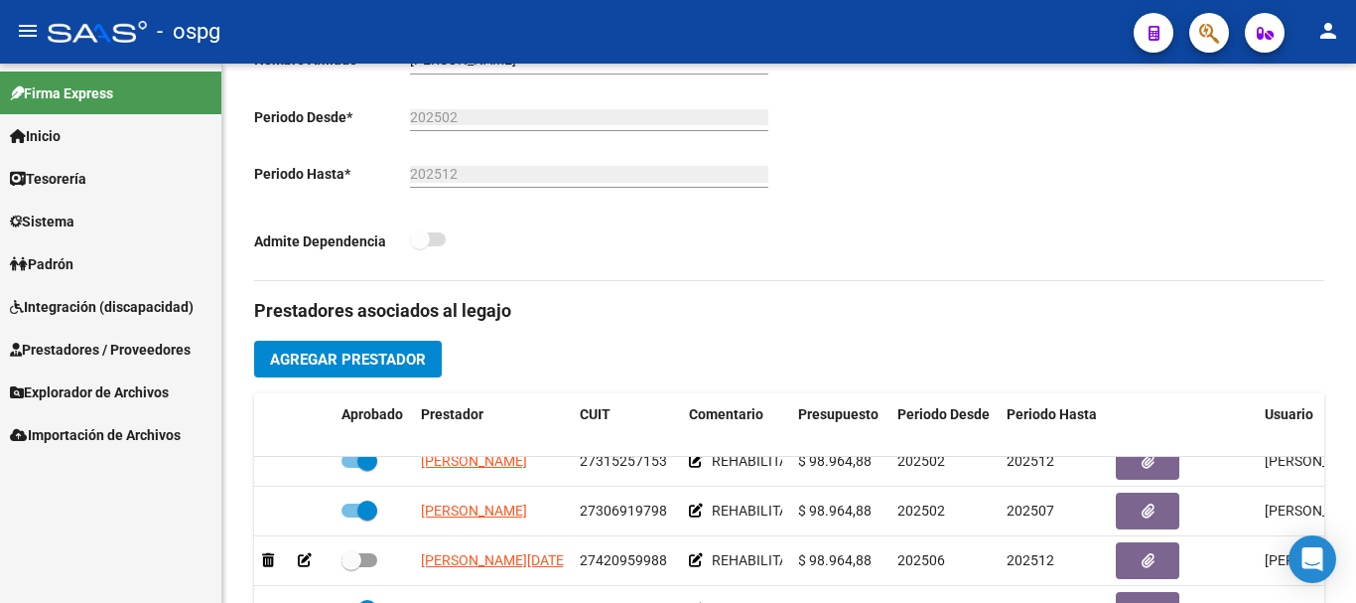
click at [64, 353] on span "Prestadores / Proveedores" at bounding box center [100, 349] width 181 height 22
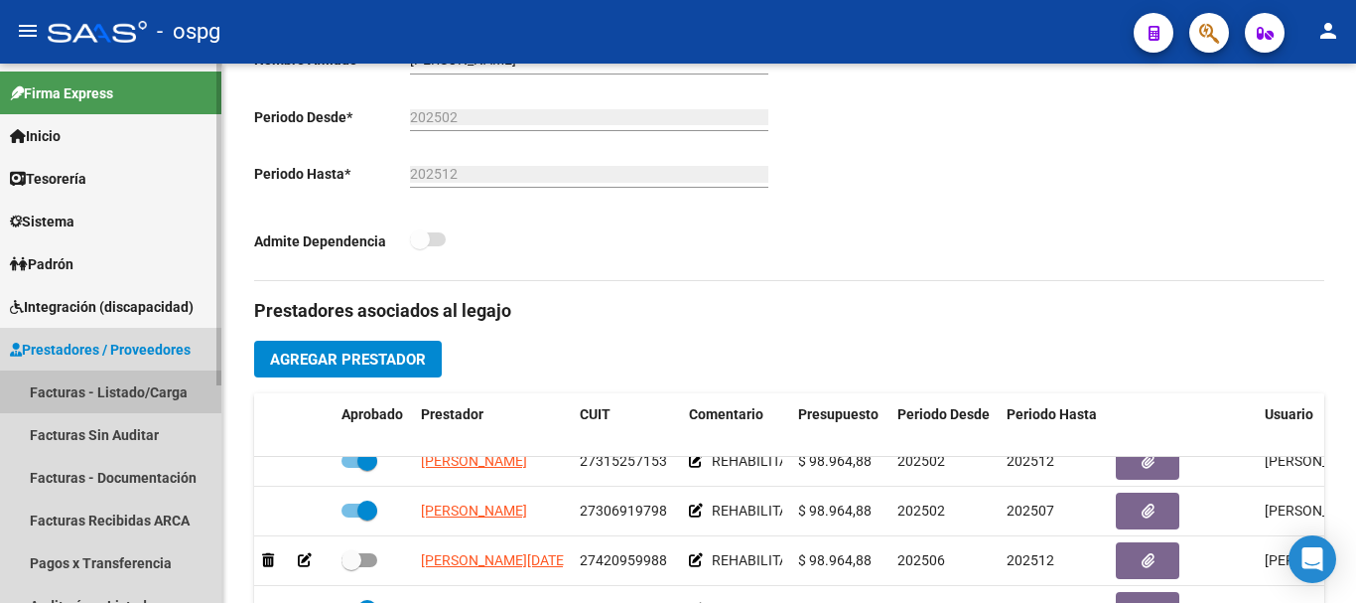
click at [126, 402] on link "Facturas - Listado/Carga" at bounding box center [110, 391] width 221 height 43
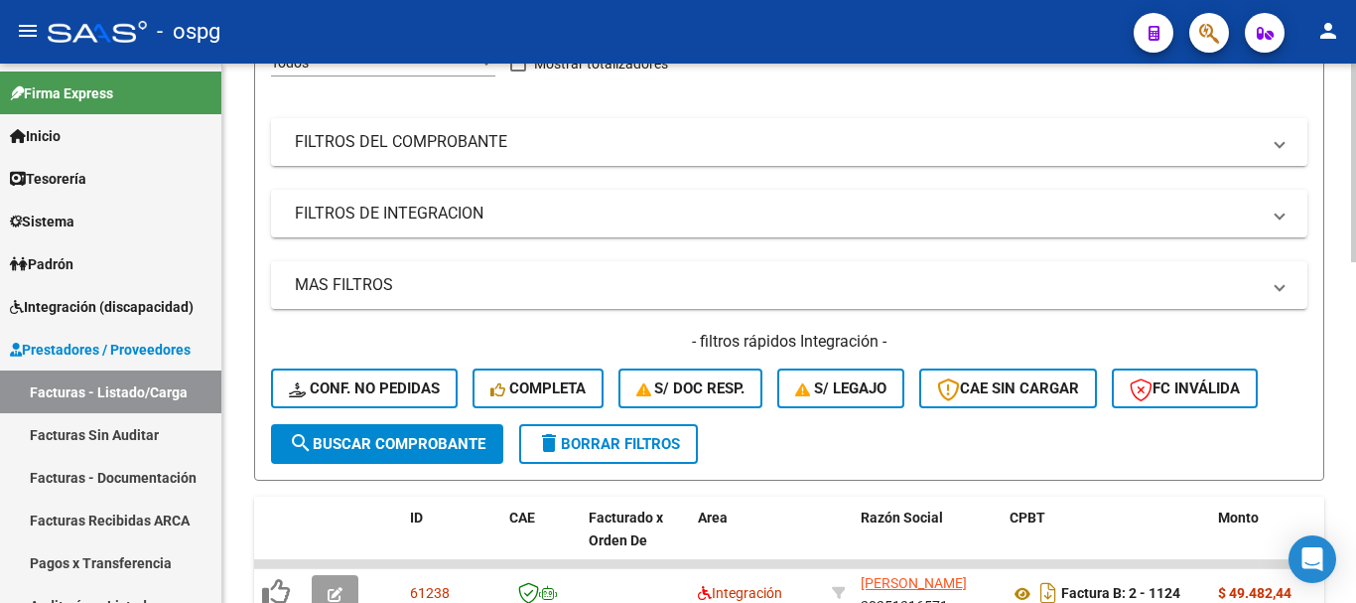
scroll to position [326, 0]
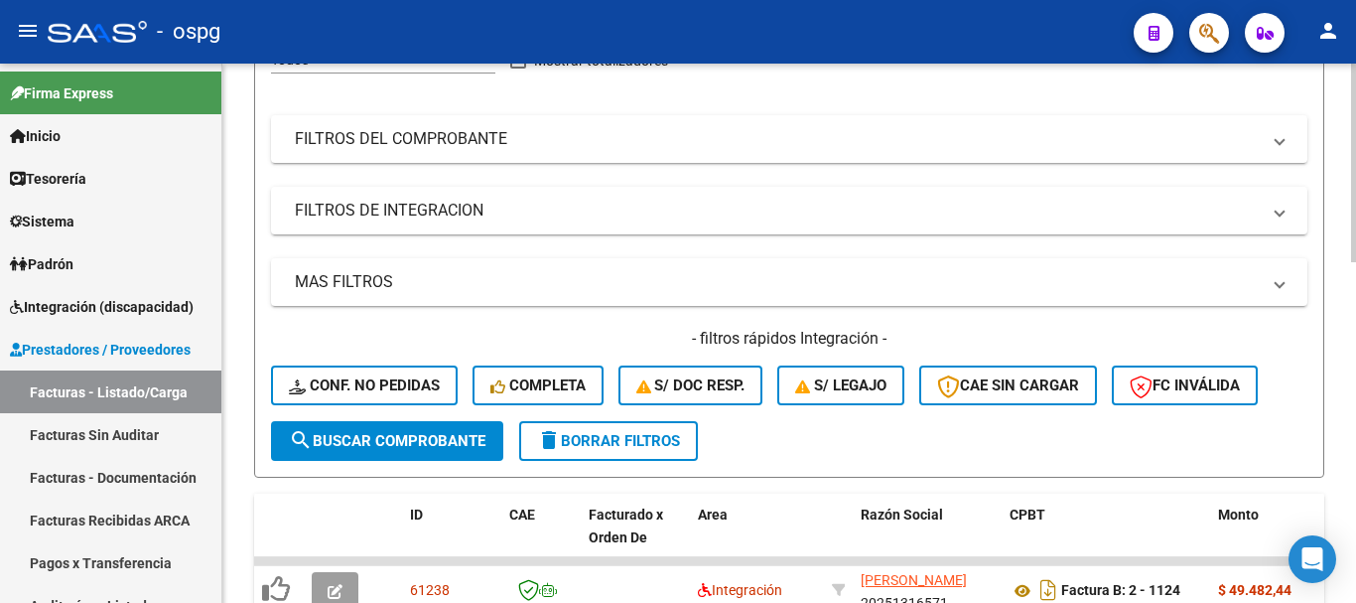
click at [632, 435] on span "delete Borrar Filtros" at bounding box center [608, 441] width 143 height 18
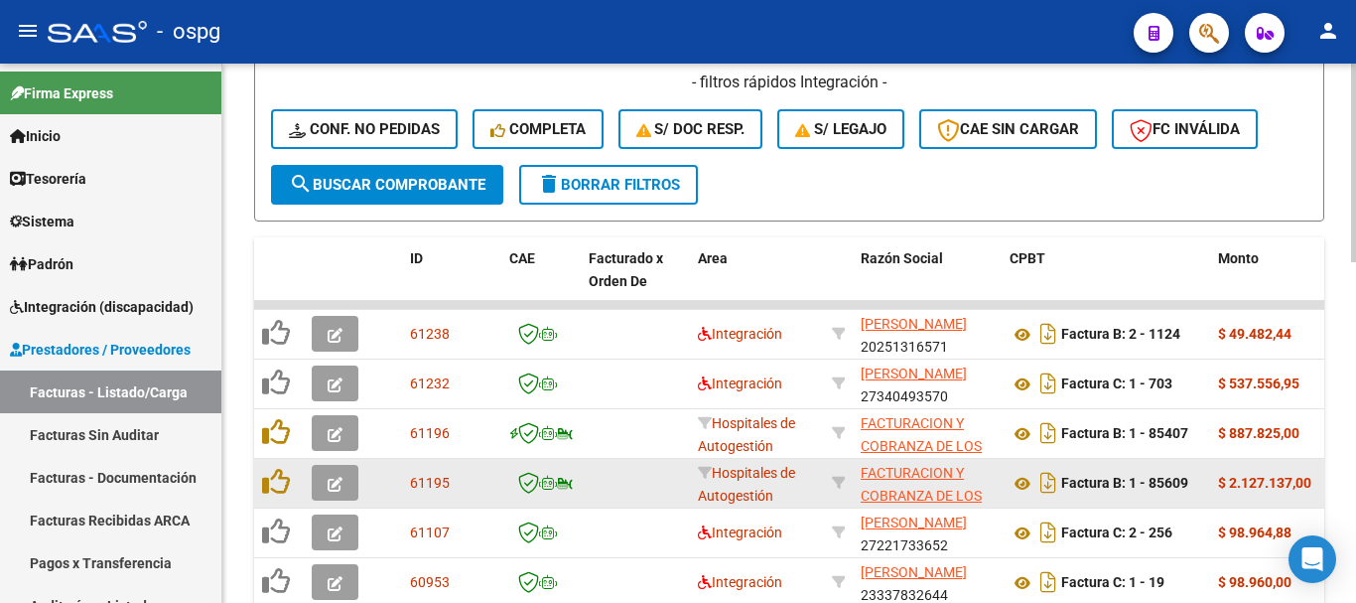
scroll to position [524, 0]
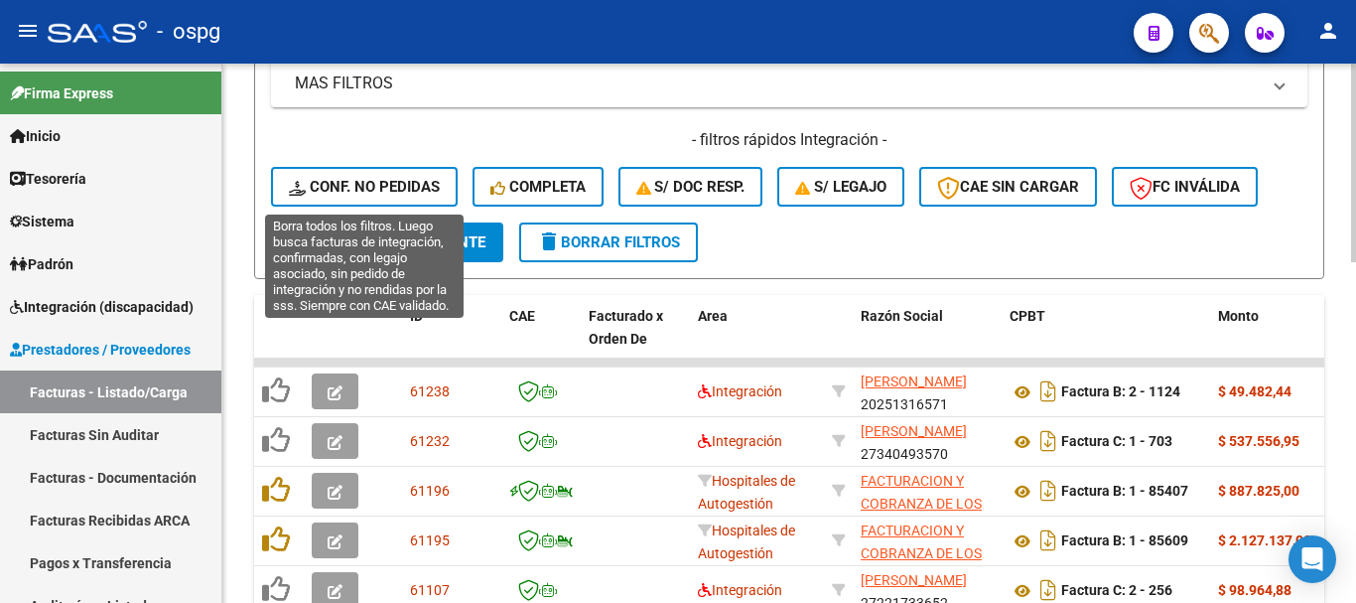
click at [427, 191] on span "Conf. no pedidas" at bounding box center [364, 187] width 151 height 18
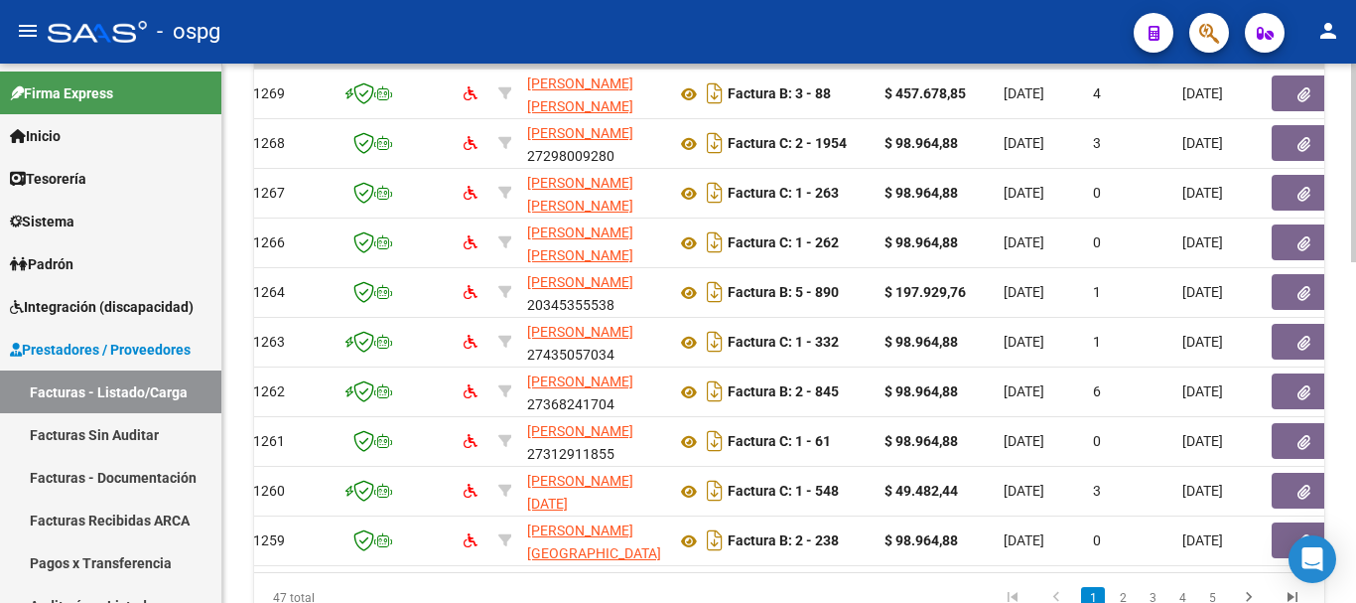
scroll to position [0, 0]
